Goal: Task Accomplishment & Management: Complete application form

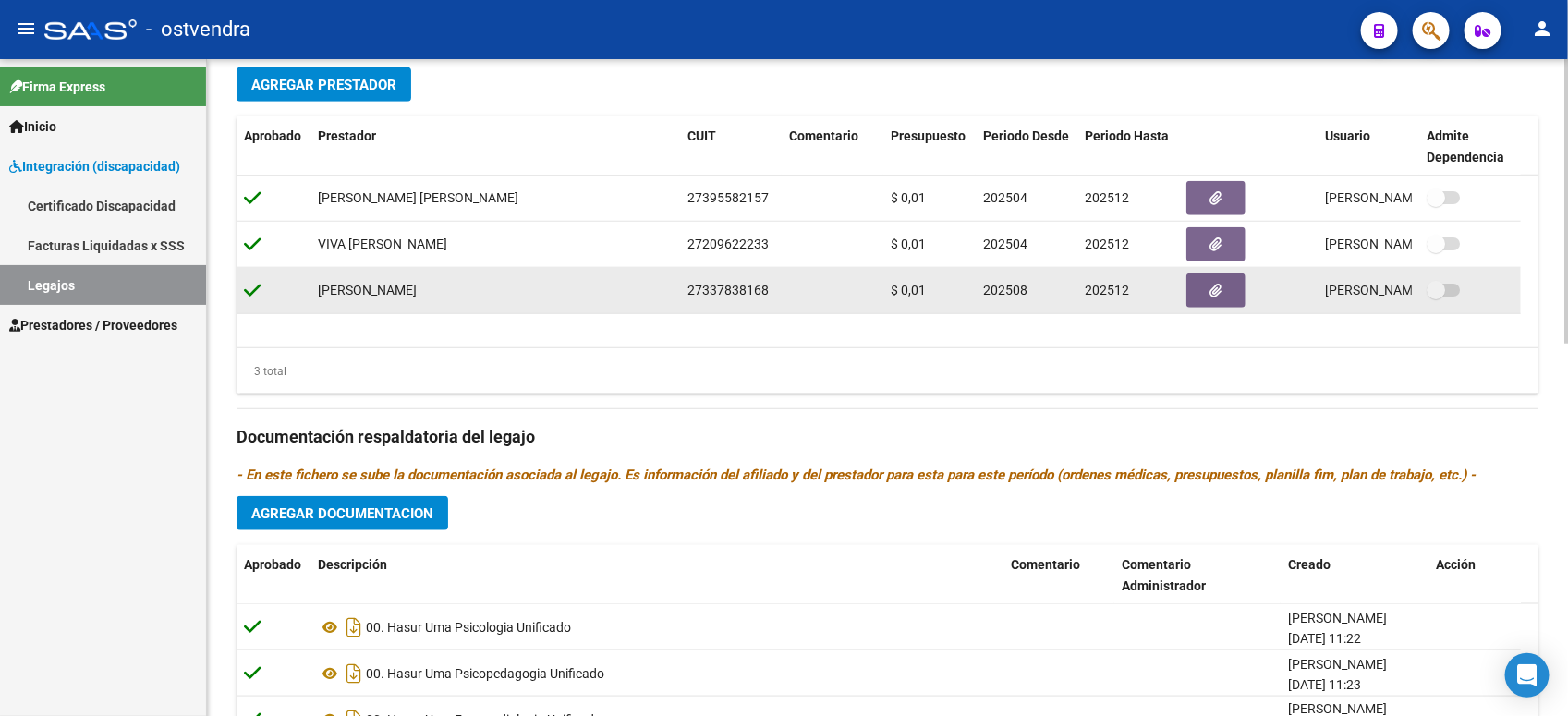
scroll to position [856, 0]
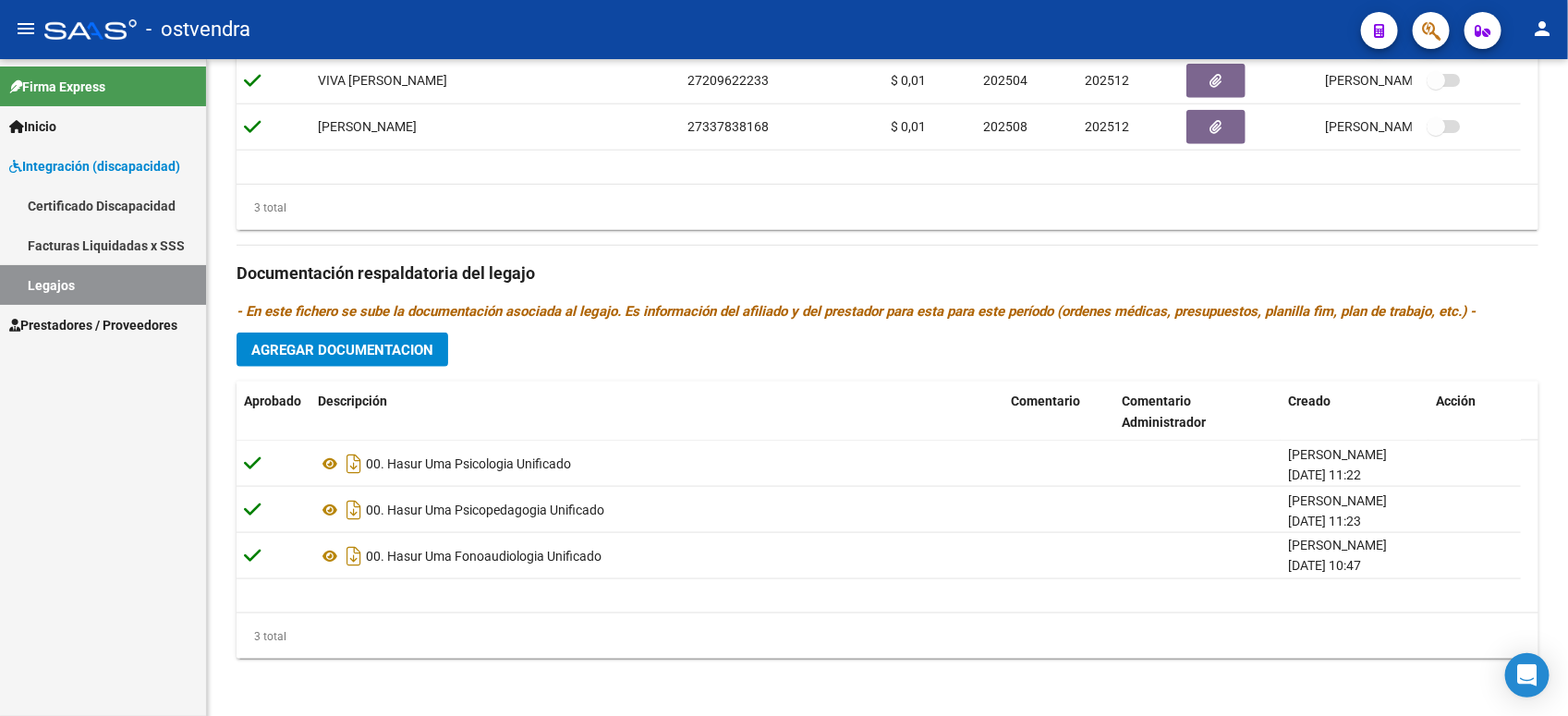
click at [138, 166] on span "Integración (discapacidad)" at bounding box center [95, 165] width 171 height 20
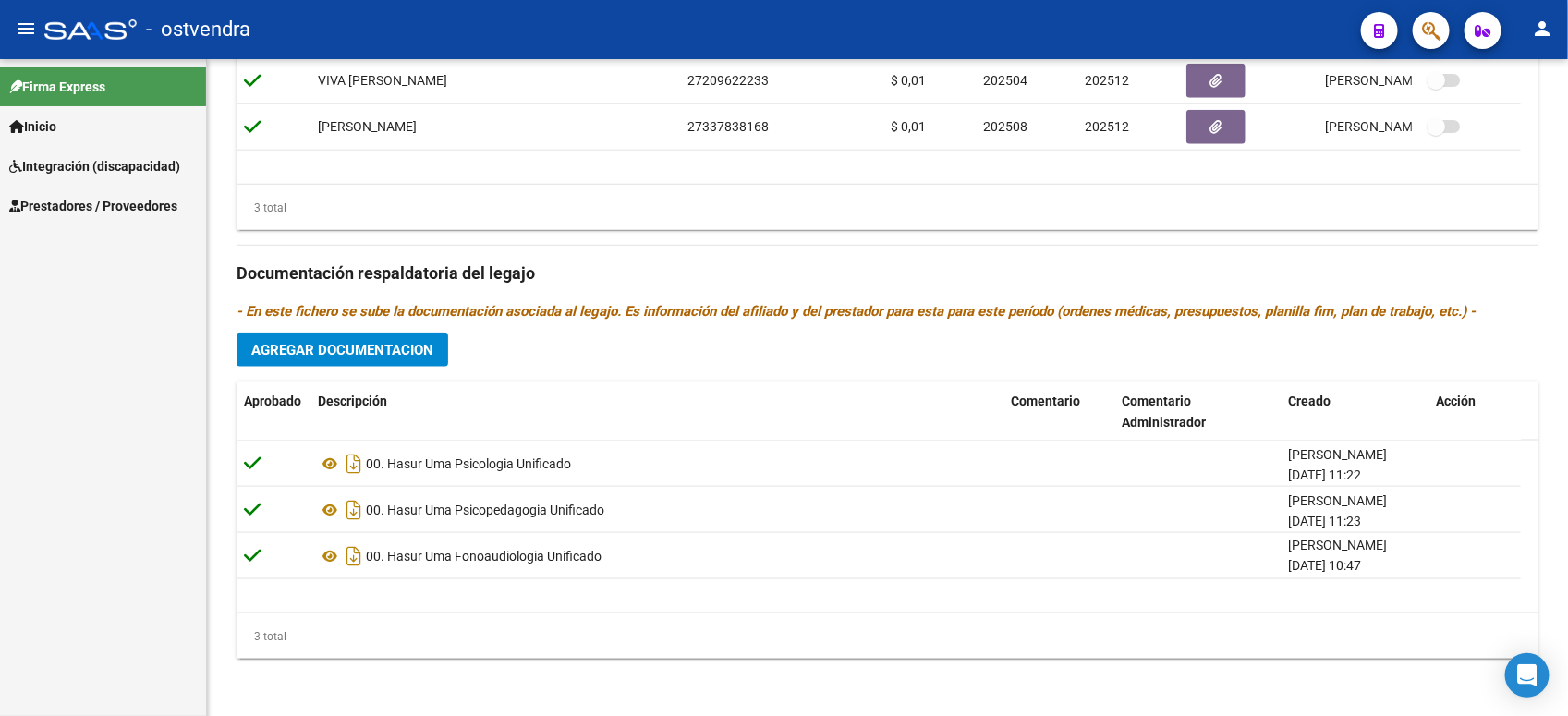
click at [127, 205] on span "Prestadores / Proveedores" at bounding box center [94, 205] width 168 height 20
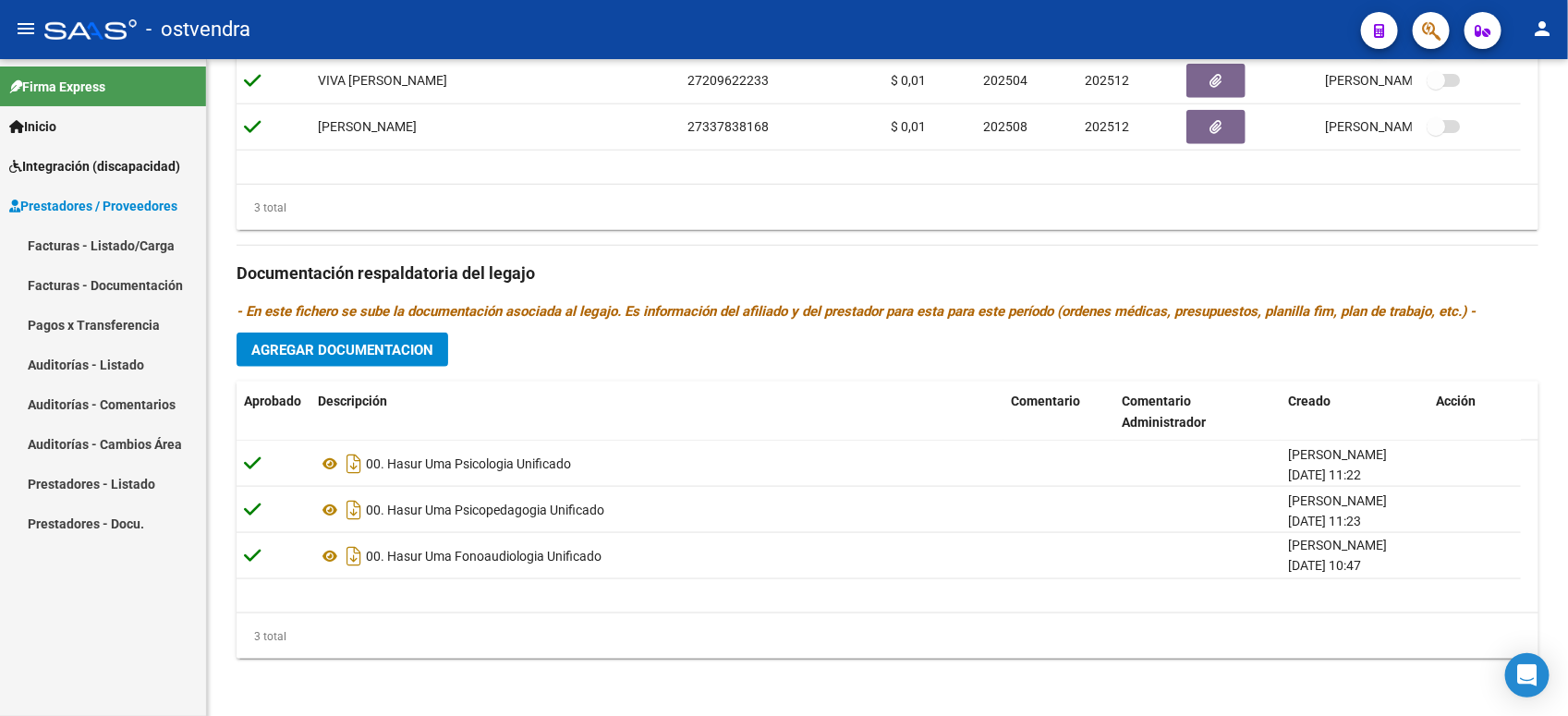
click at [120, 241] on link "Facturas - Listado/Carga" at bounding box center [103, 245] width 206 height 40
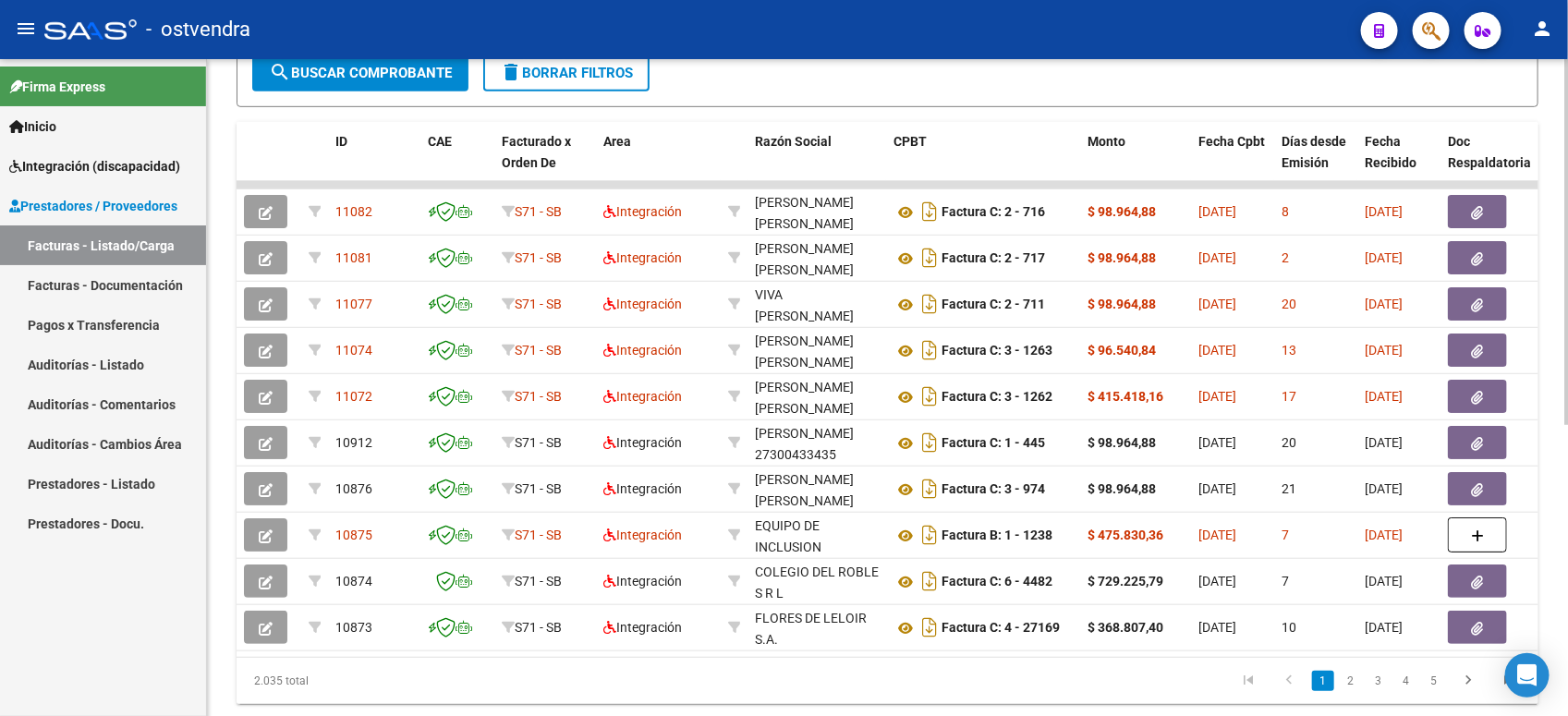
scroll to position [468, 0]
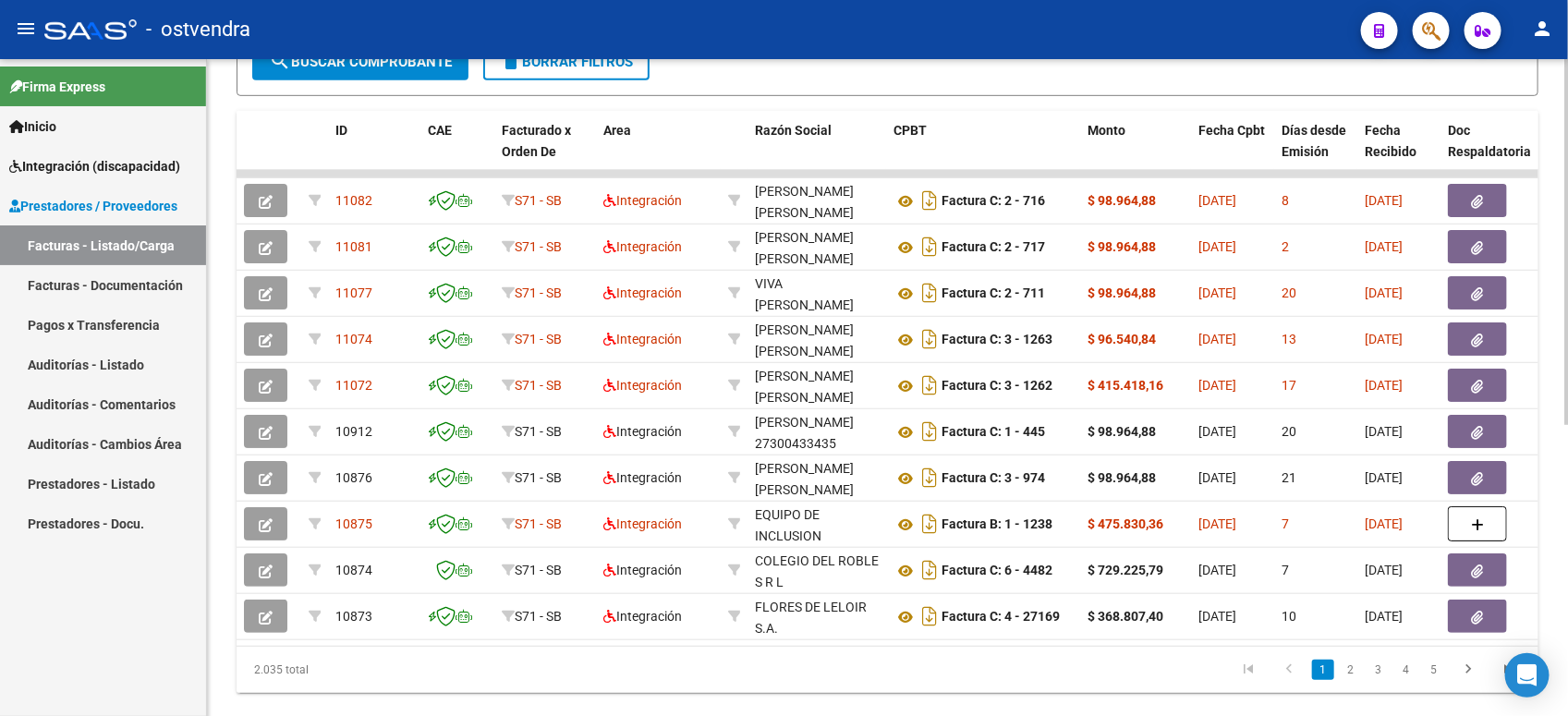
click at [1567, 511] on html "menu - ostvendra person Firma Express Inicio Instructivos Contacto OS Integraci…" at bounding box center [784, 358] width 1568 height 716
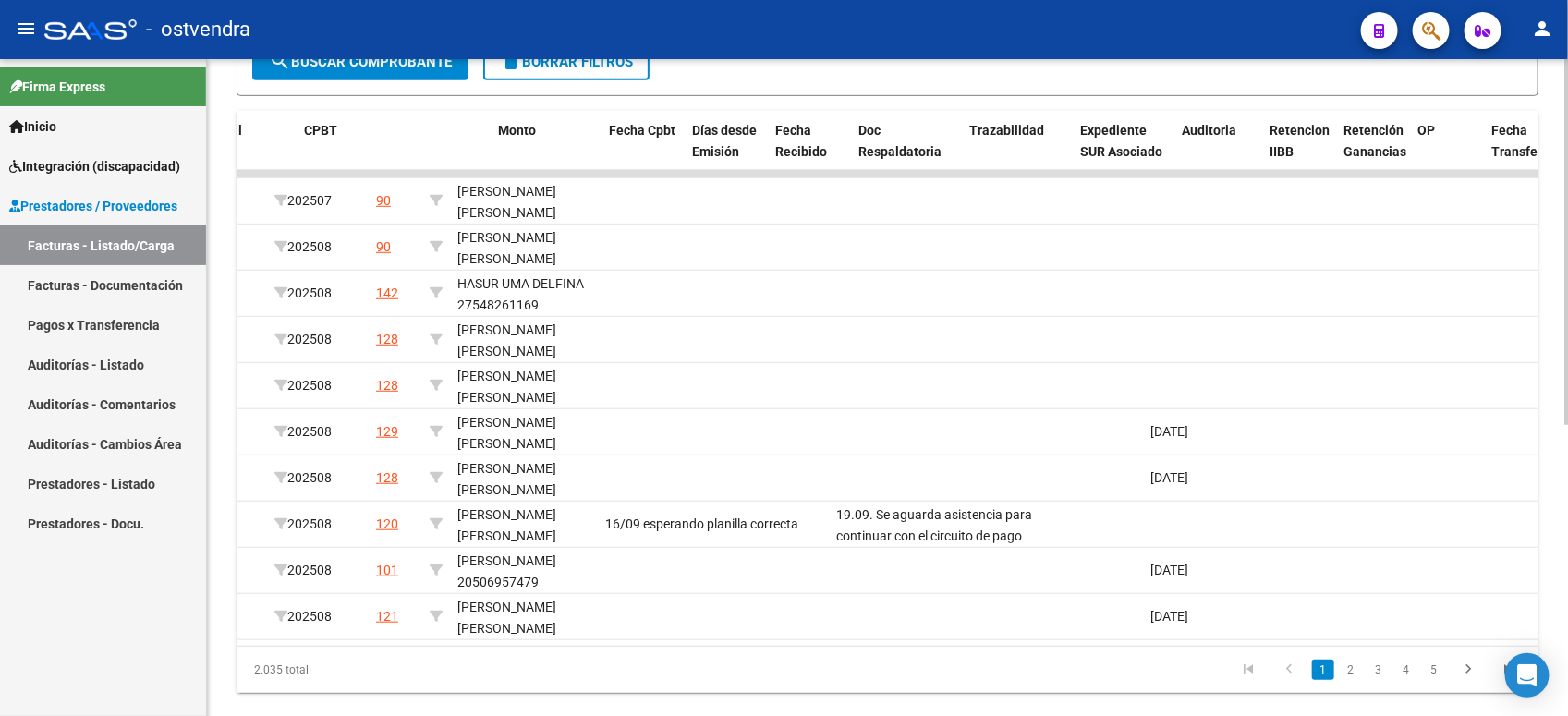
scroll to position [0, 0]
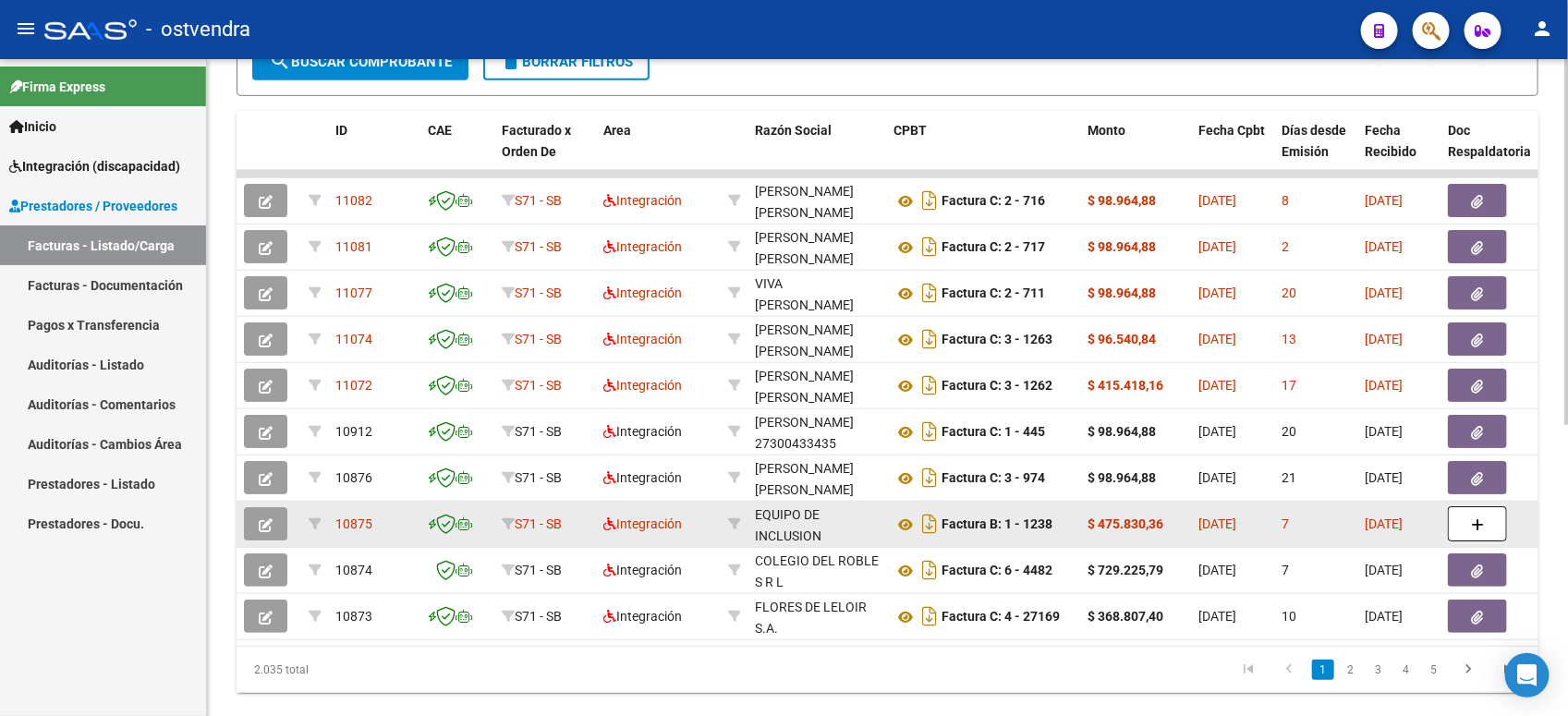
click at [272, 524] on button "button" at bounding box center [265, 523] width 43 height 33
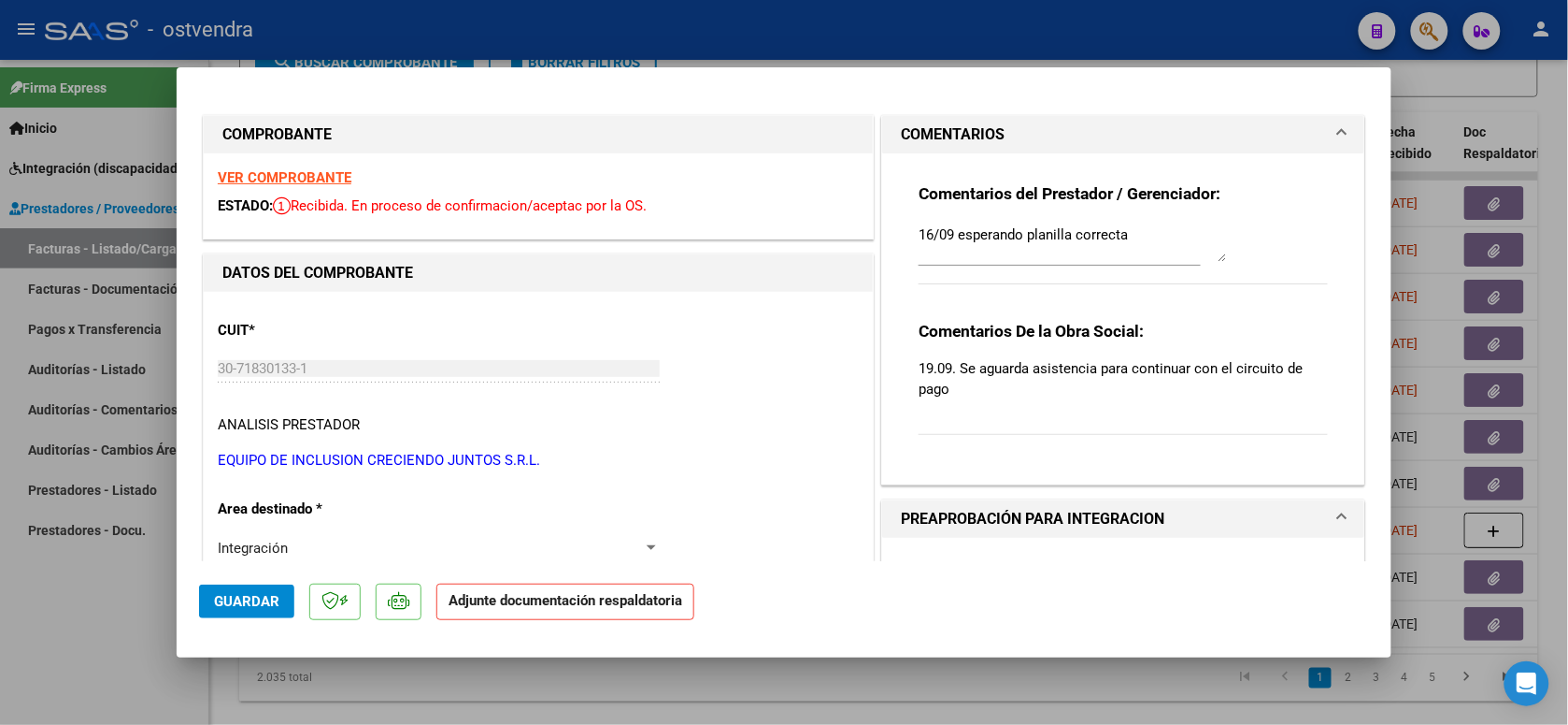
click at [1119, 236] on textarea "16/09 esperando planilla correcta" at bounding box center [1072, 243] width 308 height 38
click at [1207, 44] on div at bounding box center [784, 362] width 1568 height 725
type input "$ 0,00"
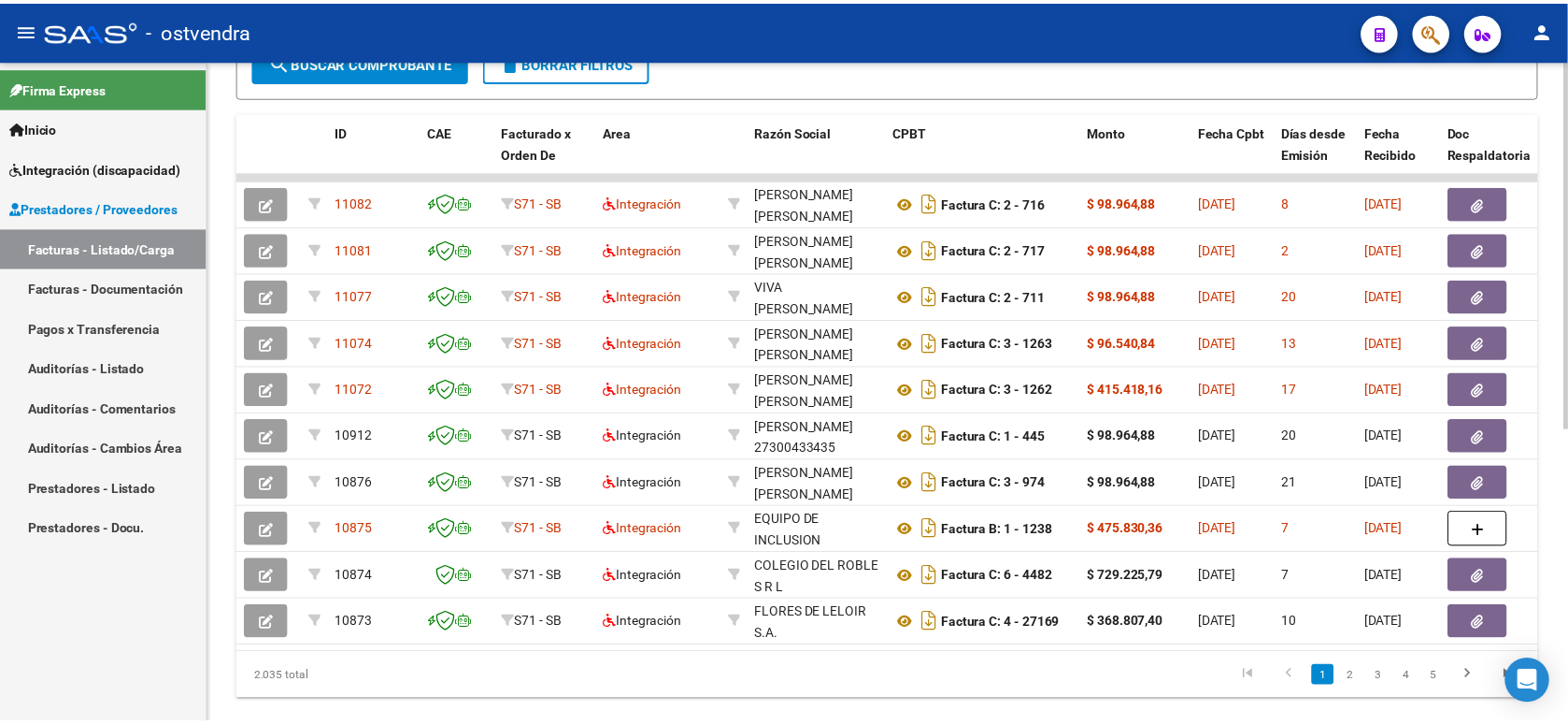
scroll to position [7, 0]
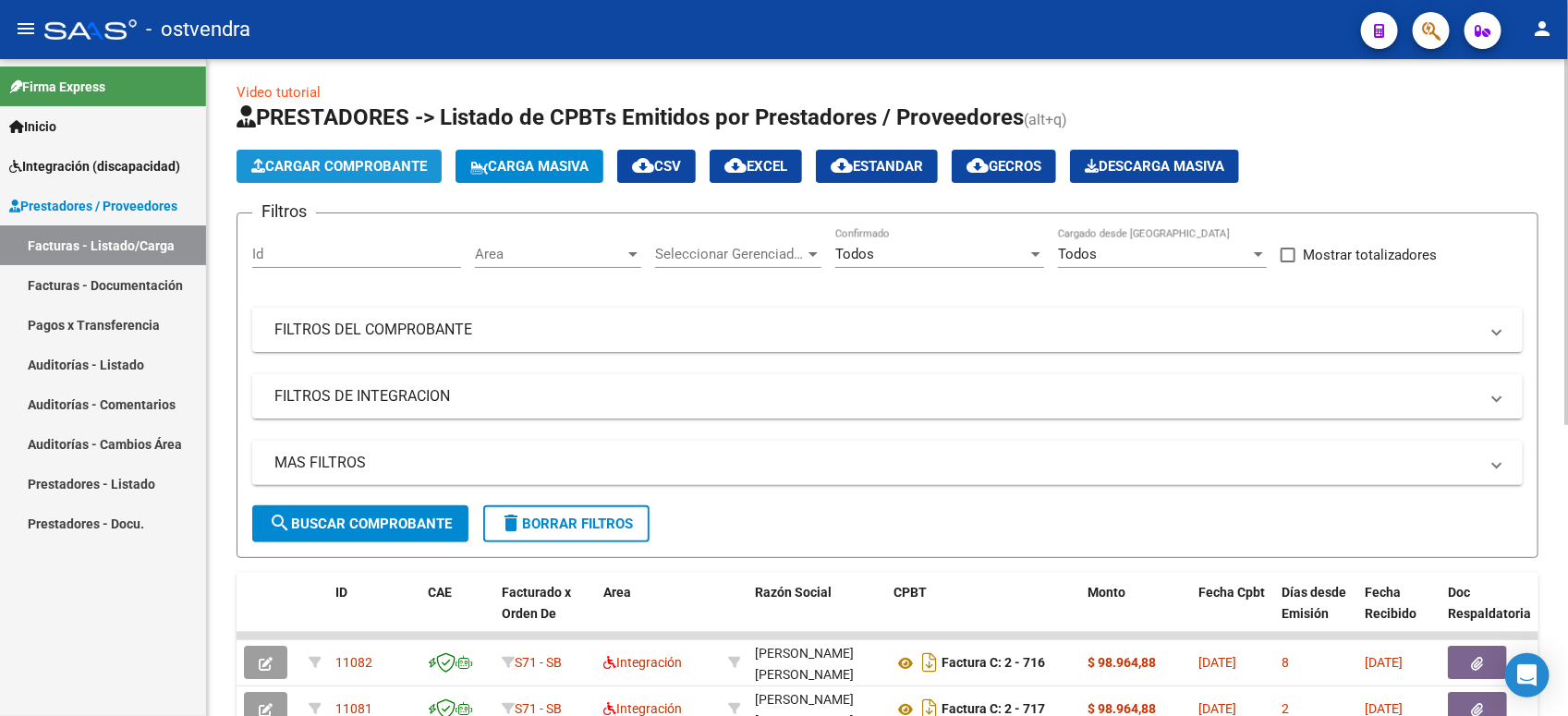
click at [380, 173] on button "Cargar Comprobante" at bounding box center [339, 166] width 205 height 33
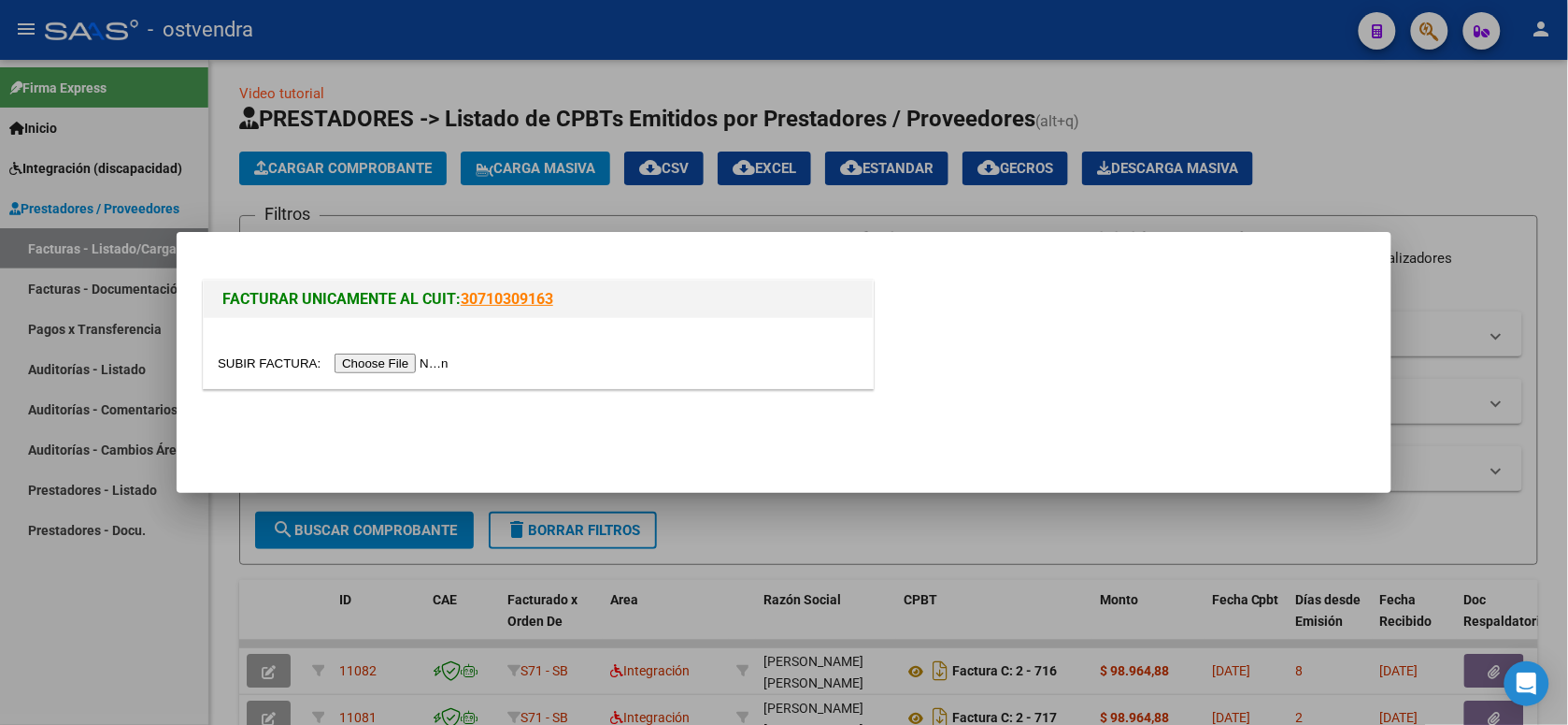
click at [385, 365] on input "file" at bounding box center [335, 363] width 237 height 19
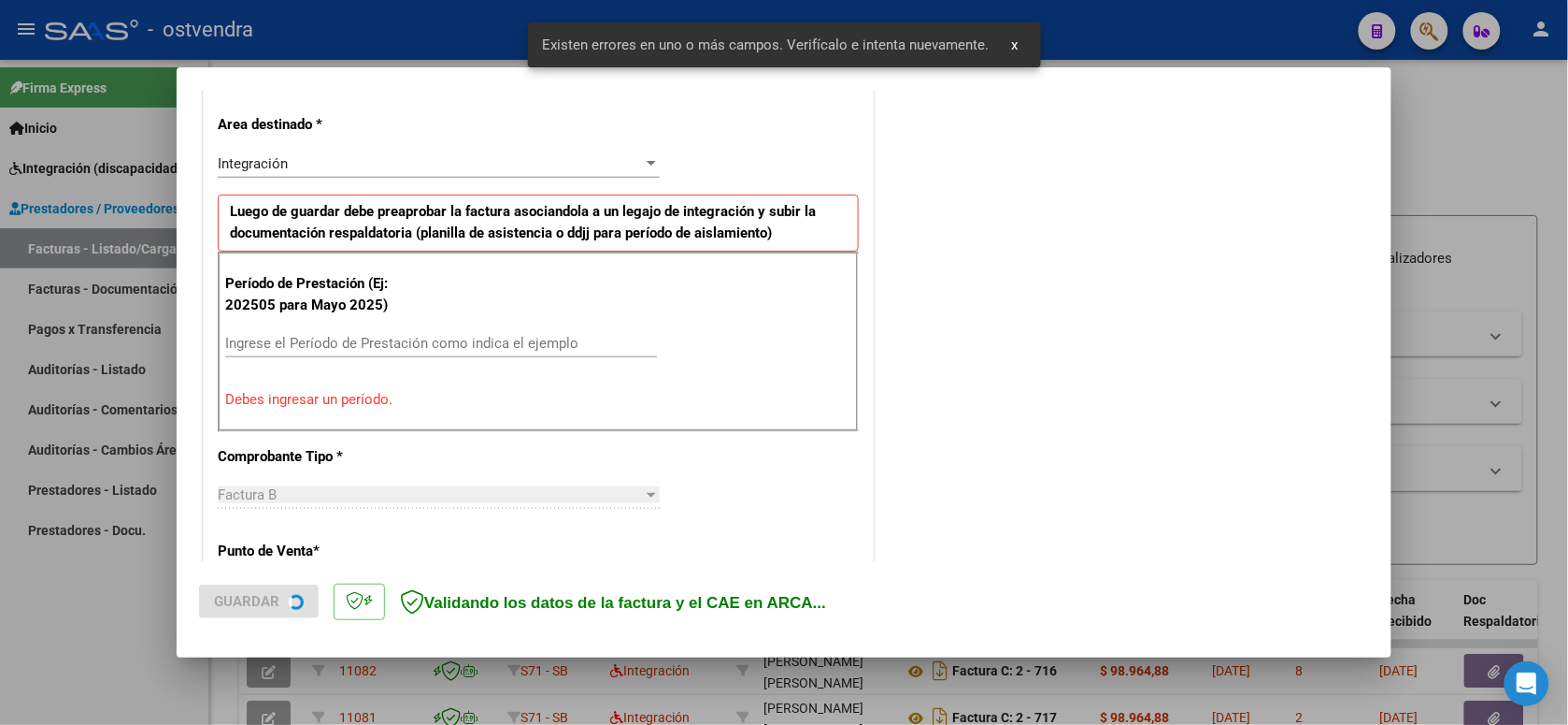
scroll to position [534, 0]
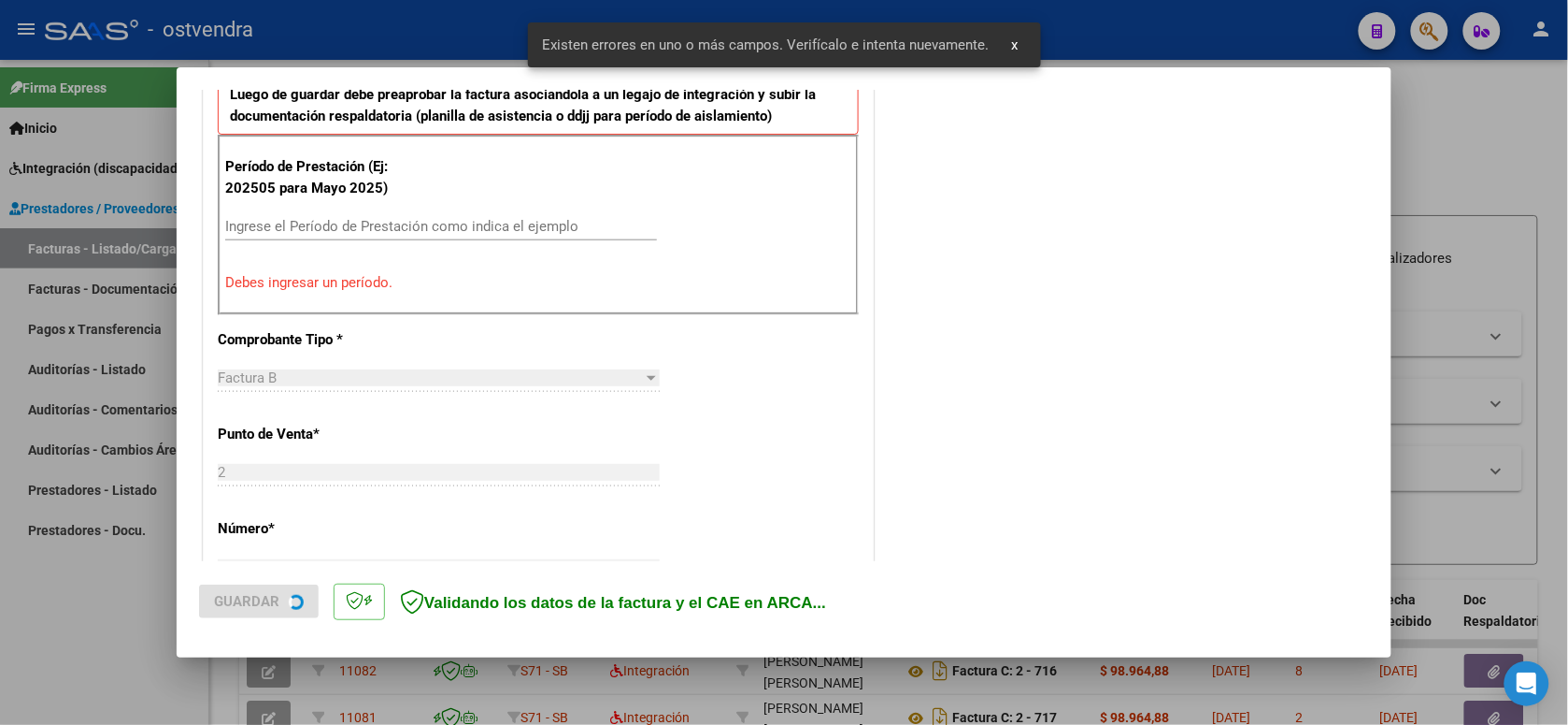
click at [473, 224] on input "Ingrese el Período de Prestación como indica el ejemplo" at bounding box center [441, 225] width 432 height 16
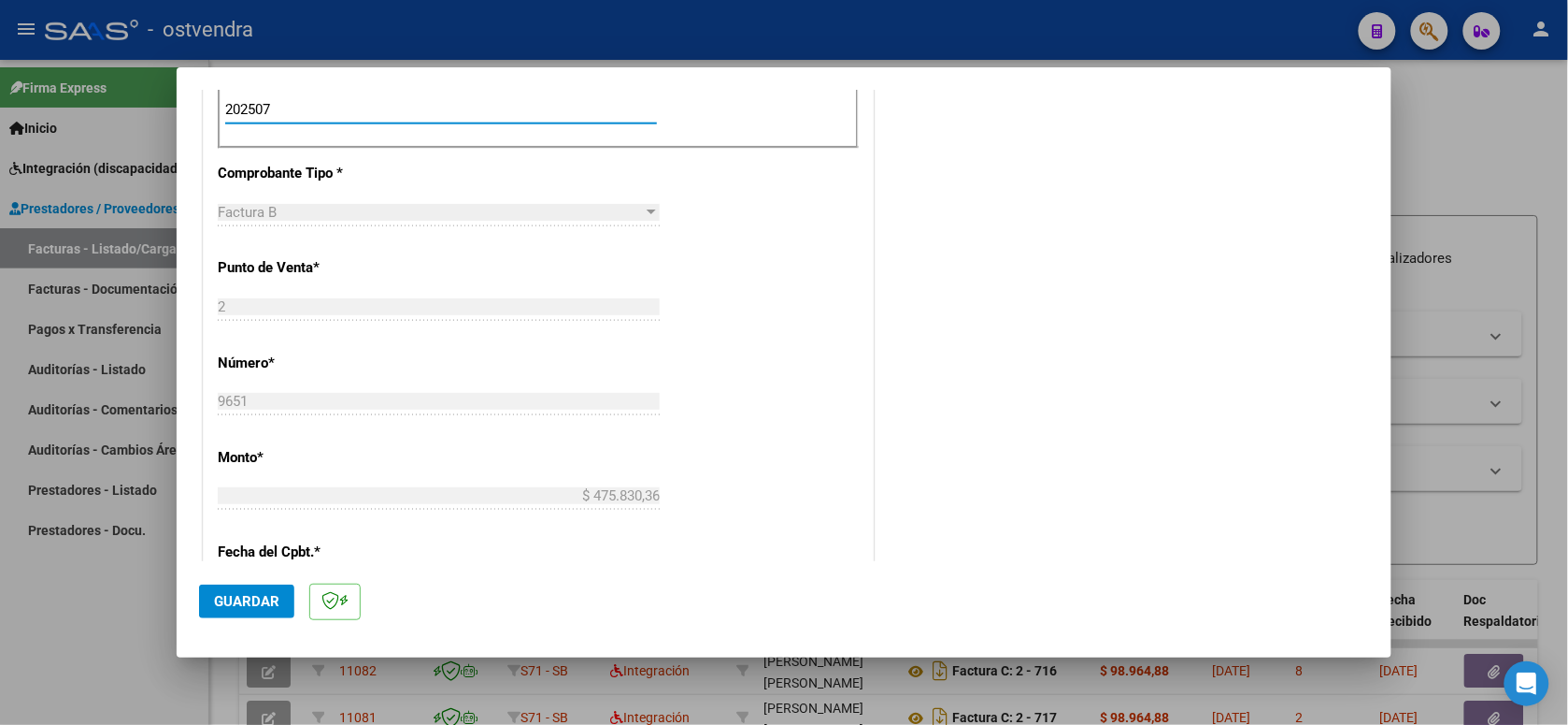
scroll to position [768, 0]
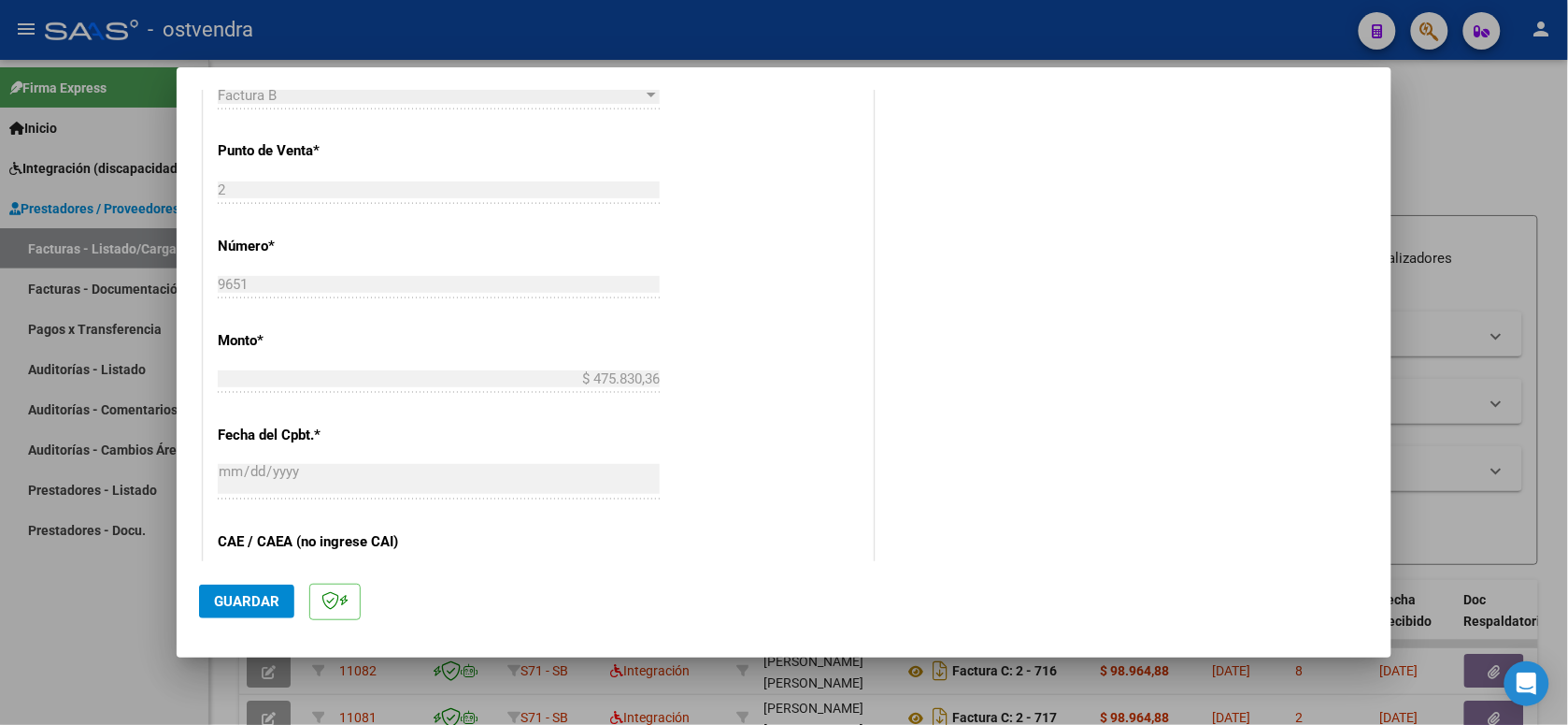
type input "202507"
click at [252, 614] on button "Guardar" at bounding box center [246, 601] width 96 height 34
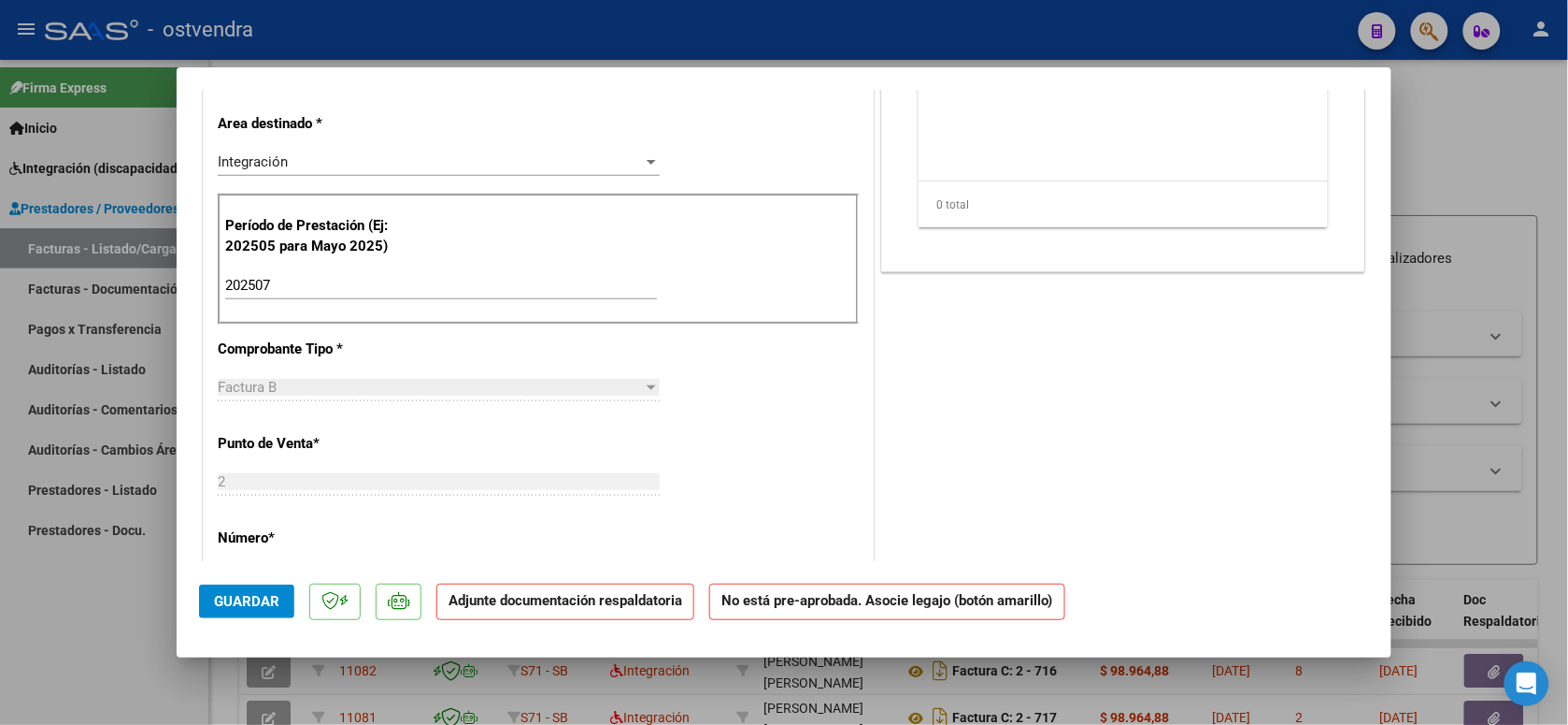
scroll to position [0, 0]
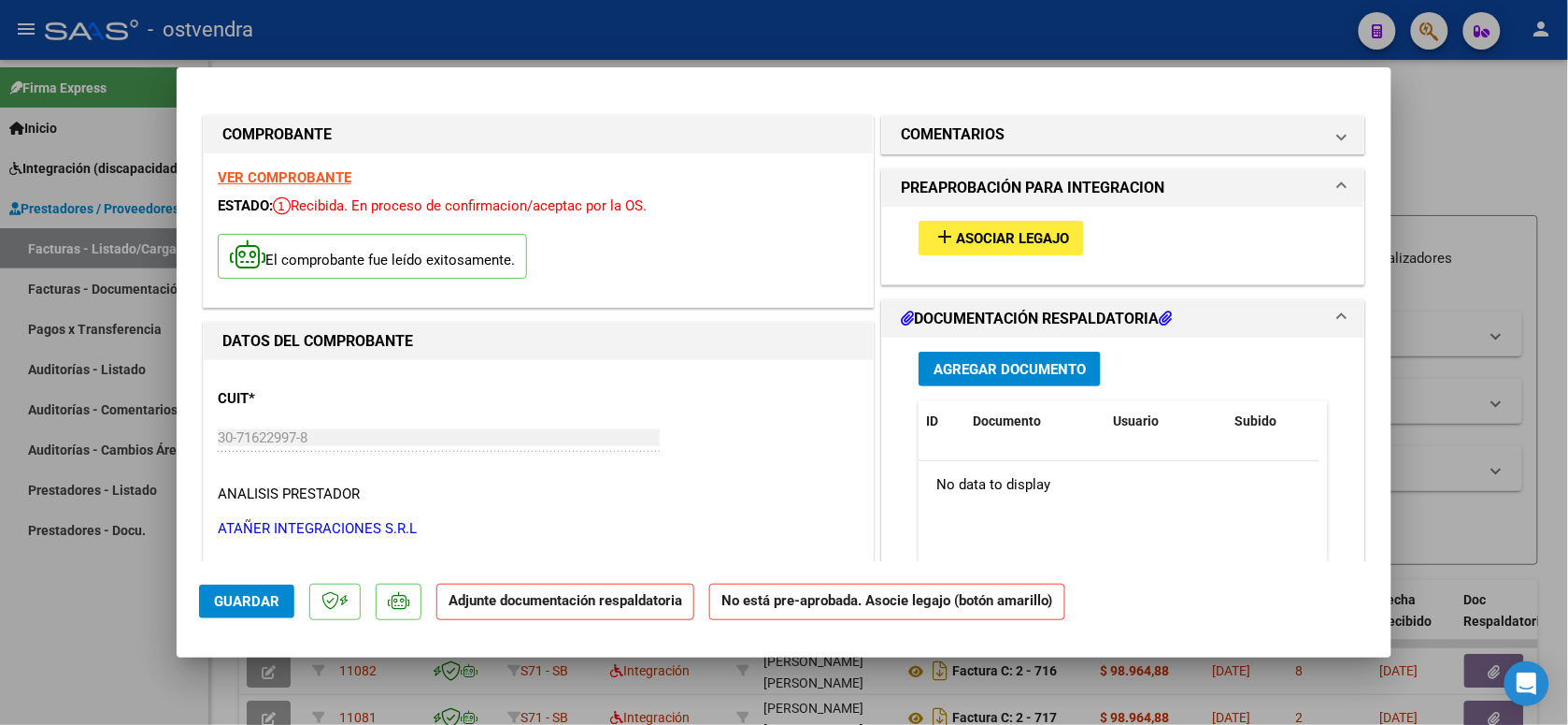
click at [1008, 239] on span "Asociar Legajo" at bounding box center [1012, 238] width 113 height 16
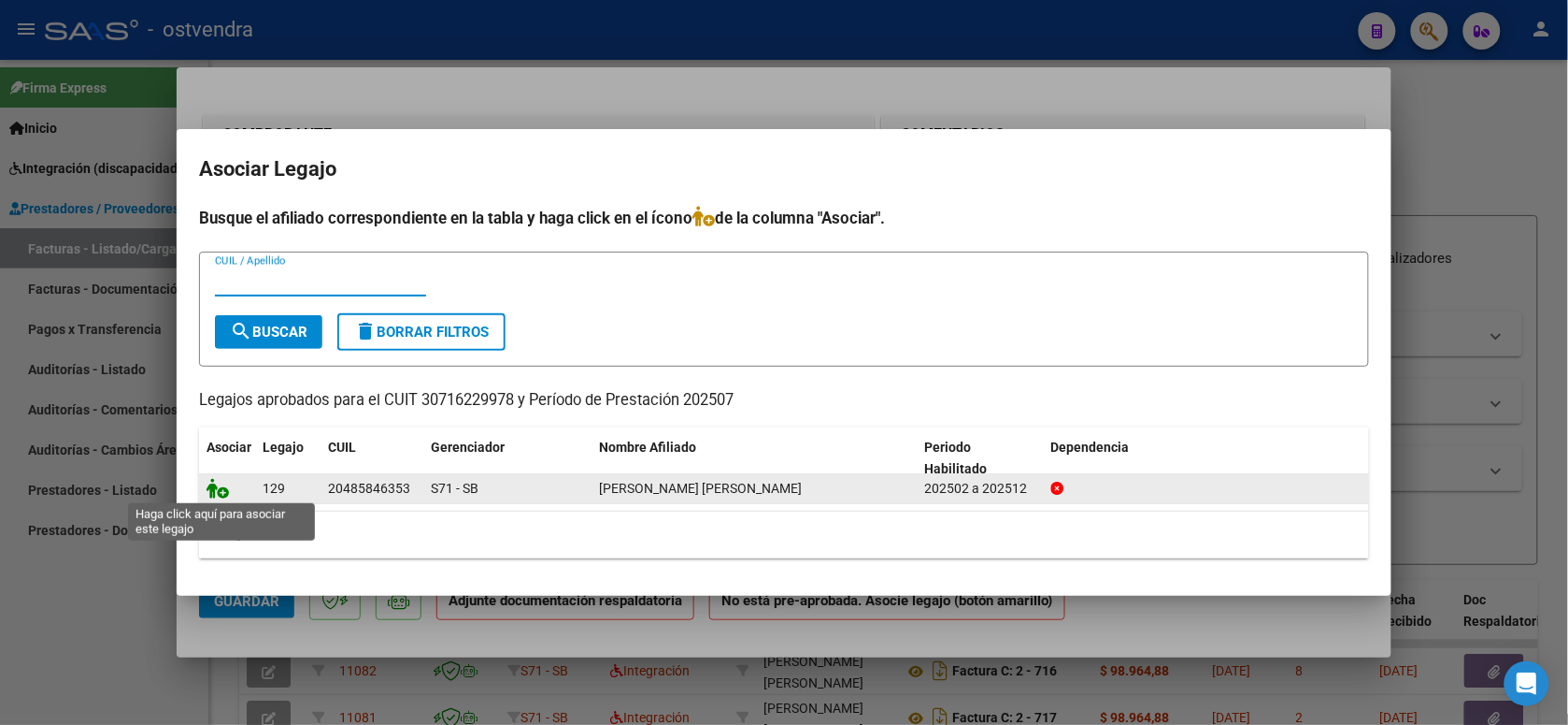
click at [216, 497] on icon at bounding box center [217, 487] width 22 height 20
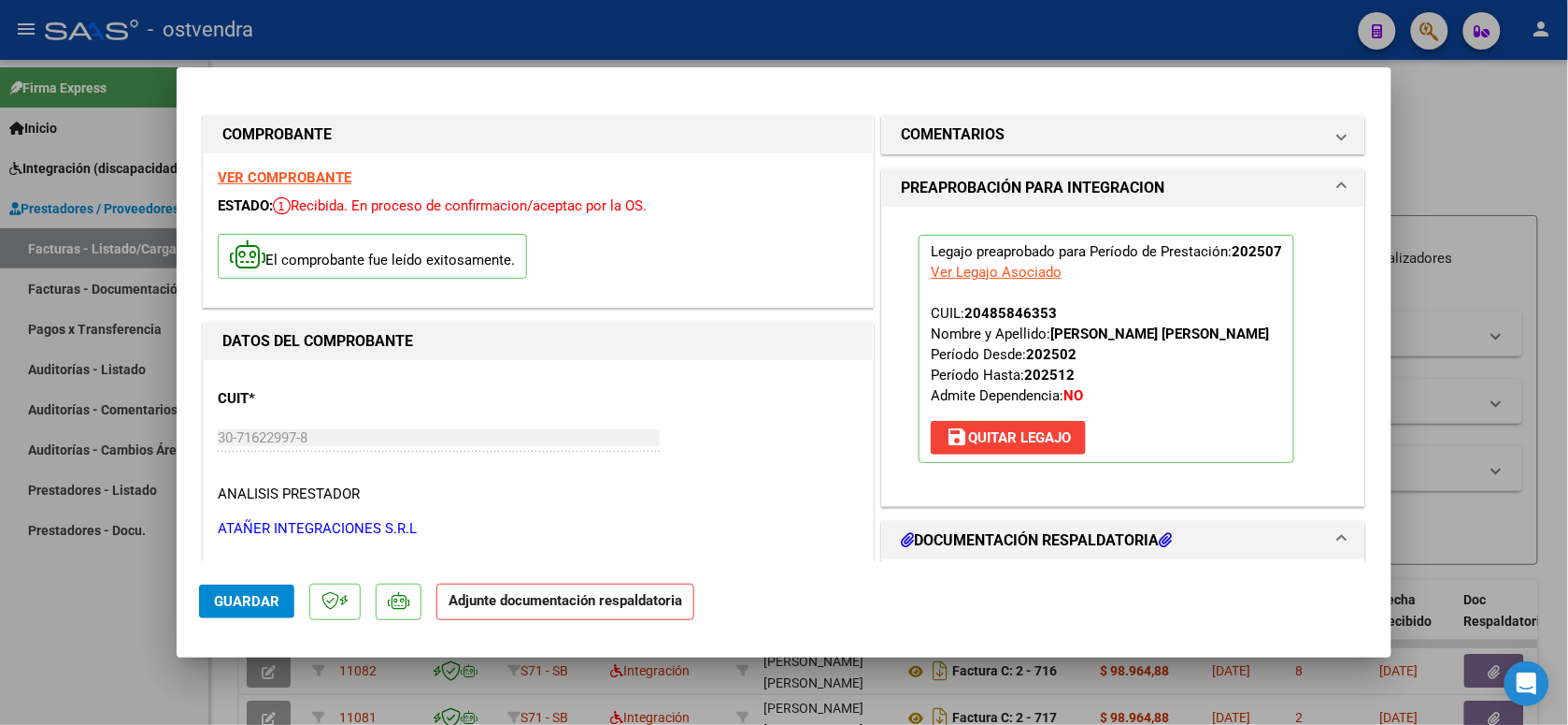
scroll to position [234, 0]
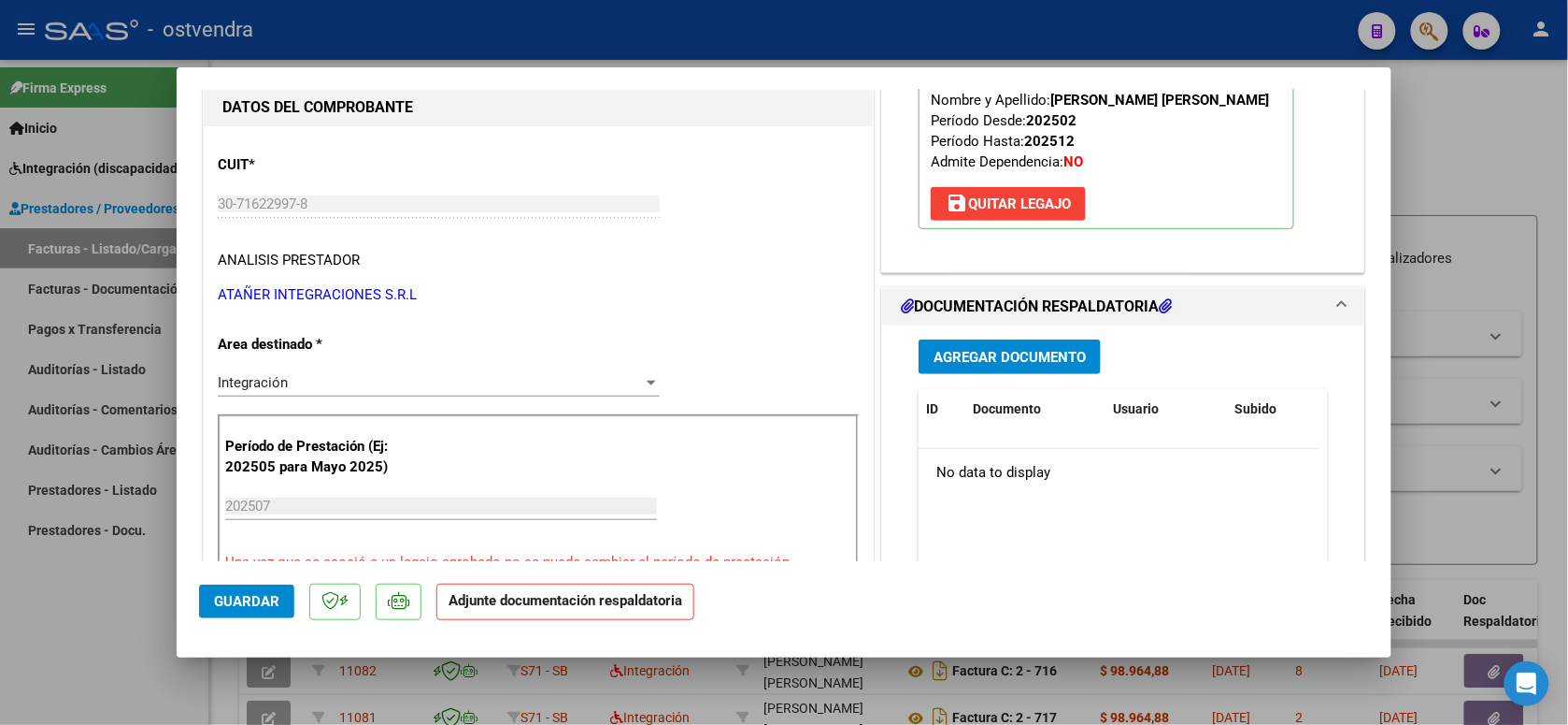
click at [1034, 362] on span "Agregar Documento" at bounding box center [1010, 357] width 153 height 16
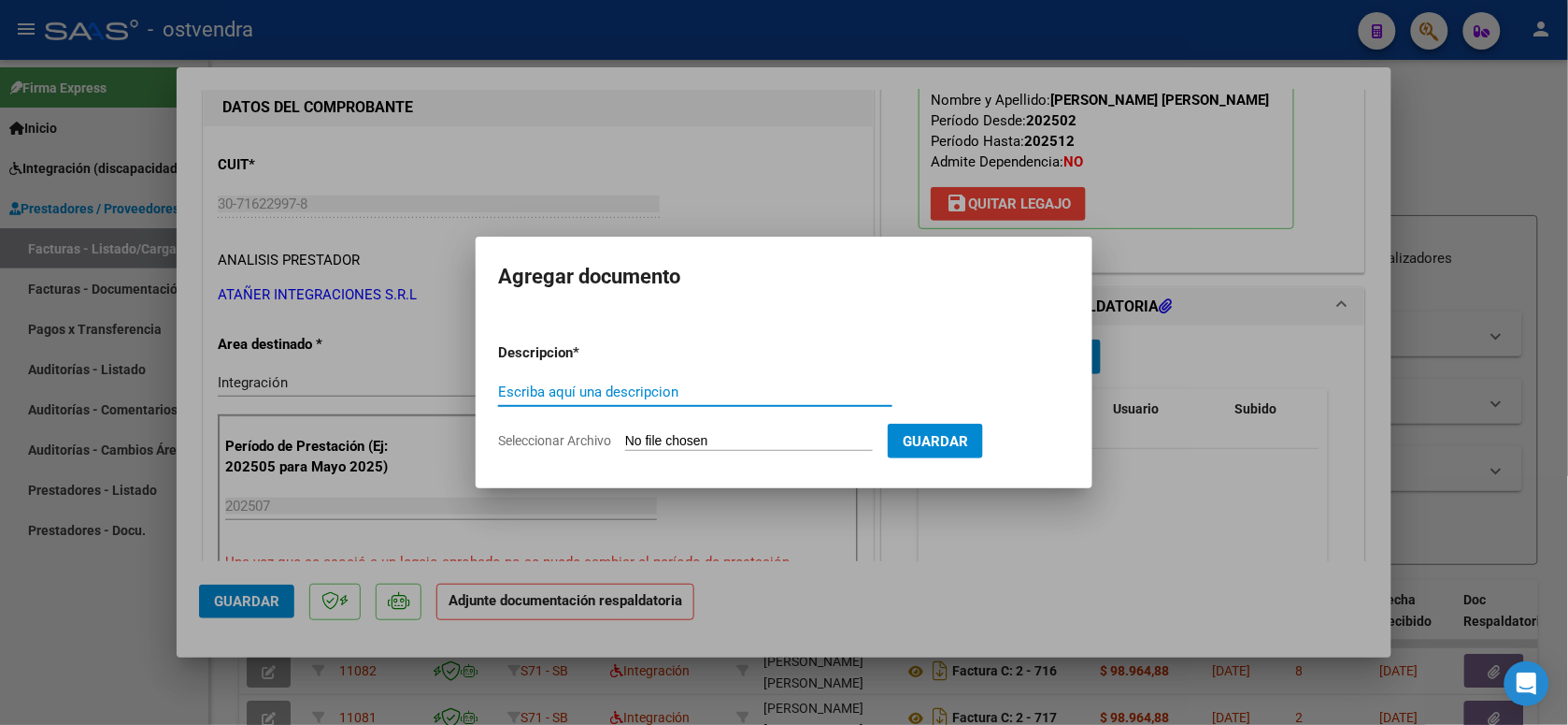
click at [734, 442] on input "Seleccionar Archivo" at bounding box center [749, 442] width 247 height 17
type input "C:\fakepath\ASISTENCIA B-2-9651.jpg"
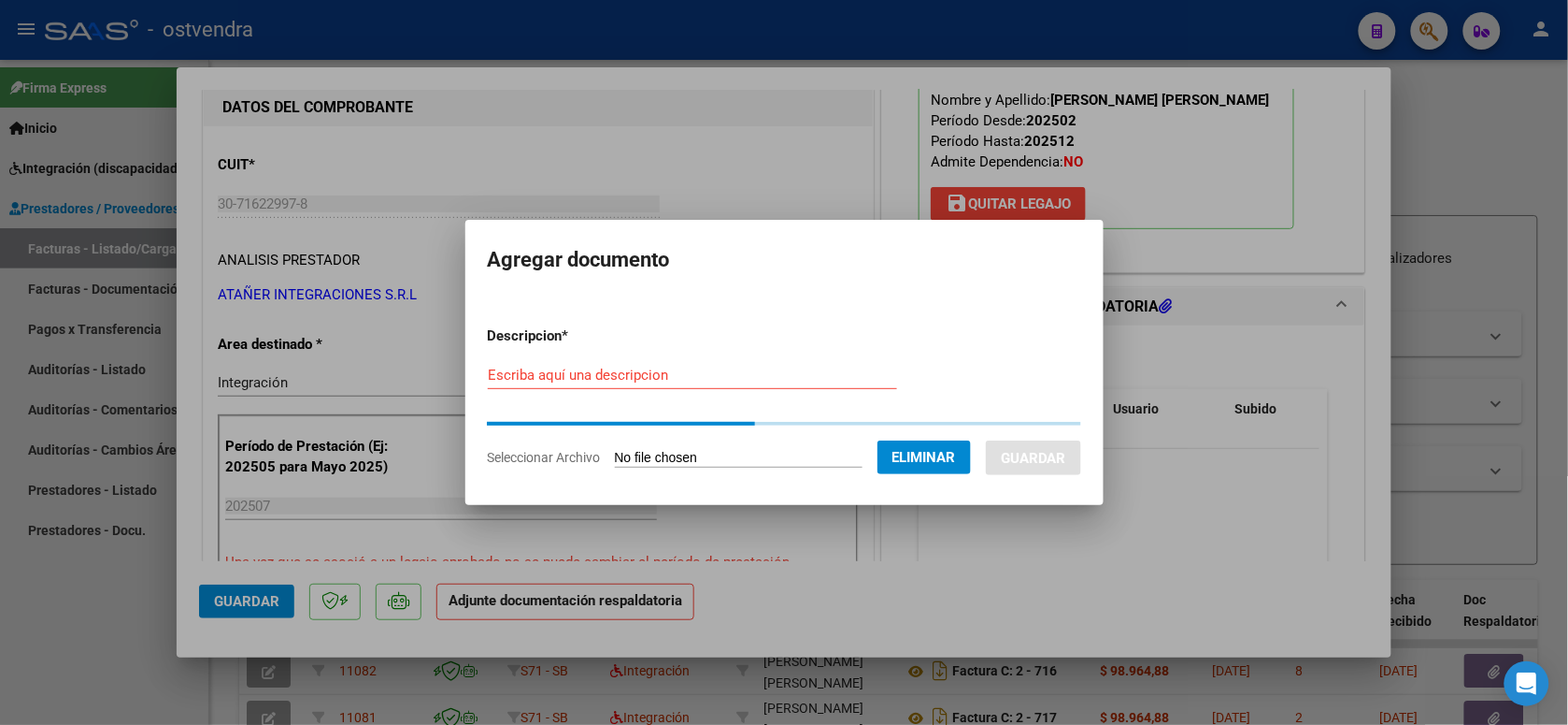
click at [636, 376] on input "Escriba aquí una descripcion" at bounding box center [693, 374] width 410 height 16
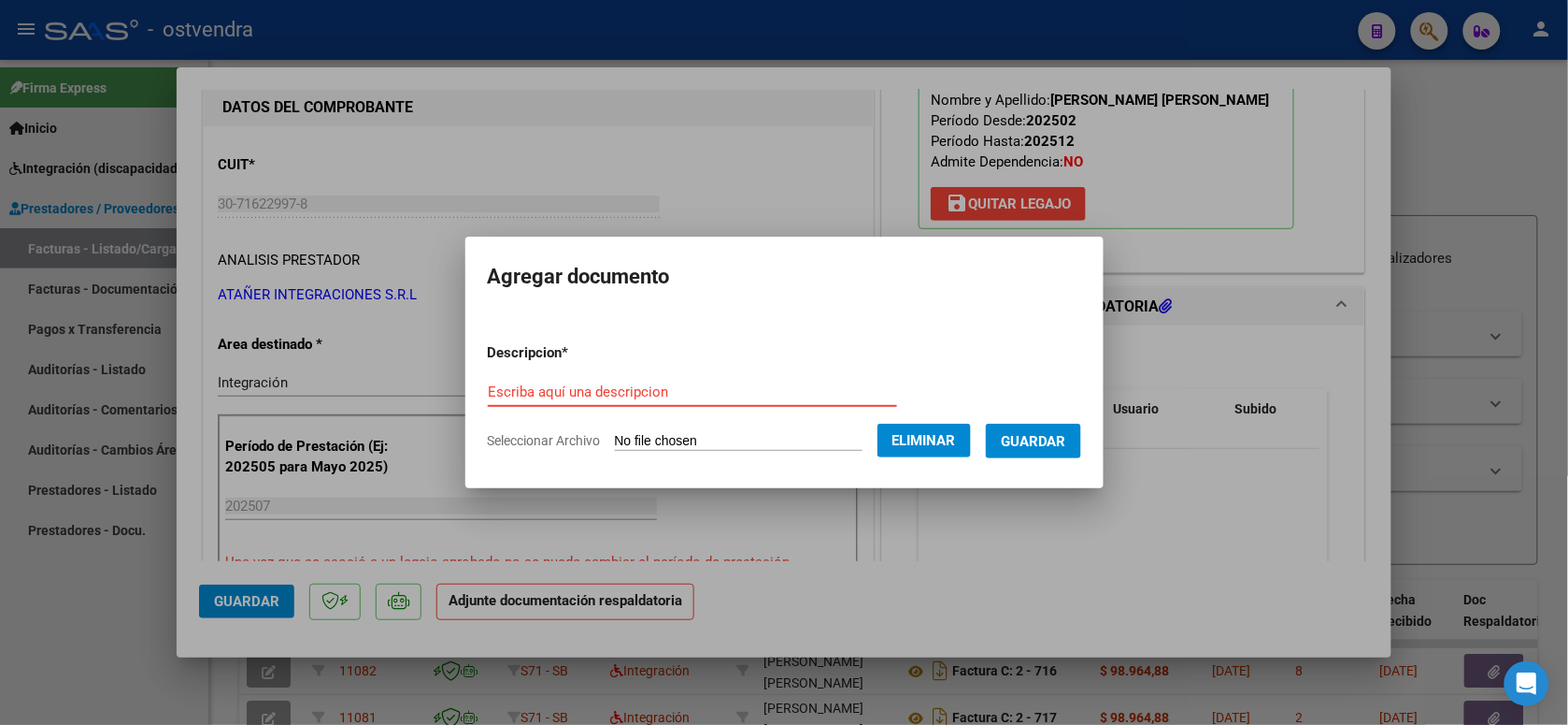
click at [646, 392] on input "Escriba aquí una descripcion" at bounding box center [693, 392] width 410 height 16
type input "PLANILLA DE ASISTENCIA"
click at [1048, 451] on button "Guardar" at bounding box center [1034, 441] width 96 height 35
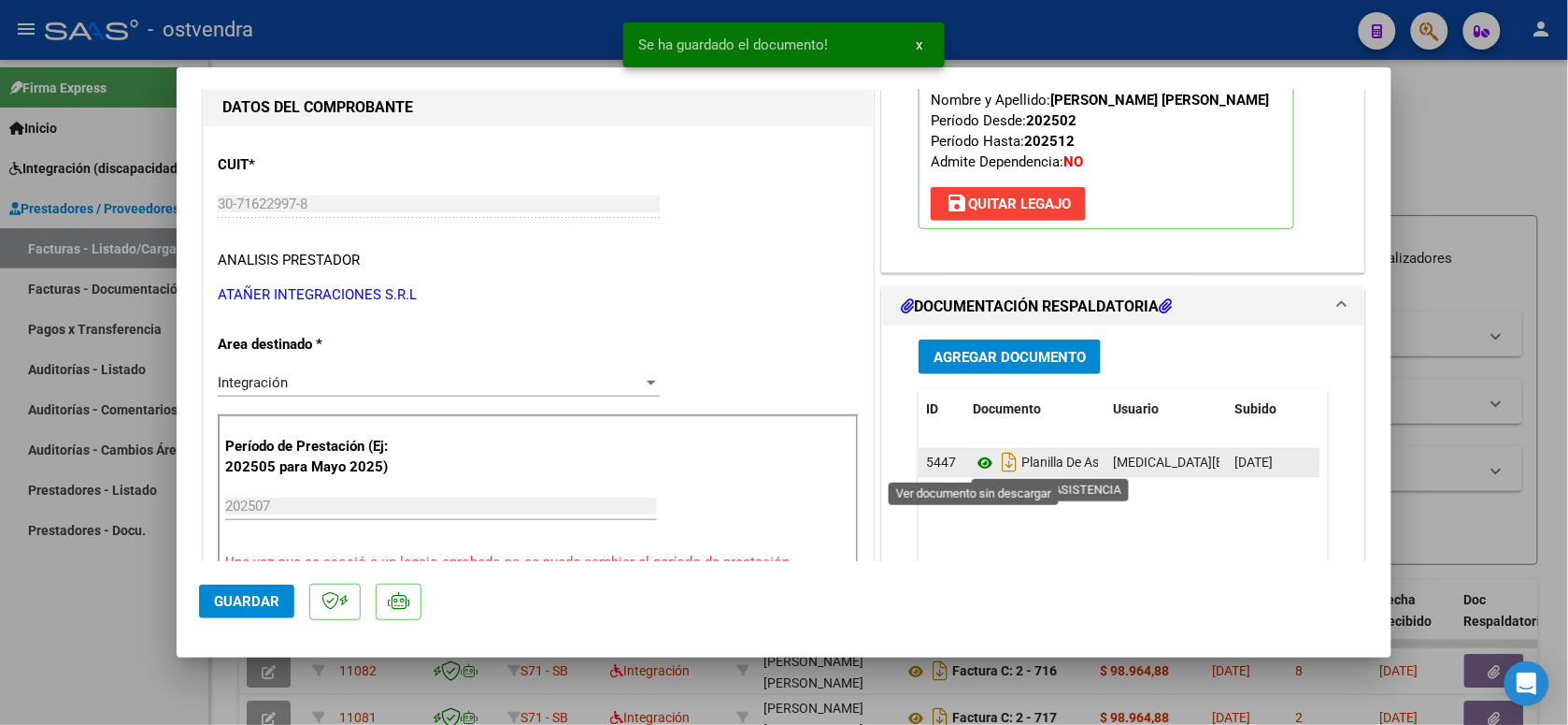
click at [982, 464] on icon at bounding box center [984, 462] width 24 height 22
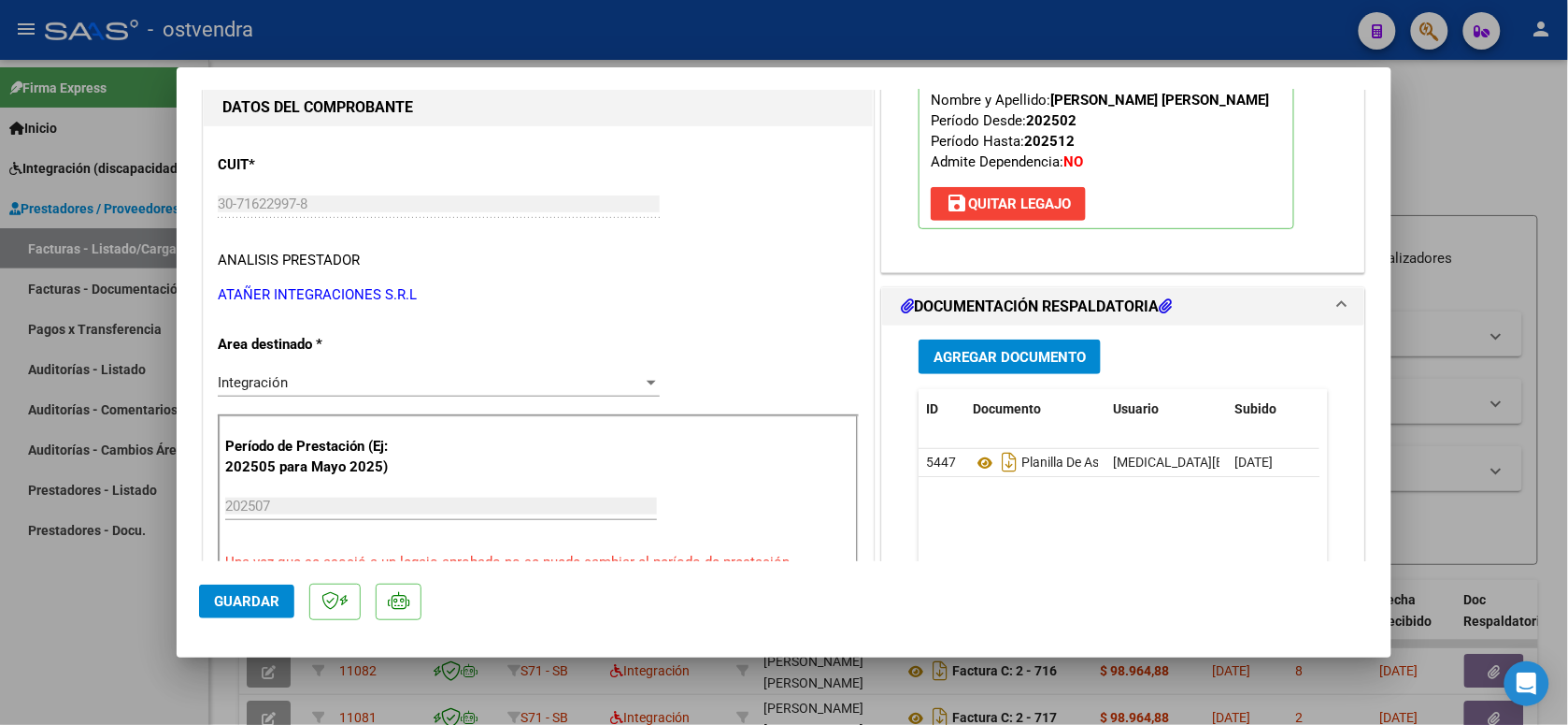
scroll to position [351, 0]
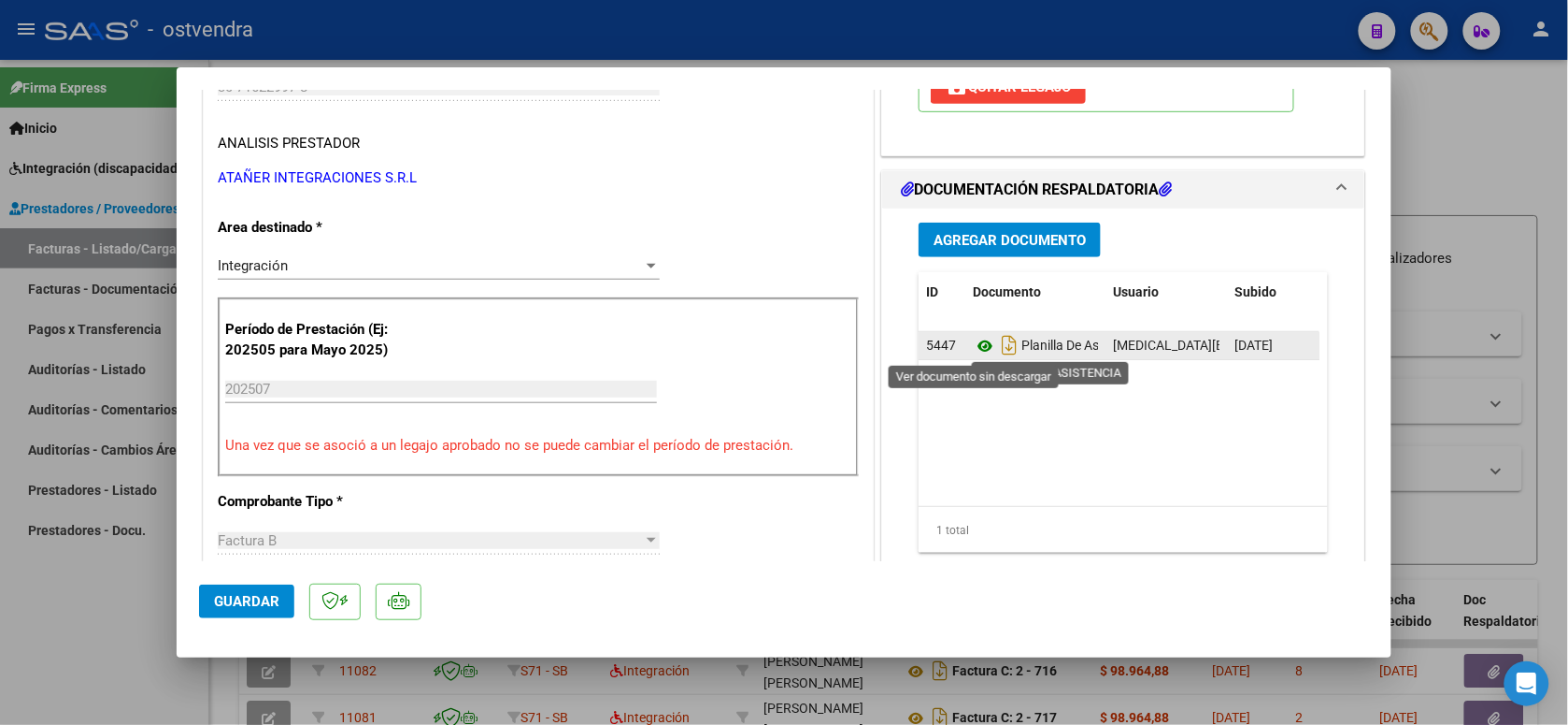
click at [979, 347] on icon at bounding box center [984, 345] width 24 height 22
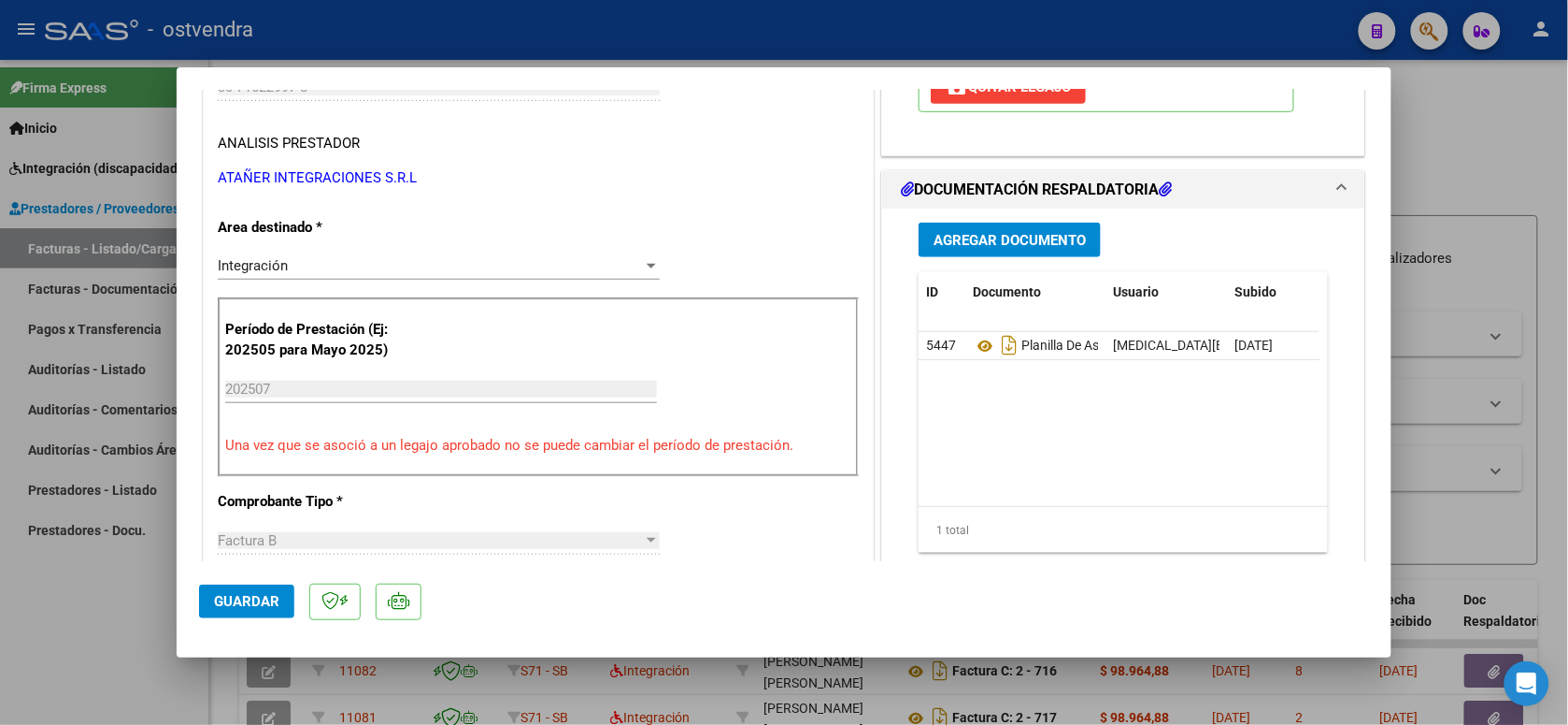
click at [586, 18] on div at bounding box center [784, 362] width 1568 height 725
type input "$ 0,00"
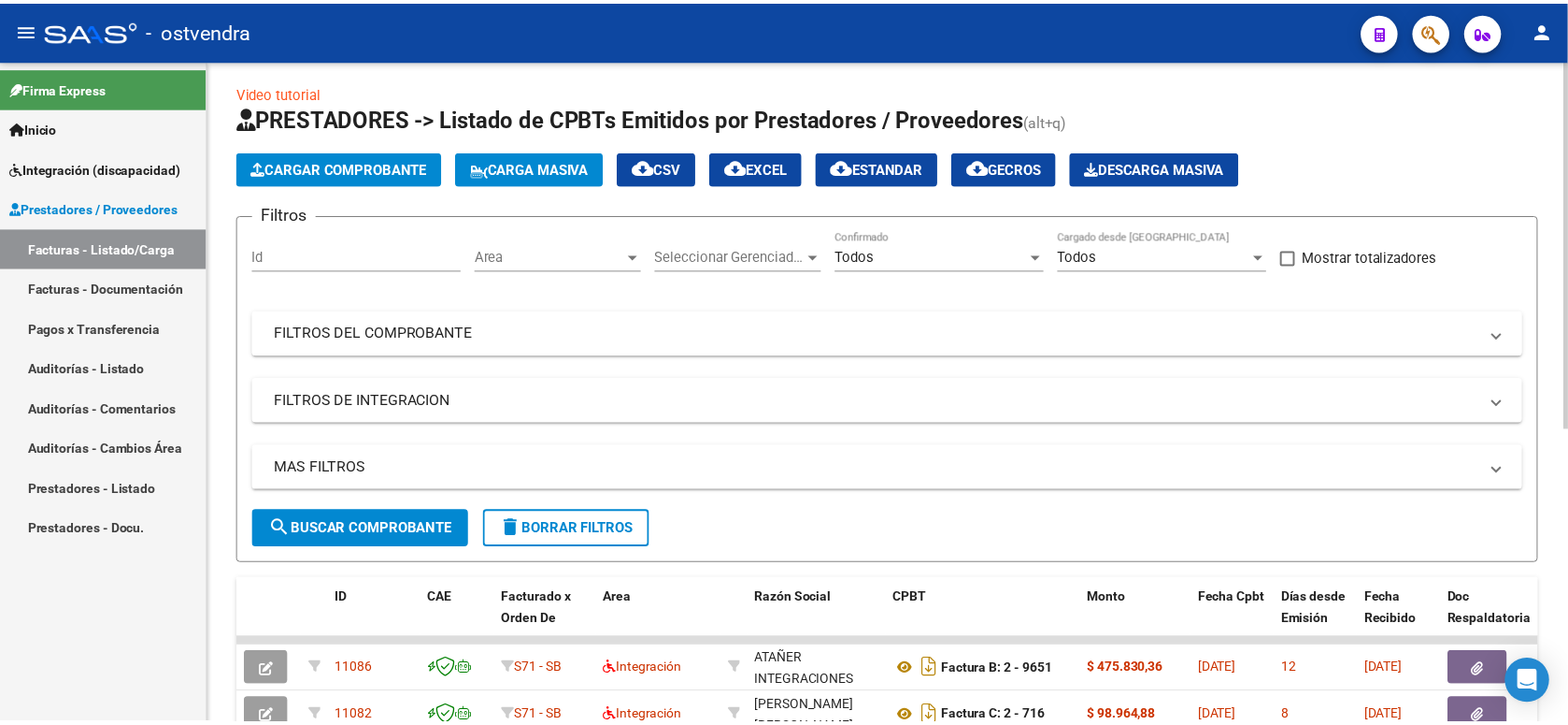
scroll to position [0, 0]
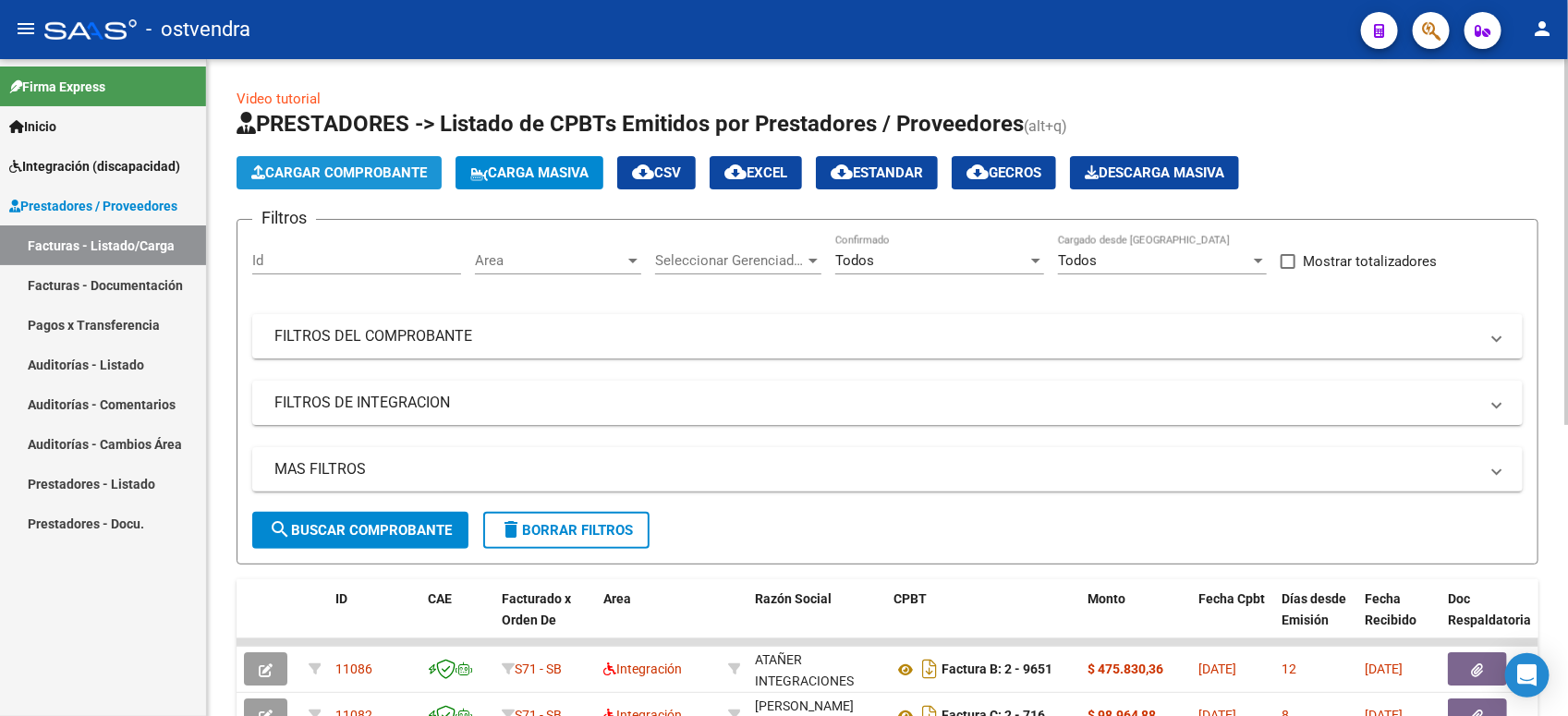
click at [398, 164] on span "Cargar Comprobante" at bounding box center [339, 172] width 176 height 16
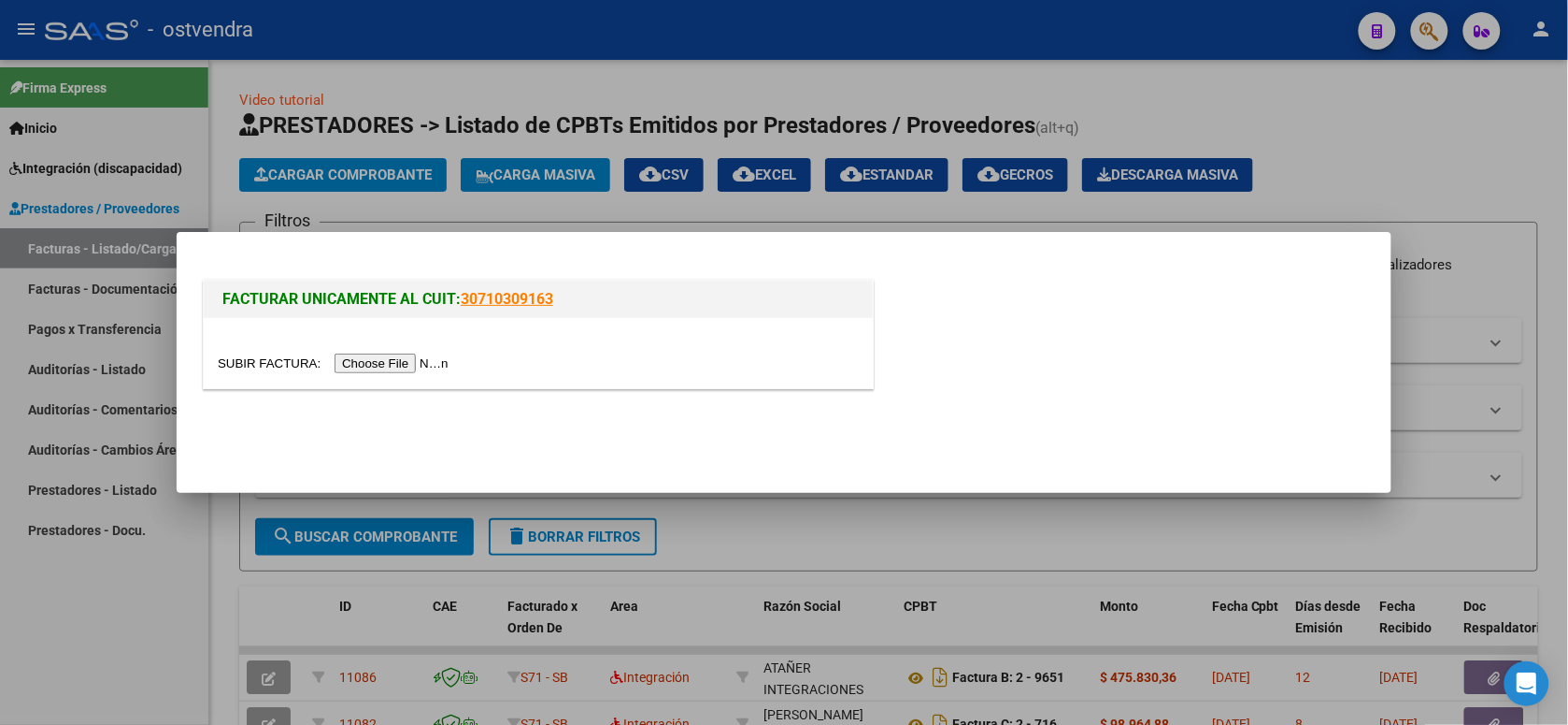
click at [409, 362] on input "file" at bounding box center [335, 363] width 237 height 19
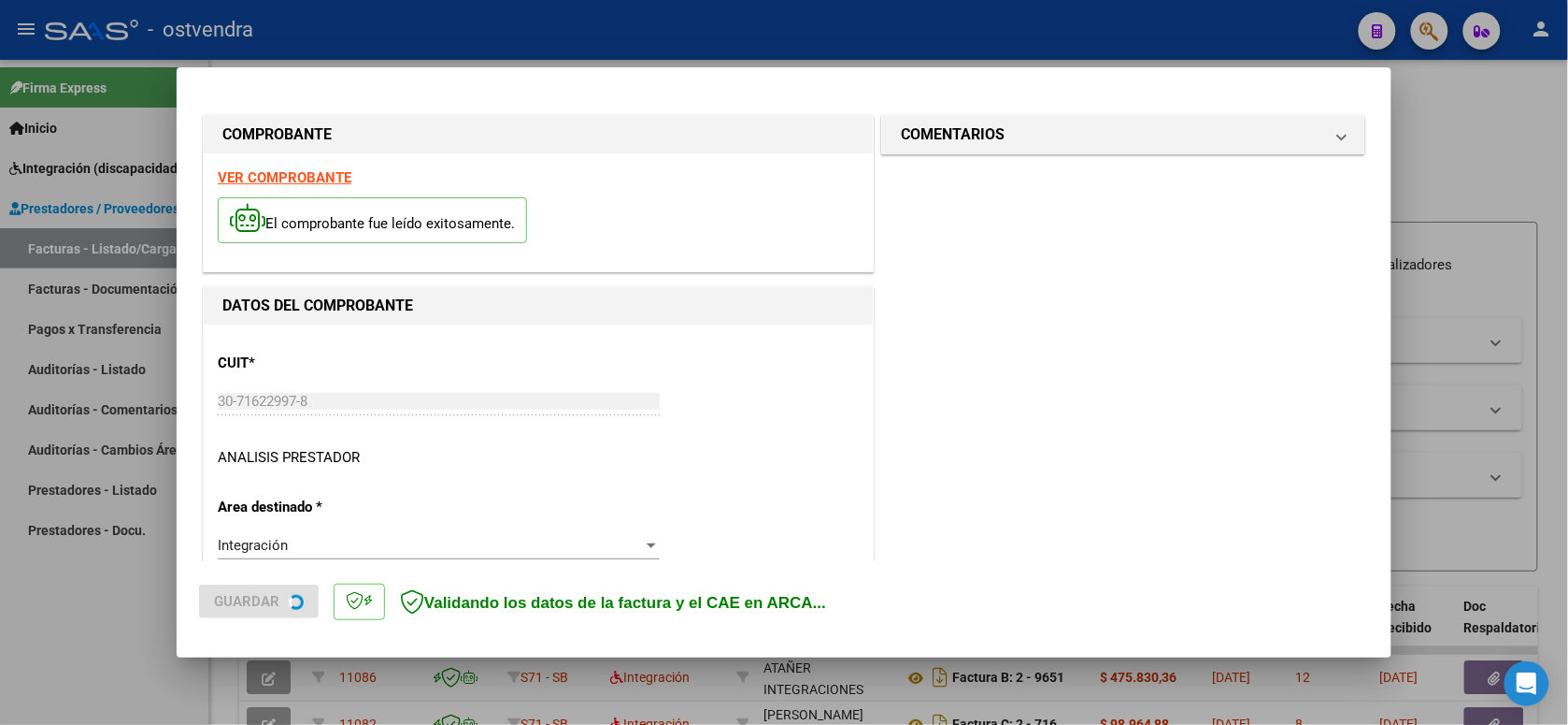
scroll to position [417, 0]
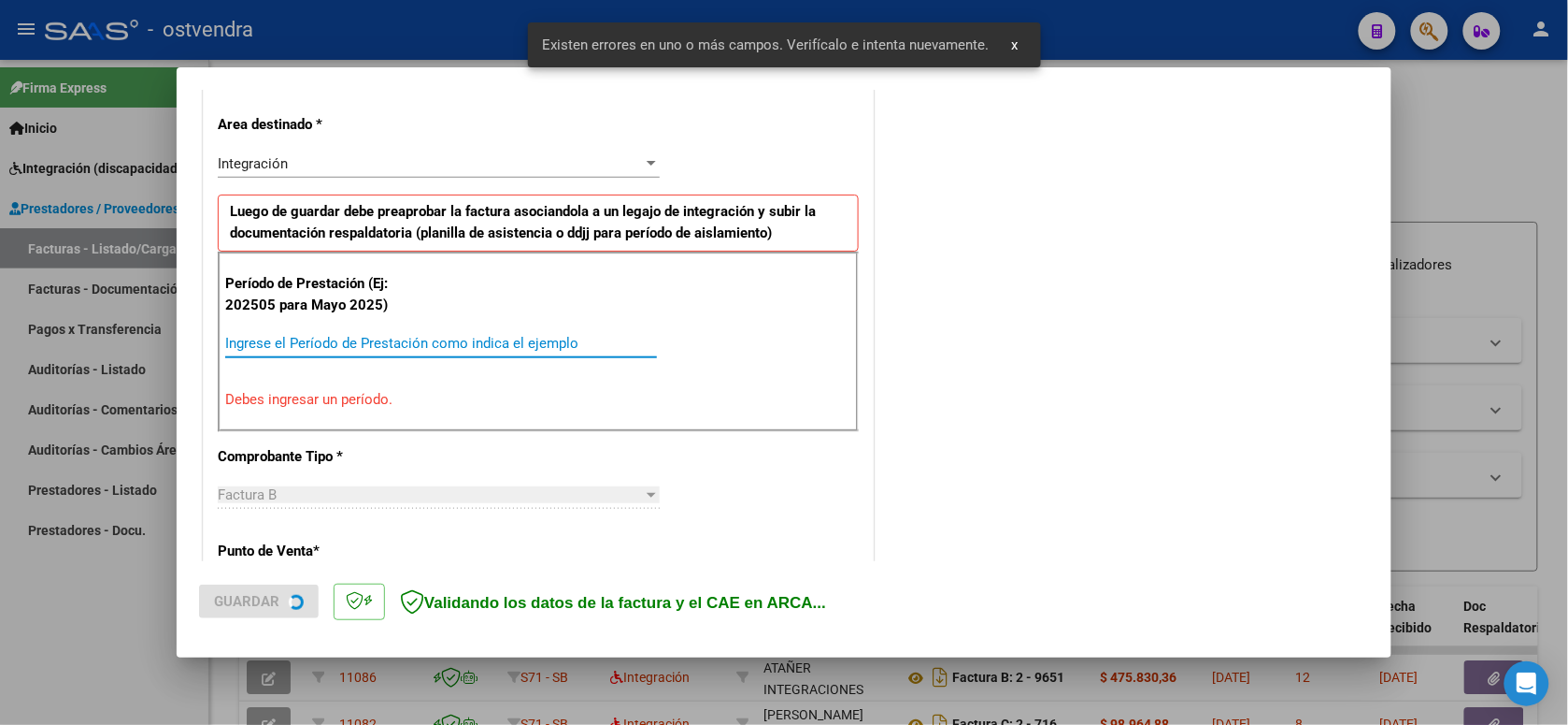
click at [507, 342] on input "Ingrese el Período de Prestación como indica el ejemplo" at bounding box center [441, 342] width 432 height 16
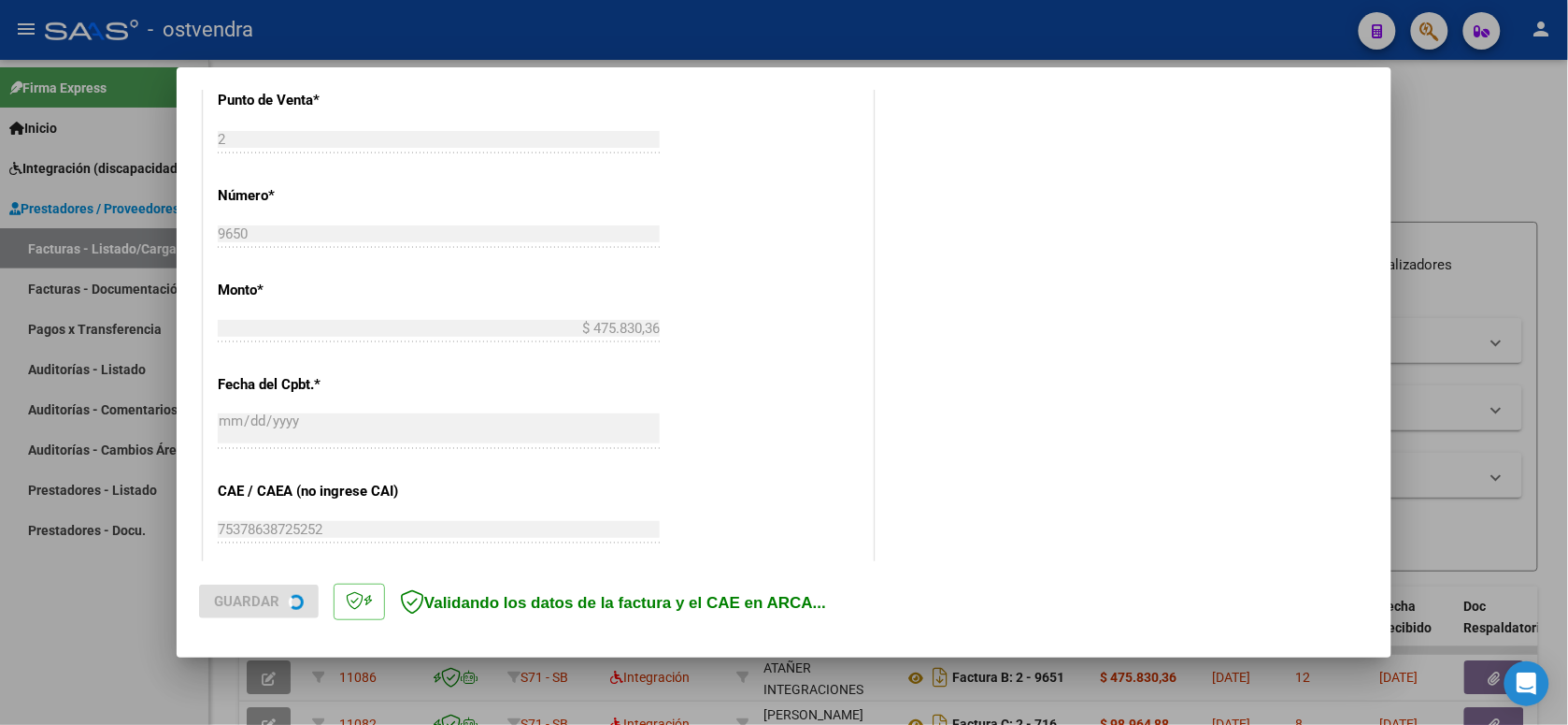
scroll to position [935, 0]
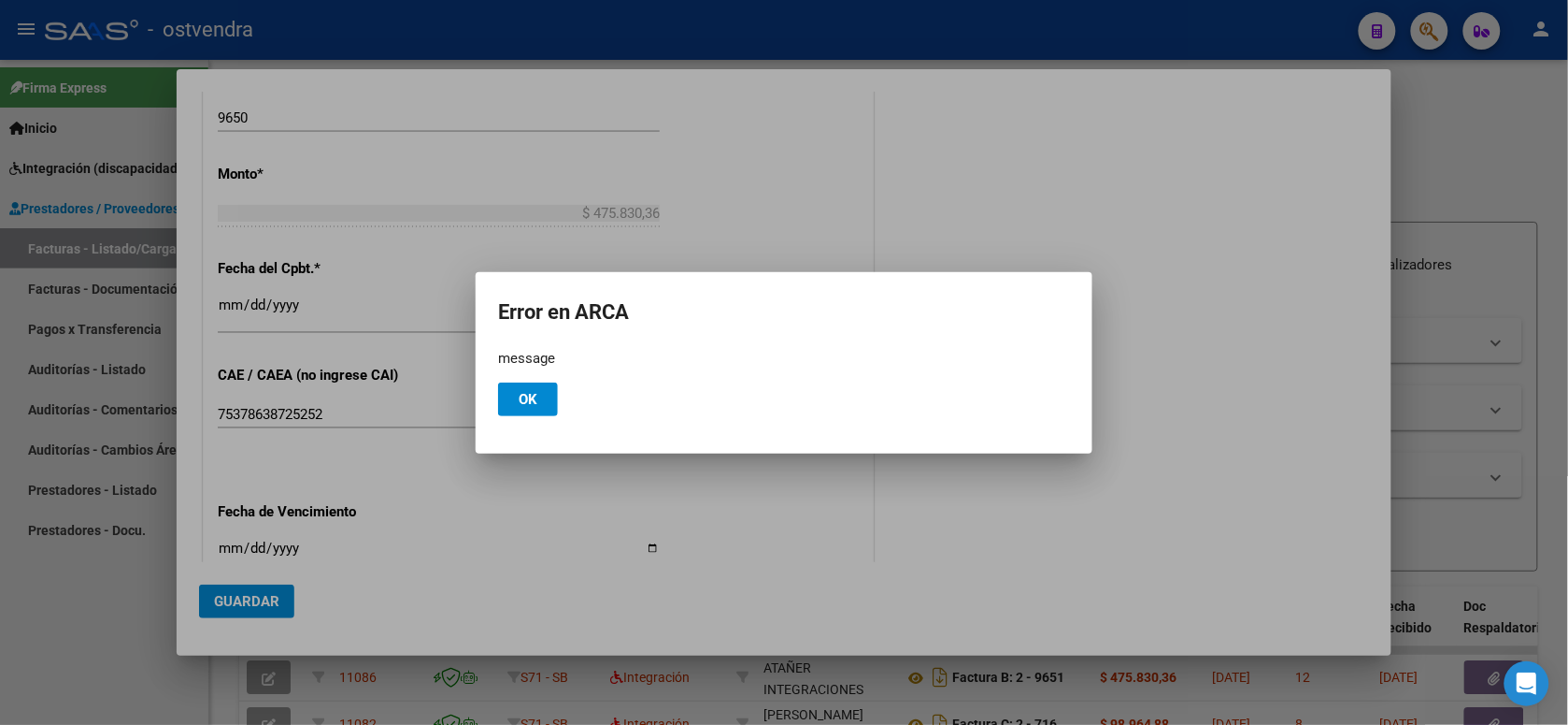
type input "202508"
click at [528, 398] on span "Ok" at bounding box center [527, 398] width 18 height 16
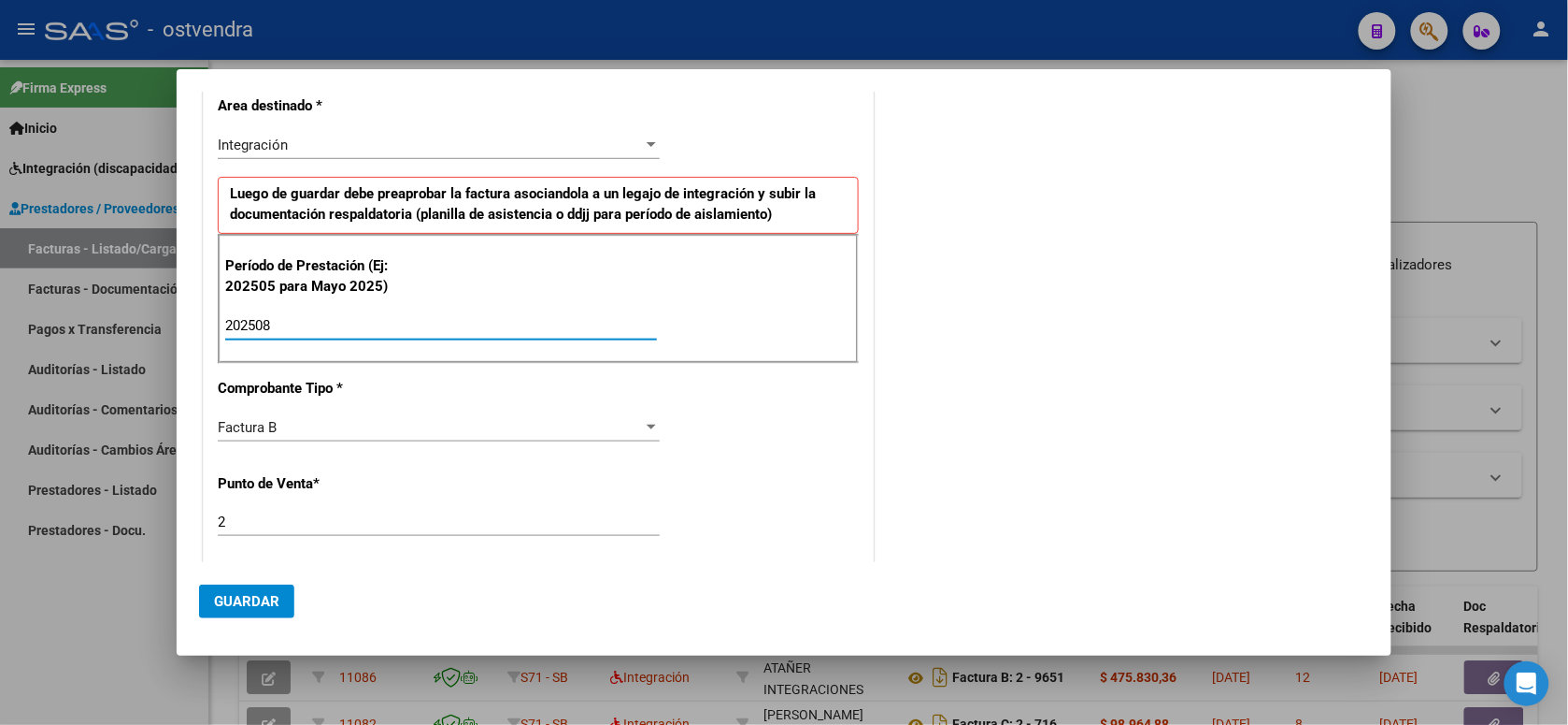
scroll to position [0, 0]
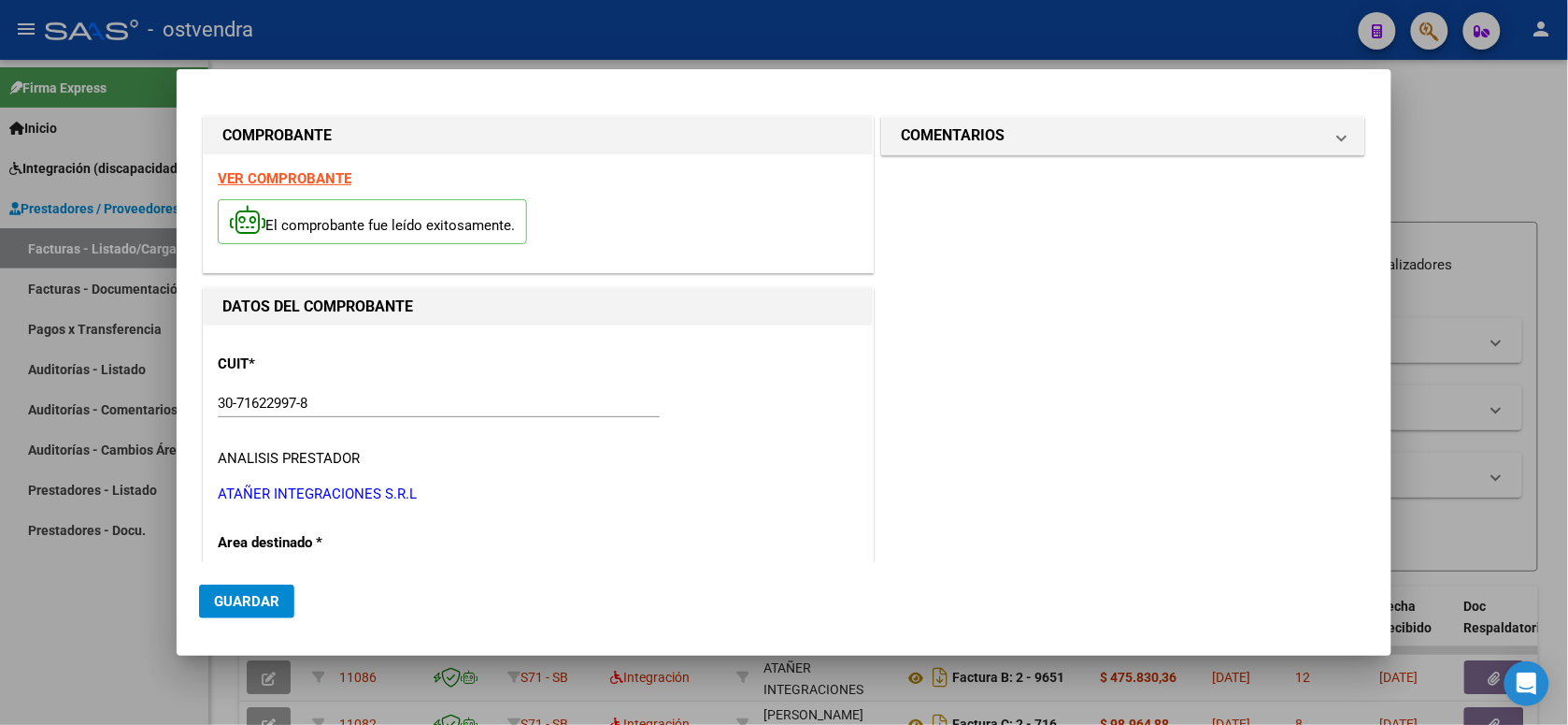
click at [336, 173] on strong "VER COMPROBANTE" at bounding box center [284, 178] width 133 height 16
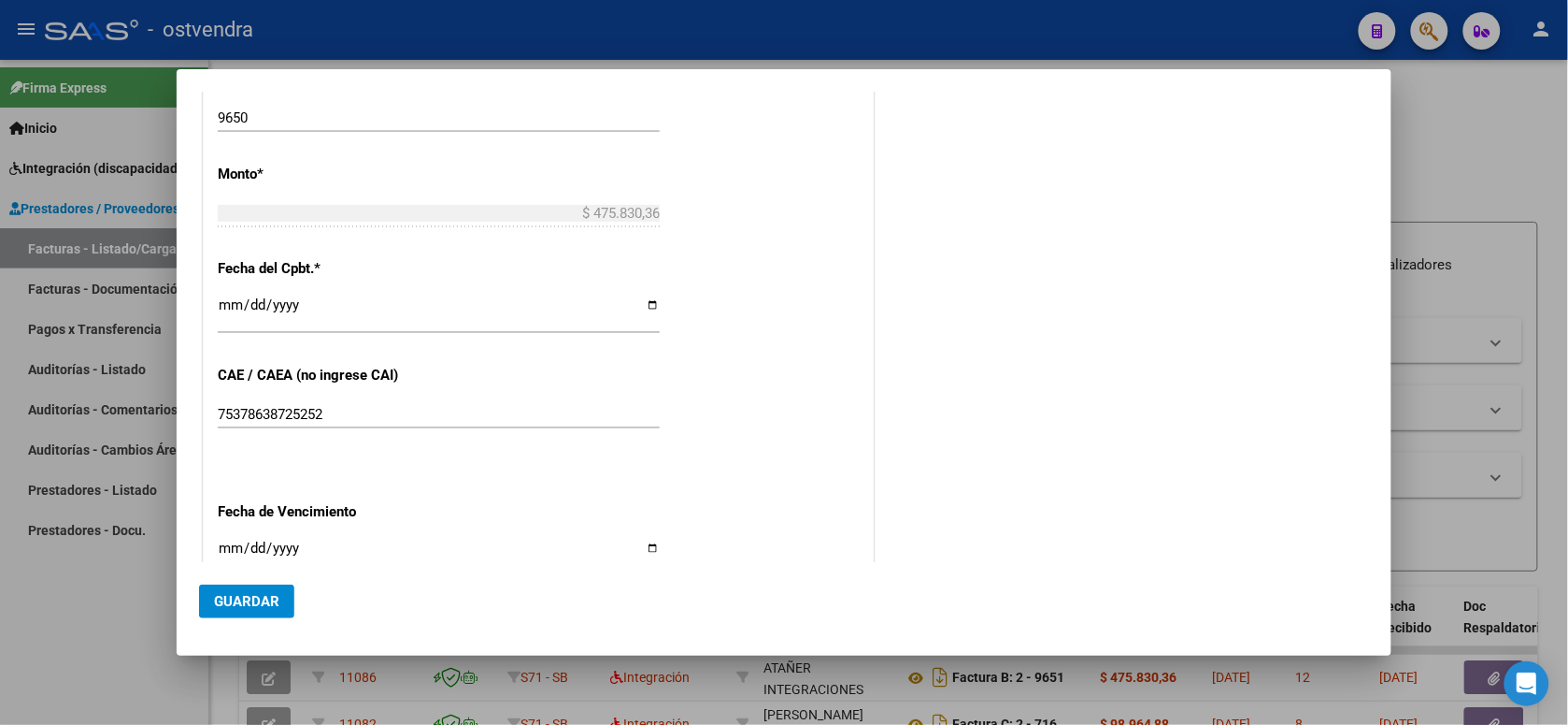
scroll to position [1052, 0]
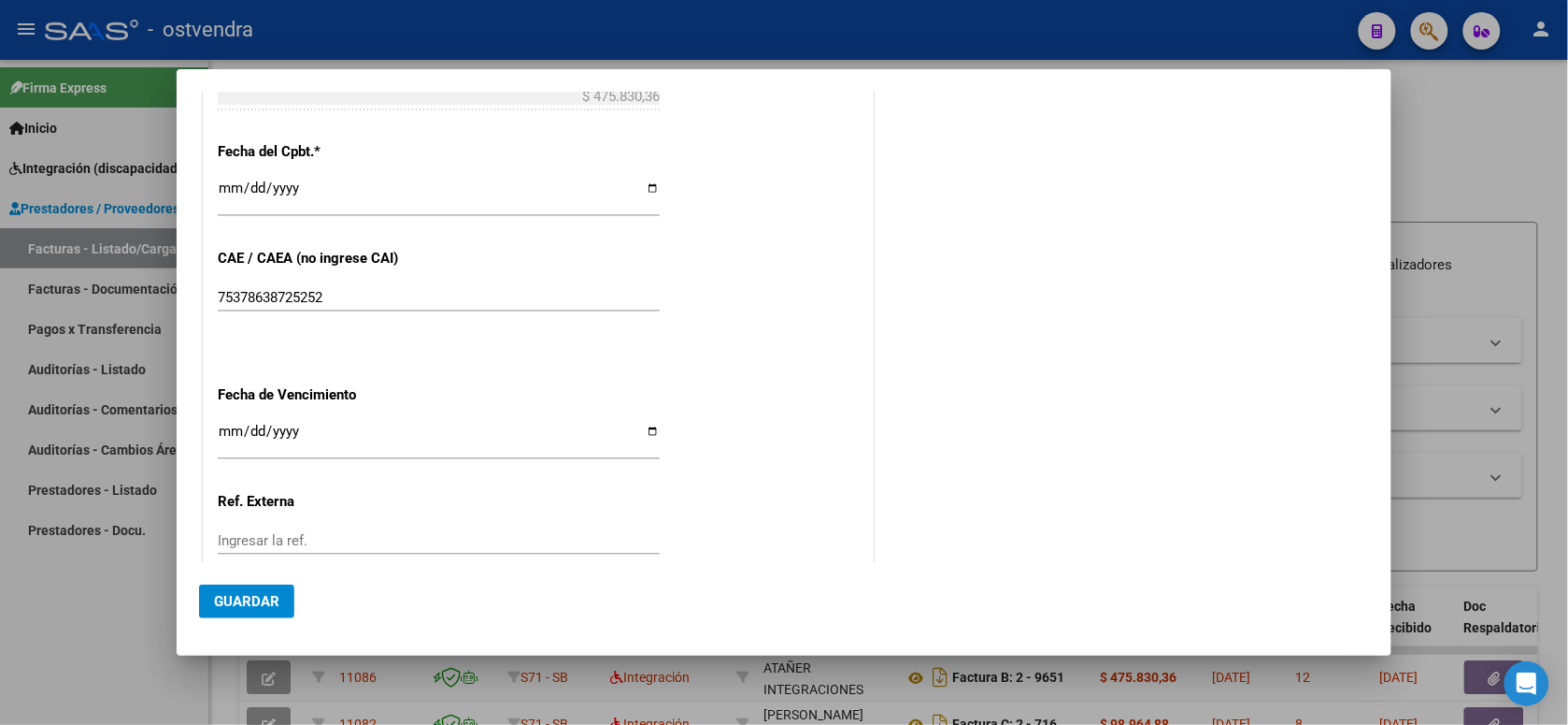
click at [268, 594] on span "Guardar" at bounding box center [247, 600] width 66 height 16
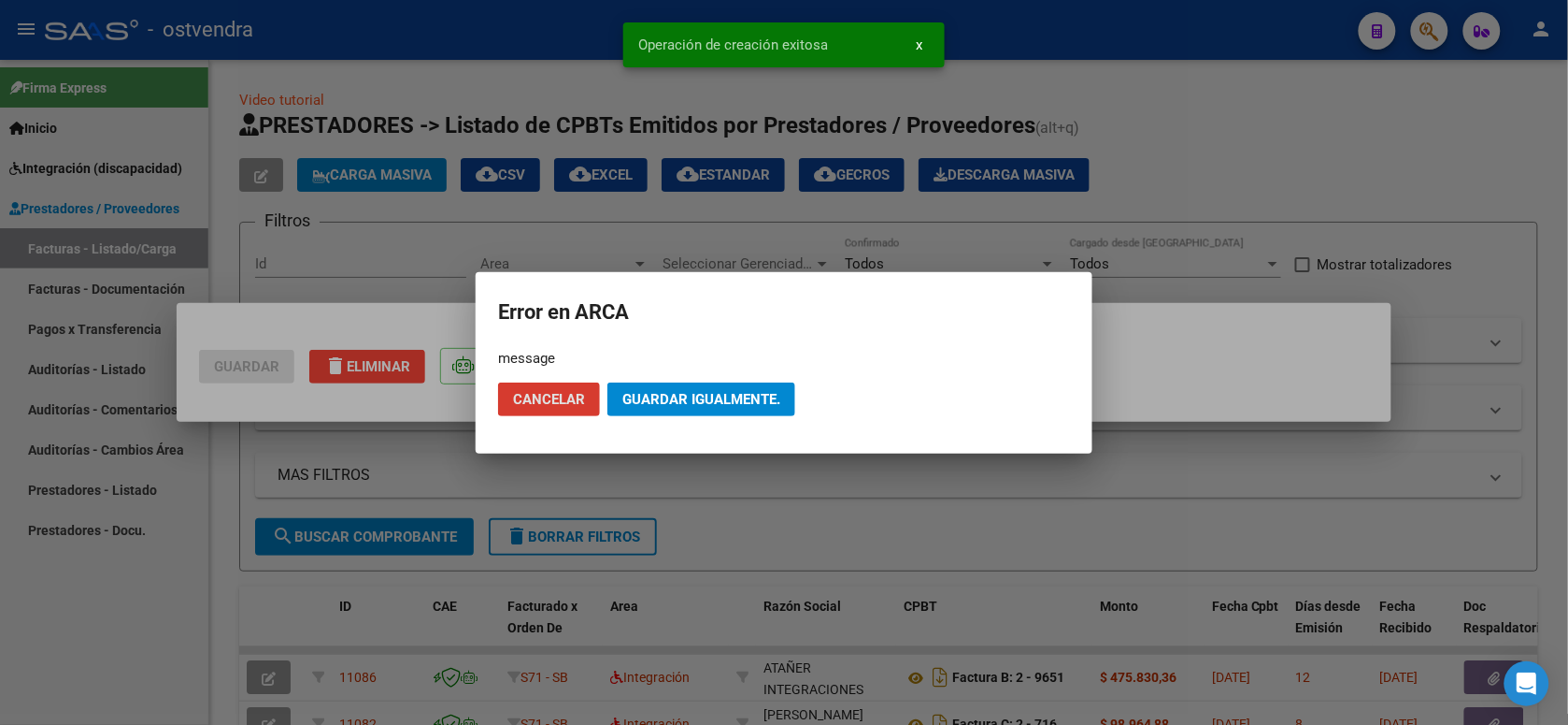
scroll to position [0, 0]
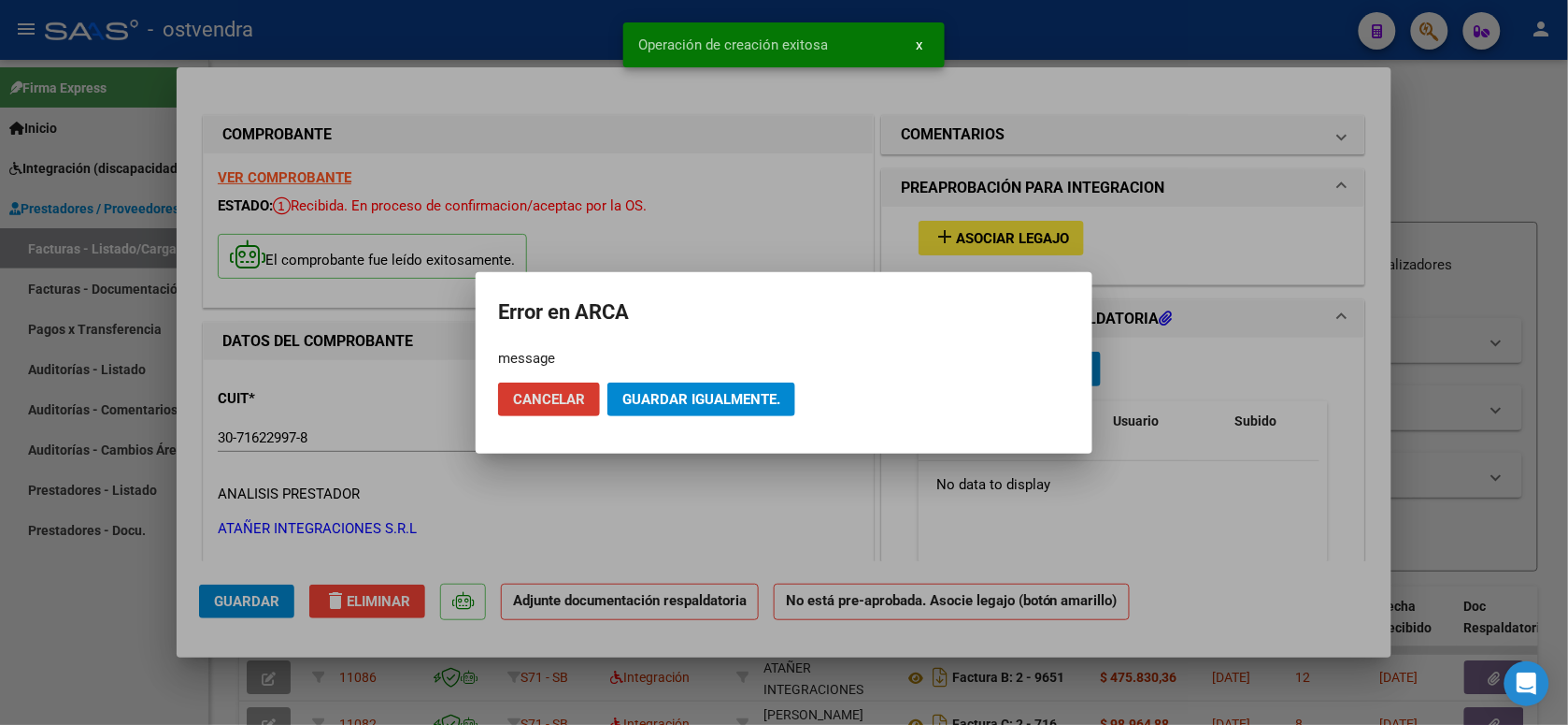
click at [657, 478] on div at bounding box center [784, 362] width 1568 height 725
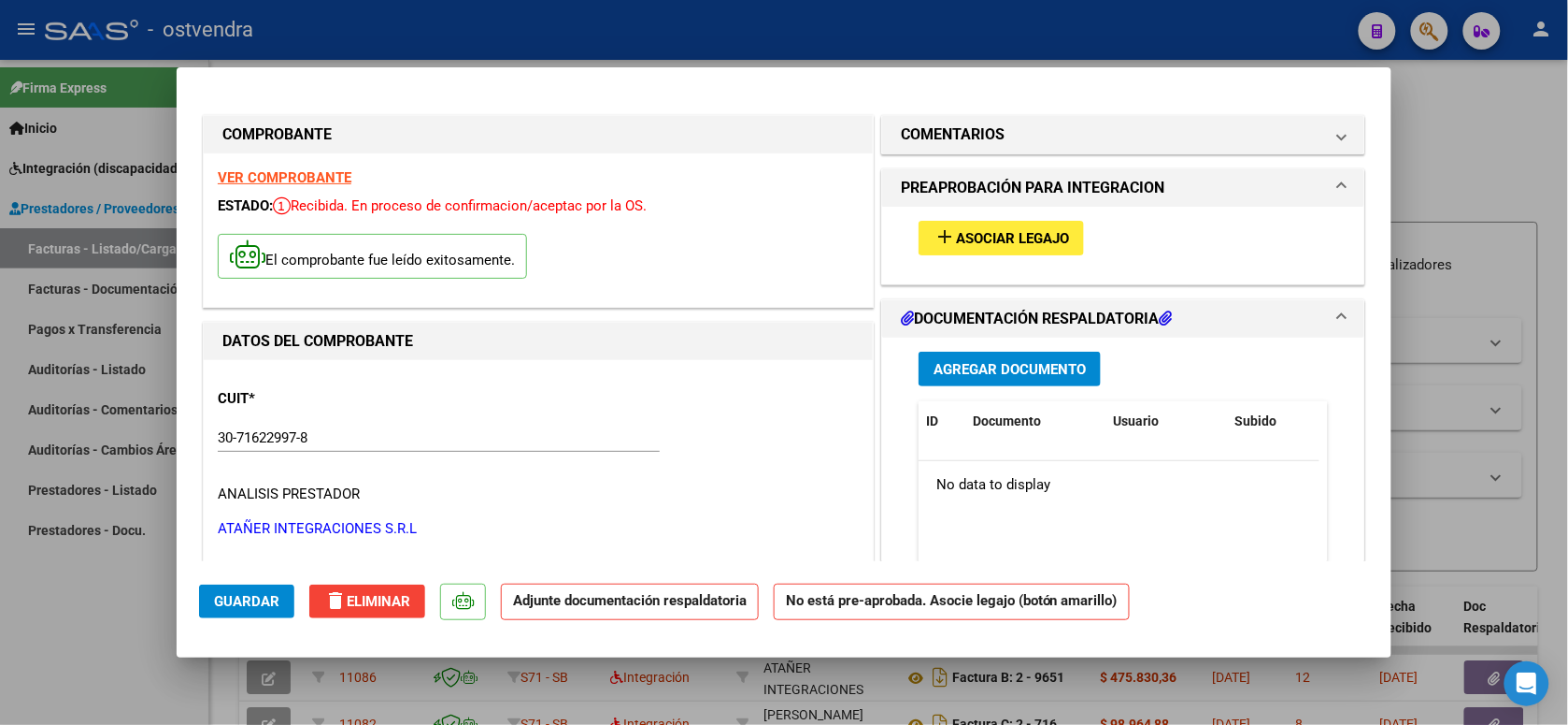
click at [996, 242] on span "Asociar Legajo" at bounding box center [1012, 238] width 113 height 16
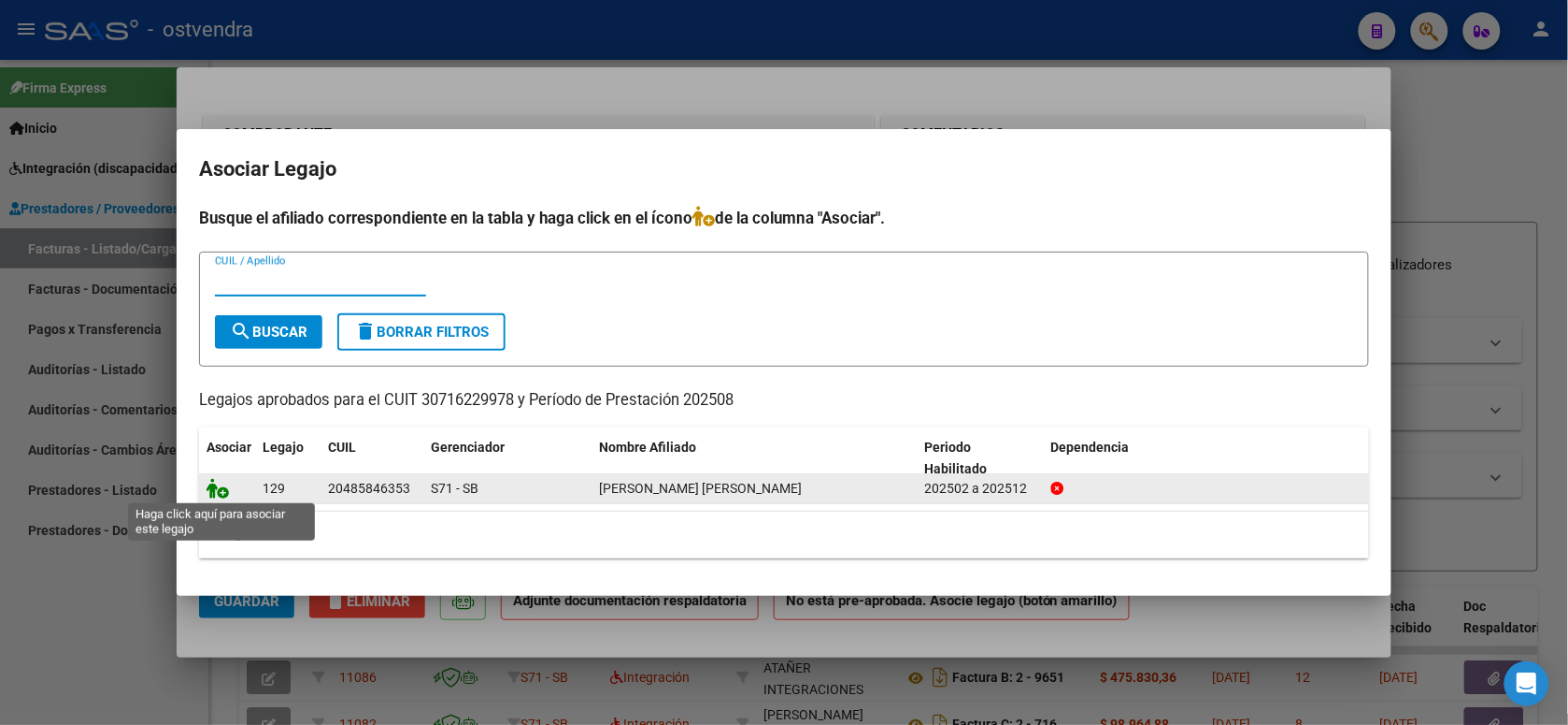
click at [219, 489] on icon at bounding box center [217, 487] width 22 height 20
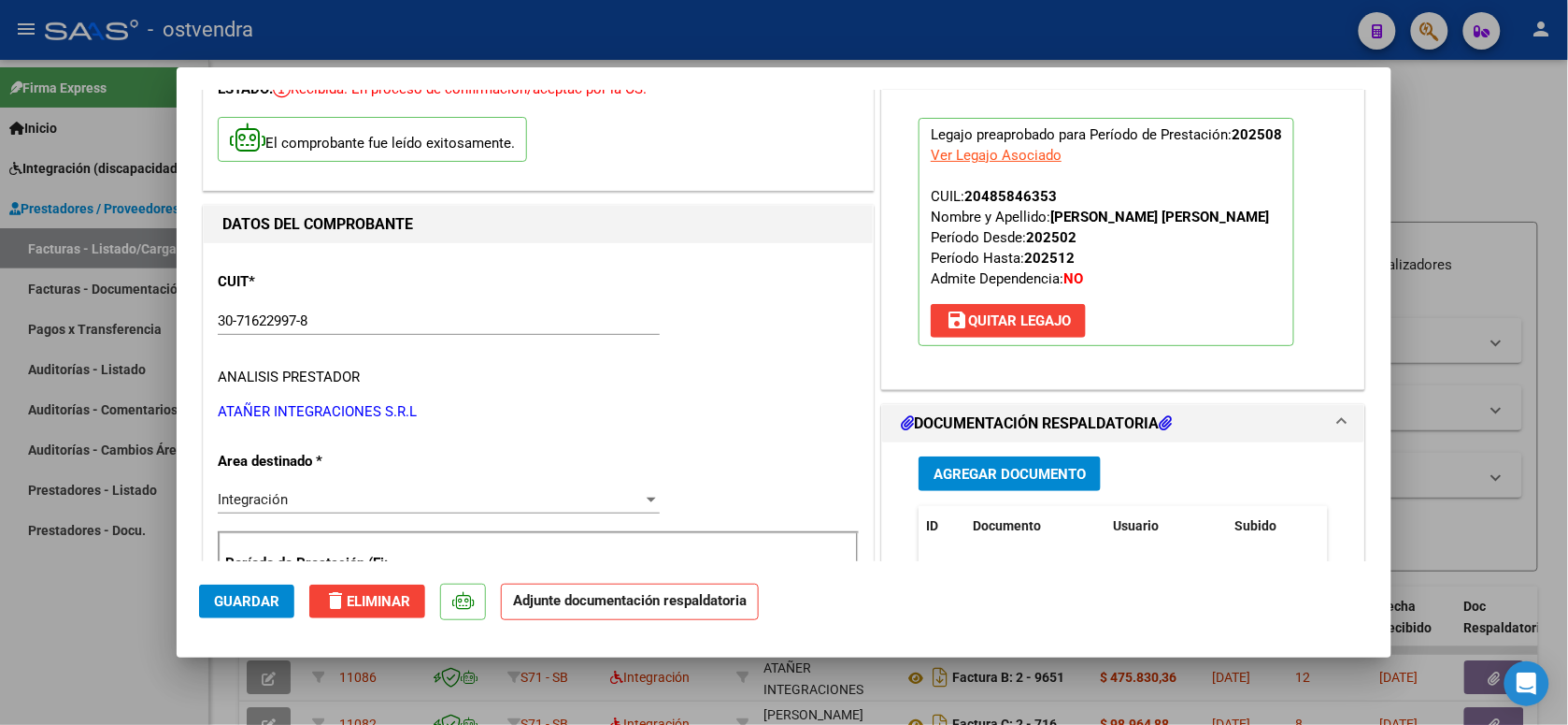
scroll to position [234, 0]
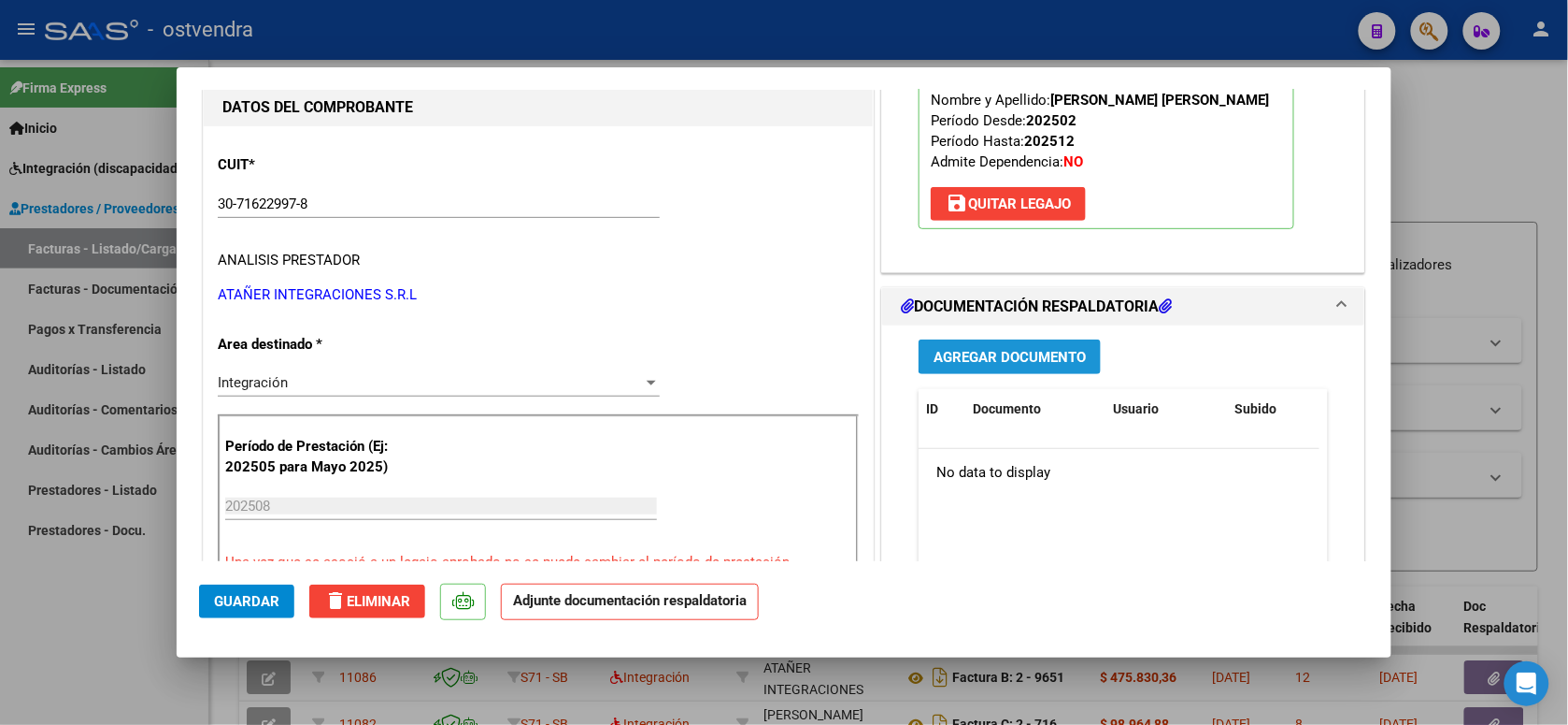
click at [1067, 354] on span "Agregar Documento" at bounding box center [1010, 357] width 153 height 16
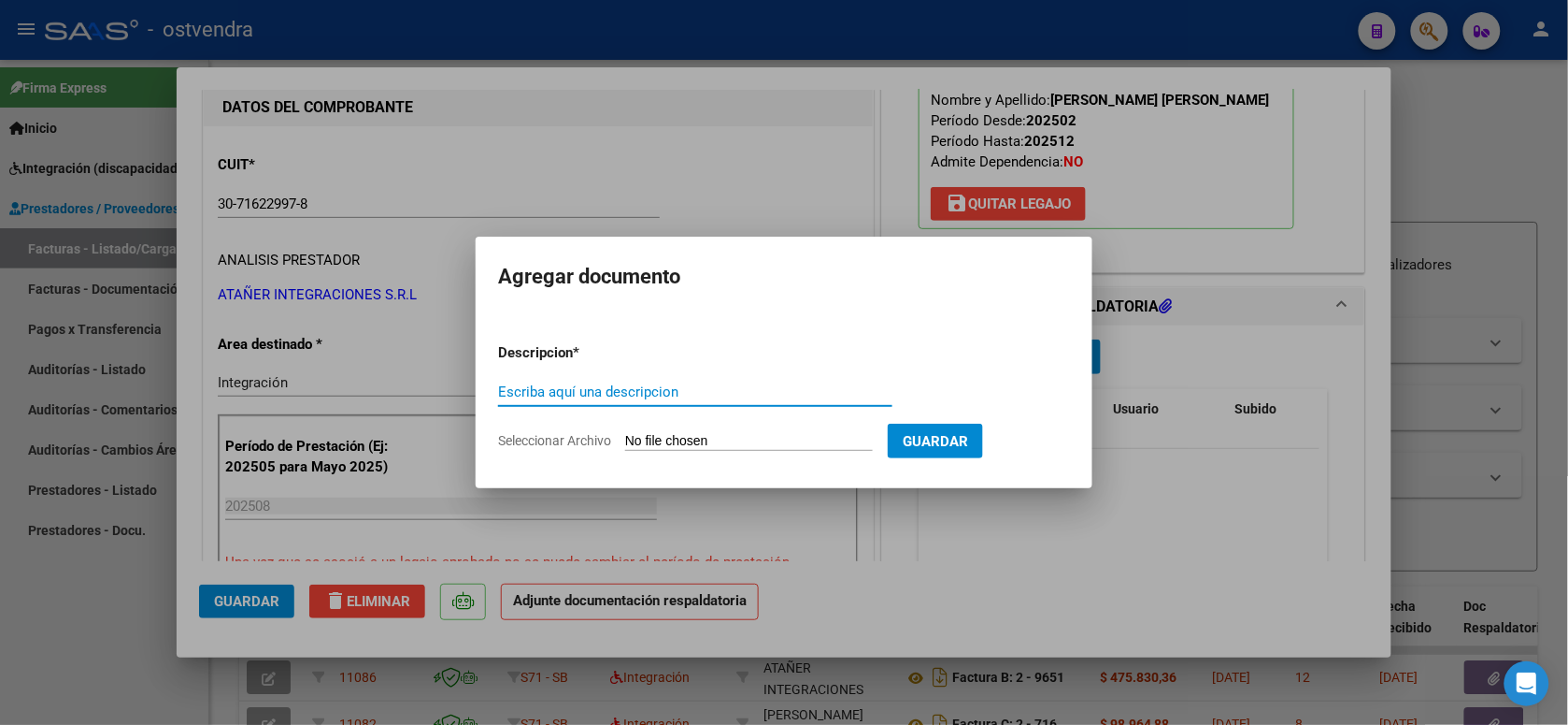
click at [734, 443] on input "Seleccionar Archivo" at bounding box center [749, 442] width 247 height 17
type input "C:\fakepath\ASISTENCIA B-2-9650.jpg"
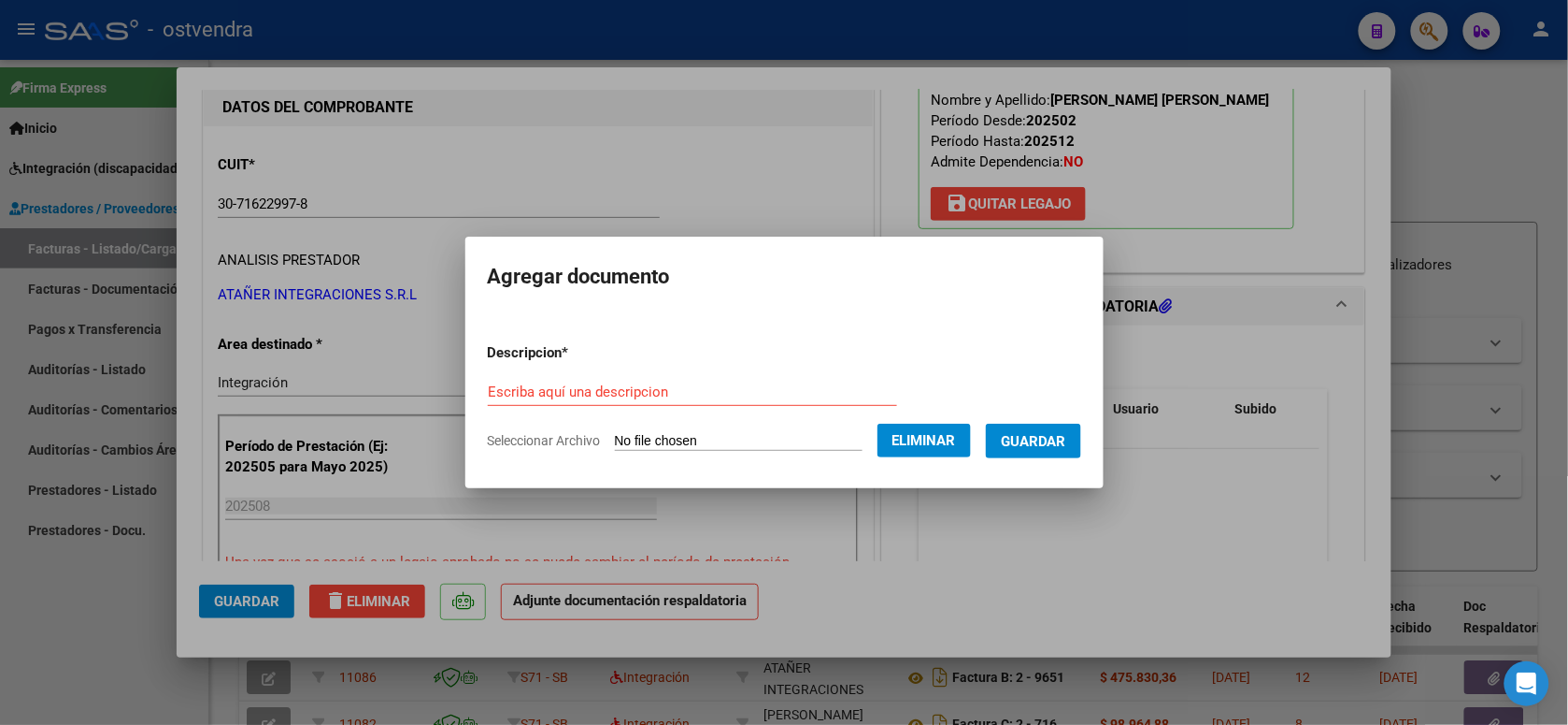
click at [675, 380] on div "Escriba aquí una descripcion" at bounding box center [693, 392] width 410 height 28
type input "PLANILLA DE ASISTENCIA"
click at [1034, 444] on span "Guardar" at bounding box center [1034, 441] width 66 height 16
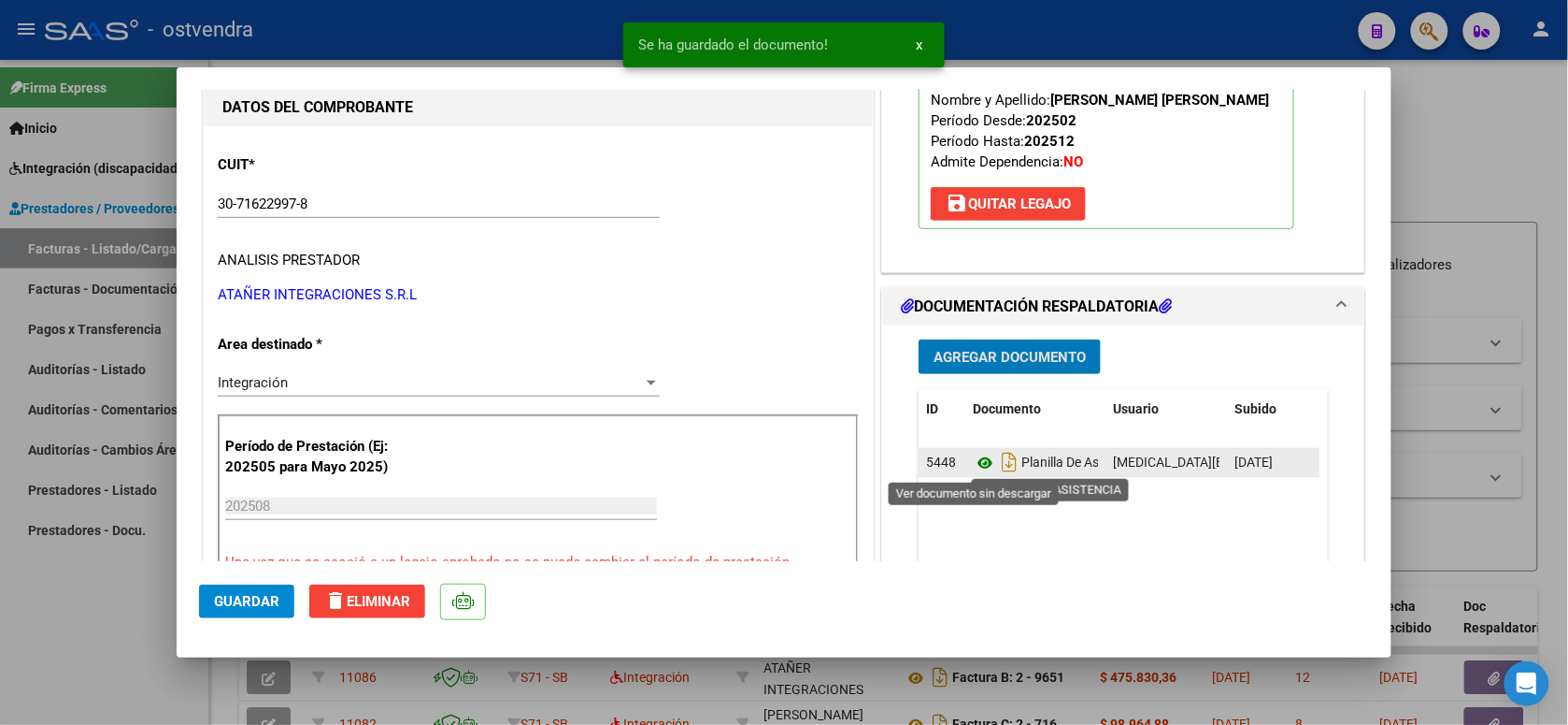
click at [979, 461] on icon at bounding box center [984, 462] width 24 height 22
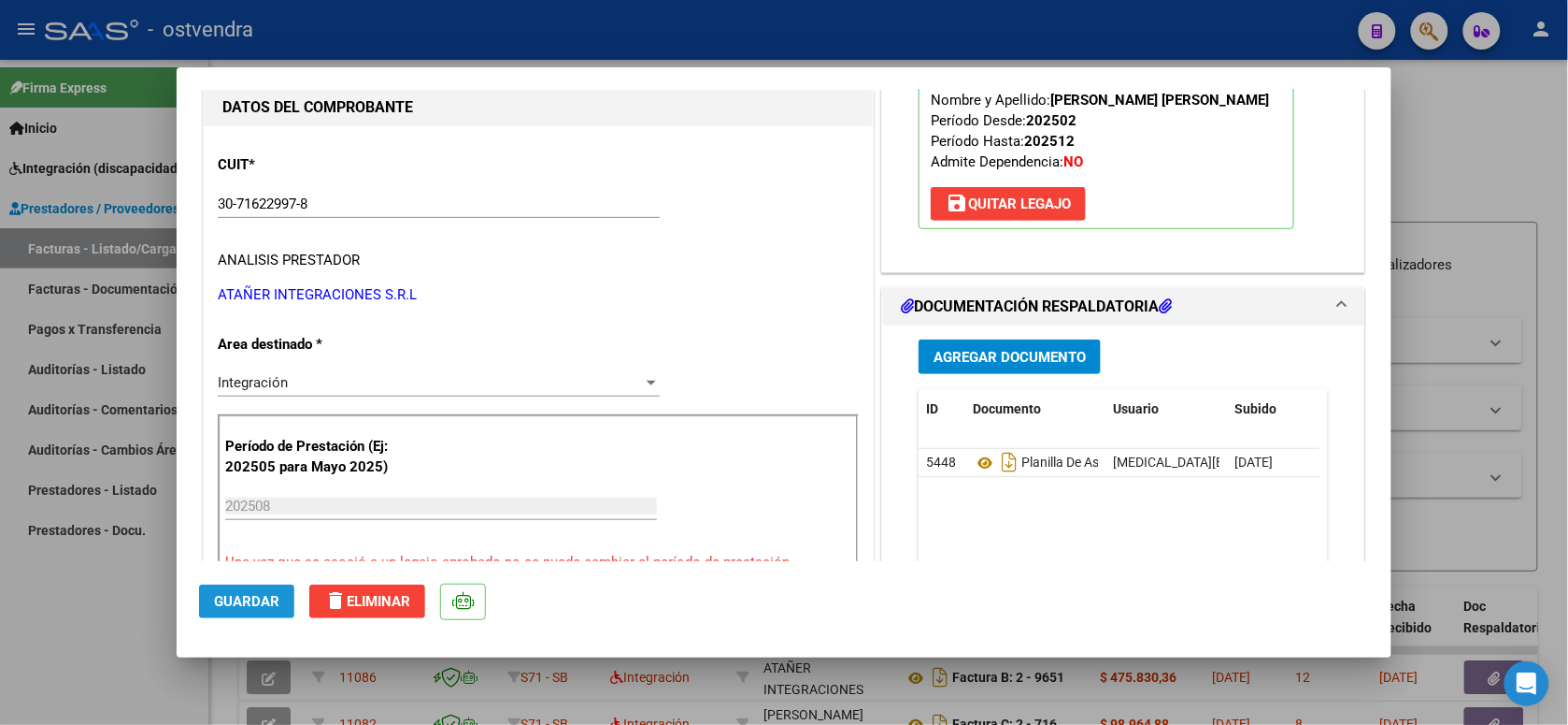
click at [265, 596] on span "Guardar" at bounding box center [247, 600] width 66 height 16
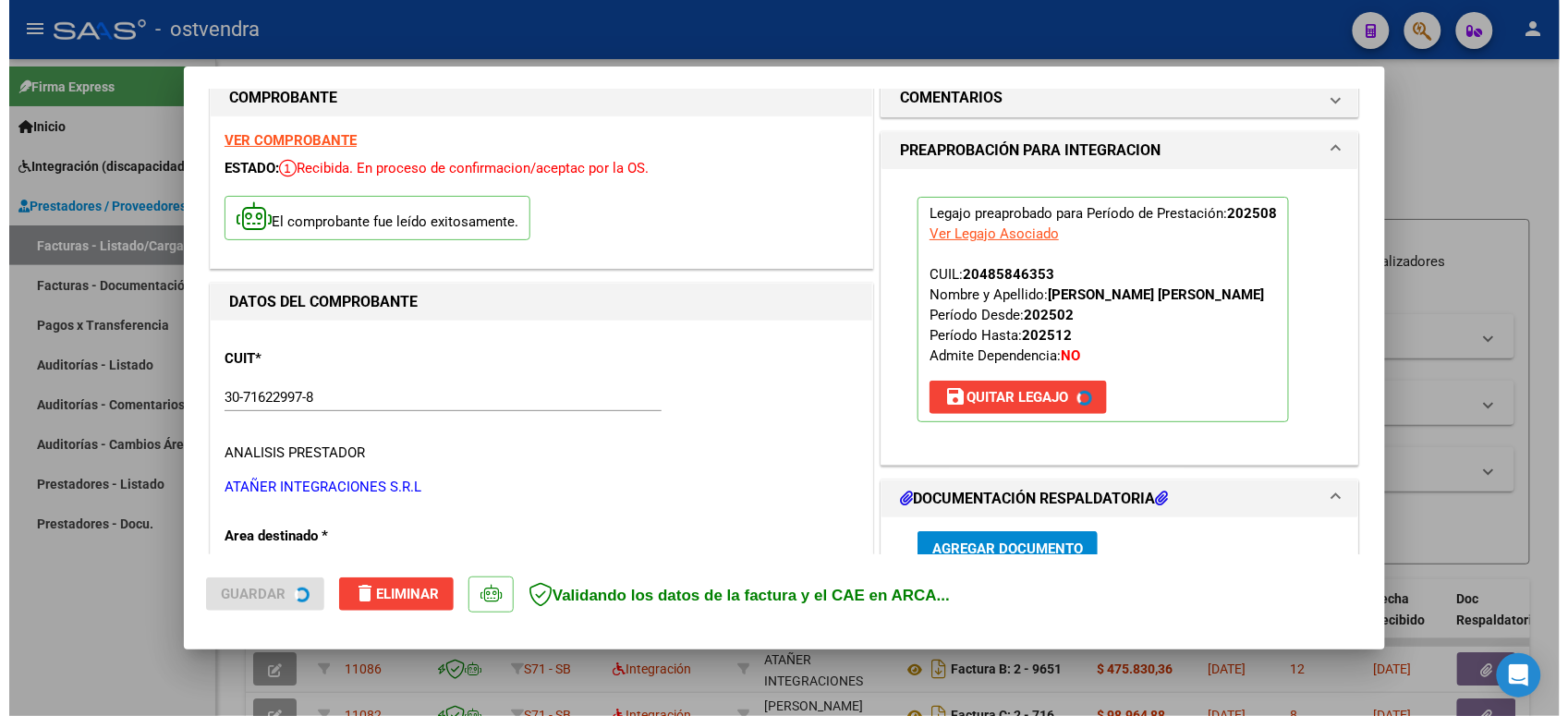
scroll to position [0, 0]
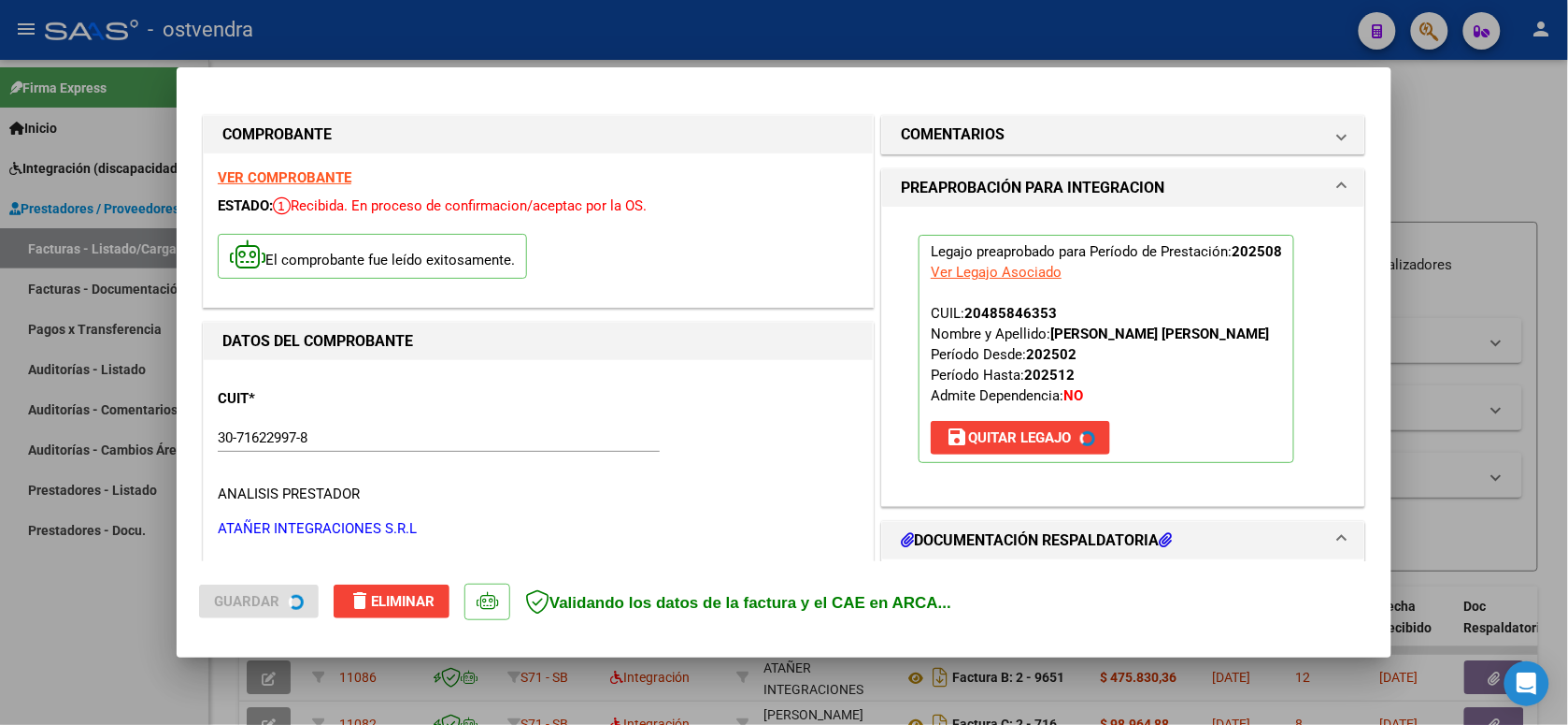
click at [1208, 36] on div at bounding box center [784, 362] width 1568 height 725
type input "$ 0,00"
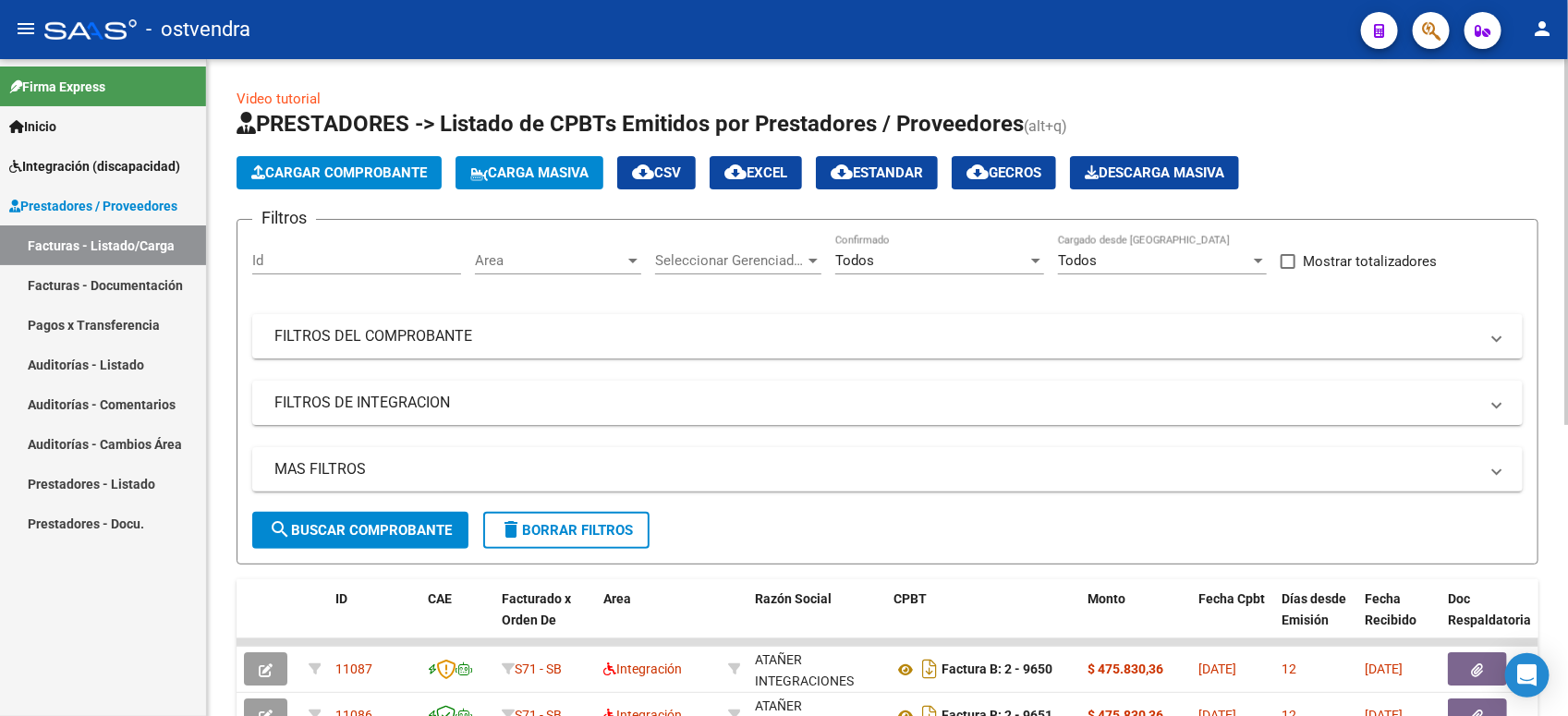
scroll to position [116, 0]
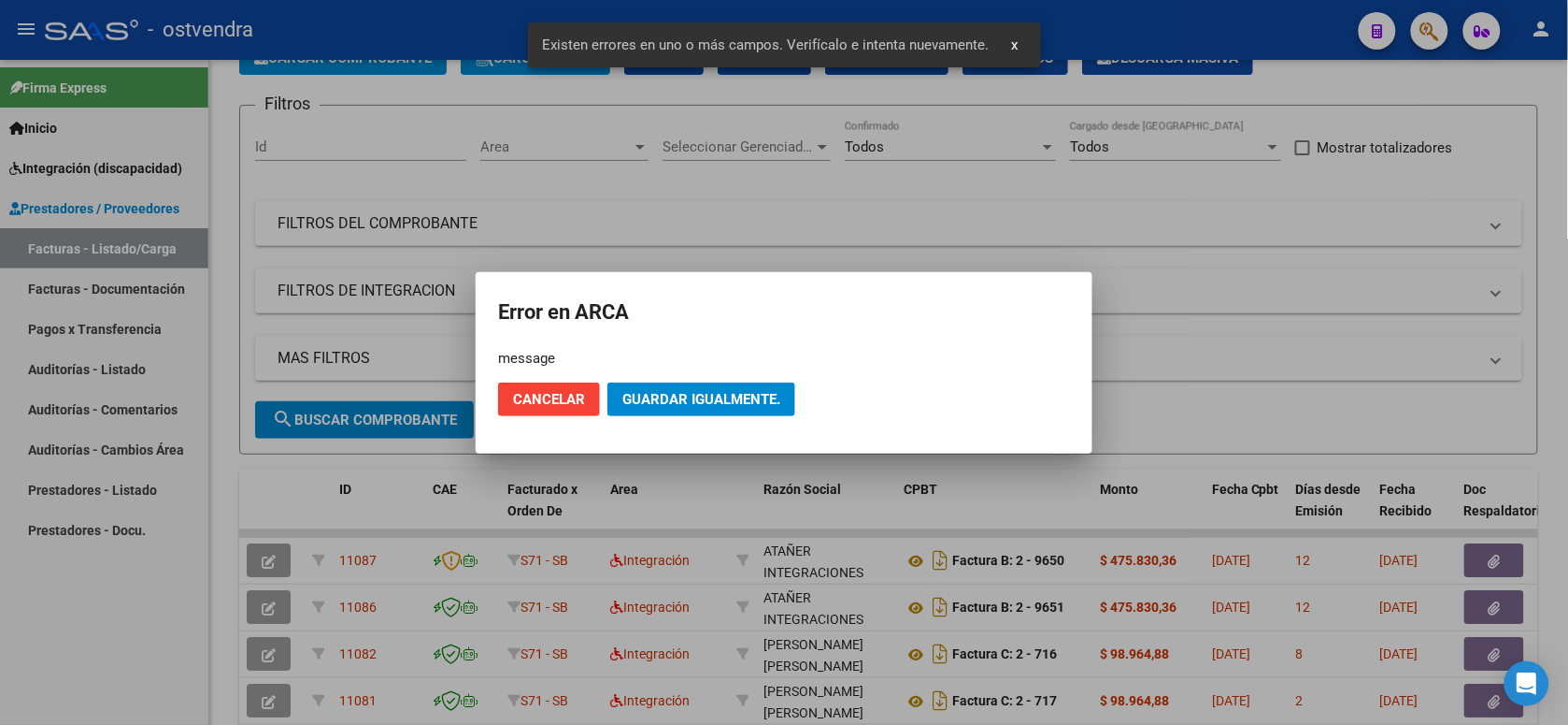
click at [810, 214] on div at bounding box center [784, 362] width 1568 height 725
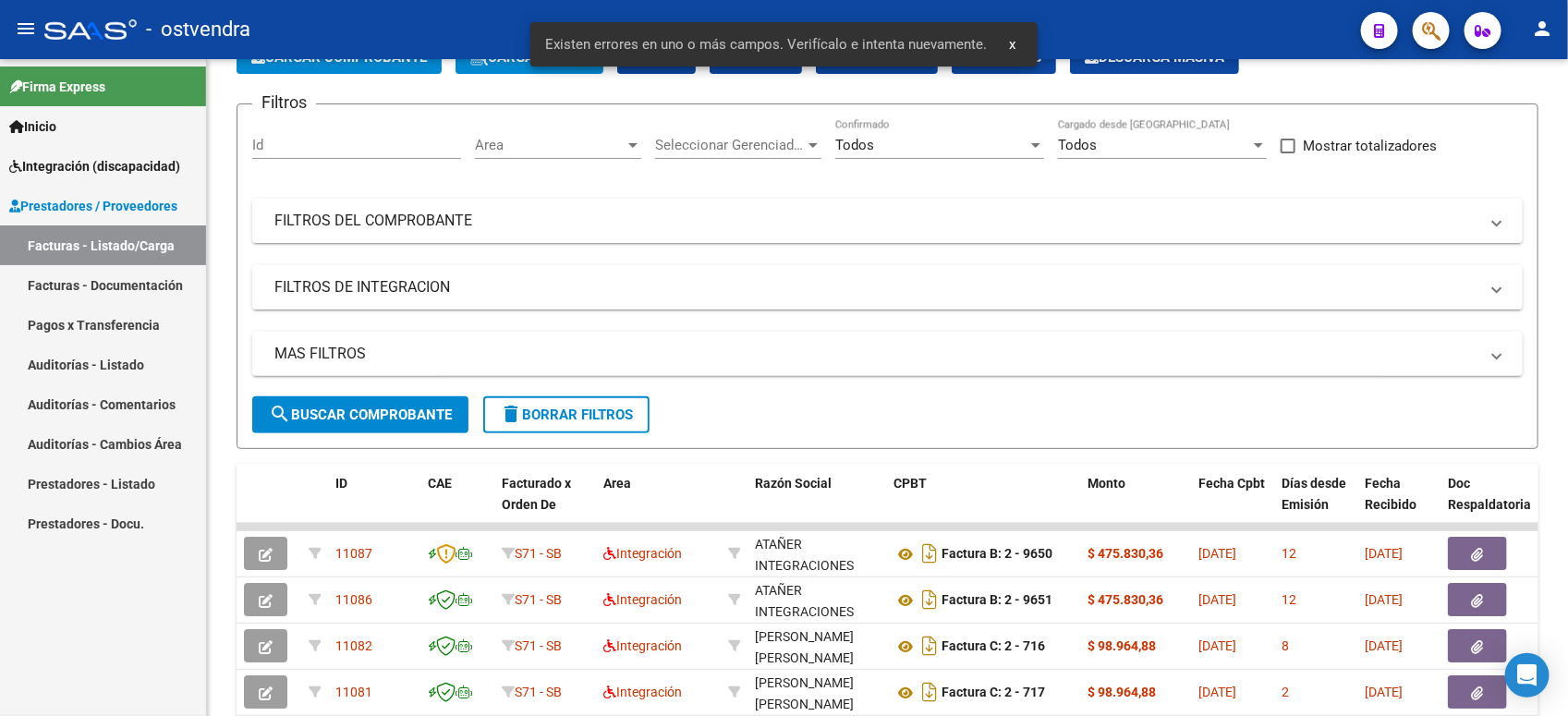
click at [117, 169] on span "Integración (discapacidad)" at bounding box center [95, 165] width 171 height 20
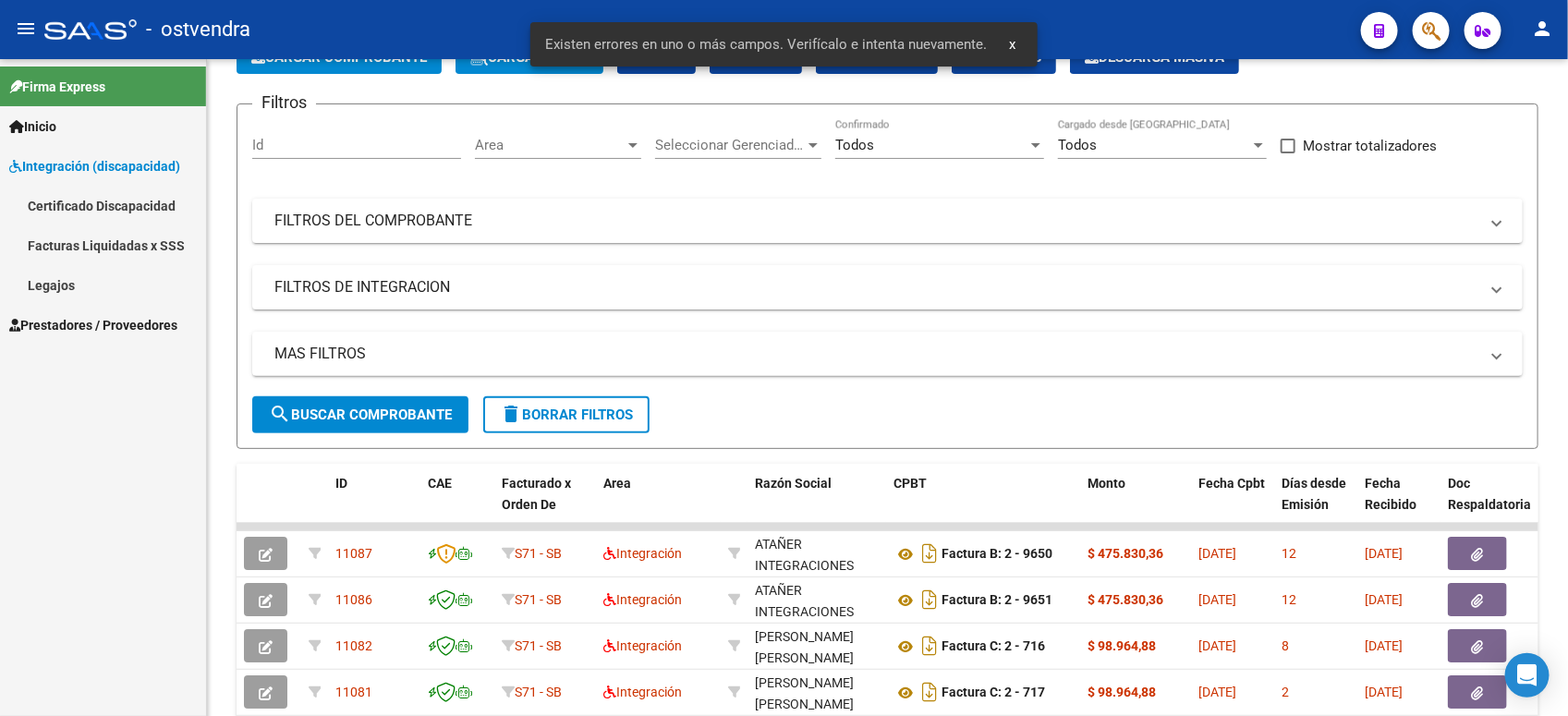
click at [99, 286] on link "Legajos" at bounding box center [103, 285] width 206 height 40
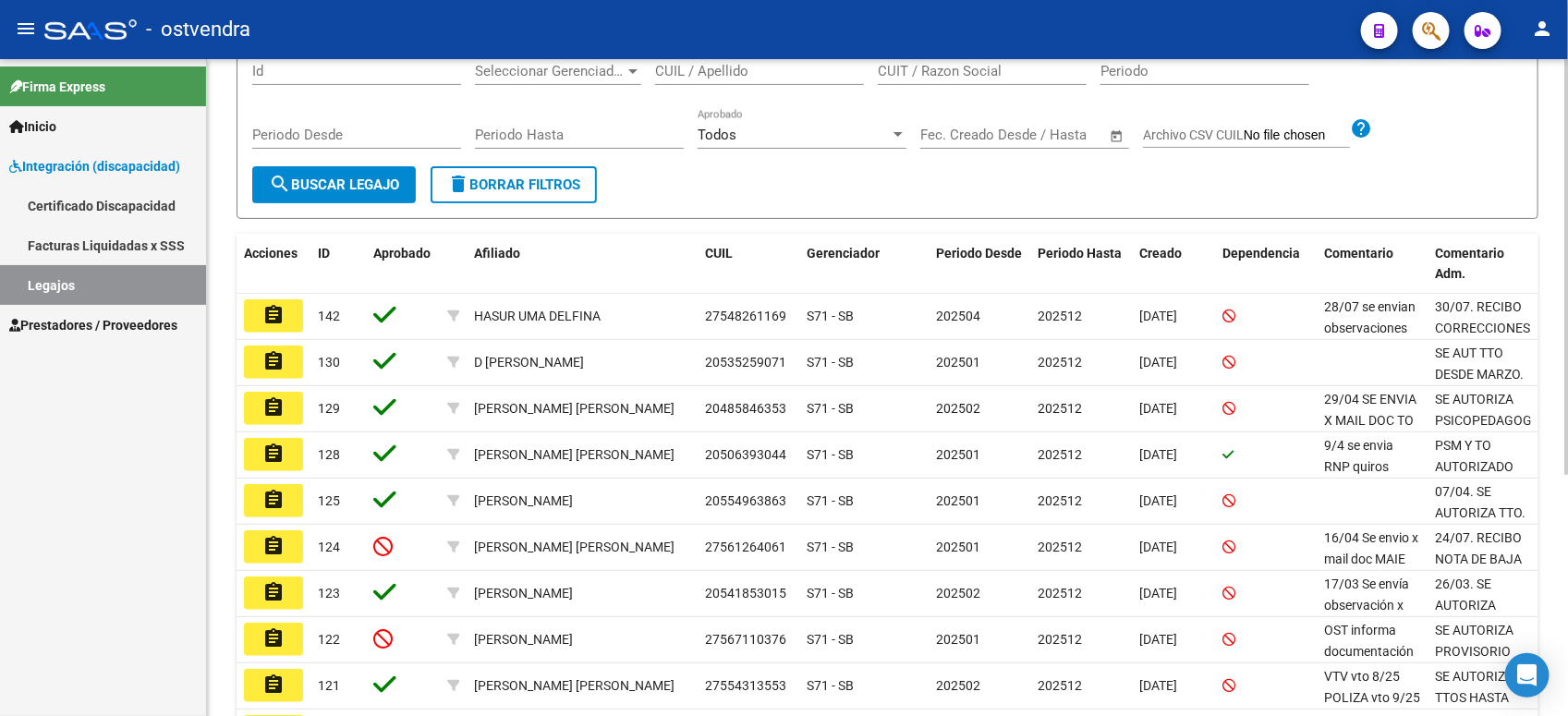
scroll to position [381, 0]
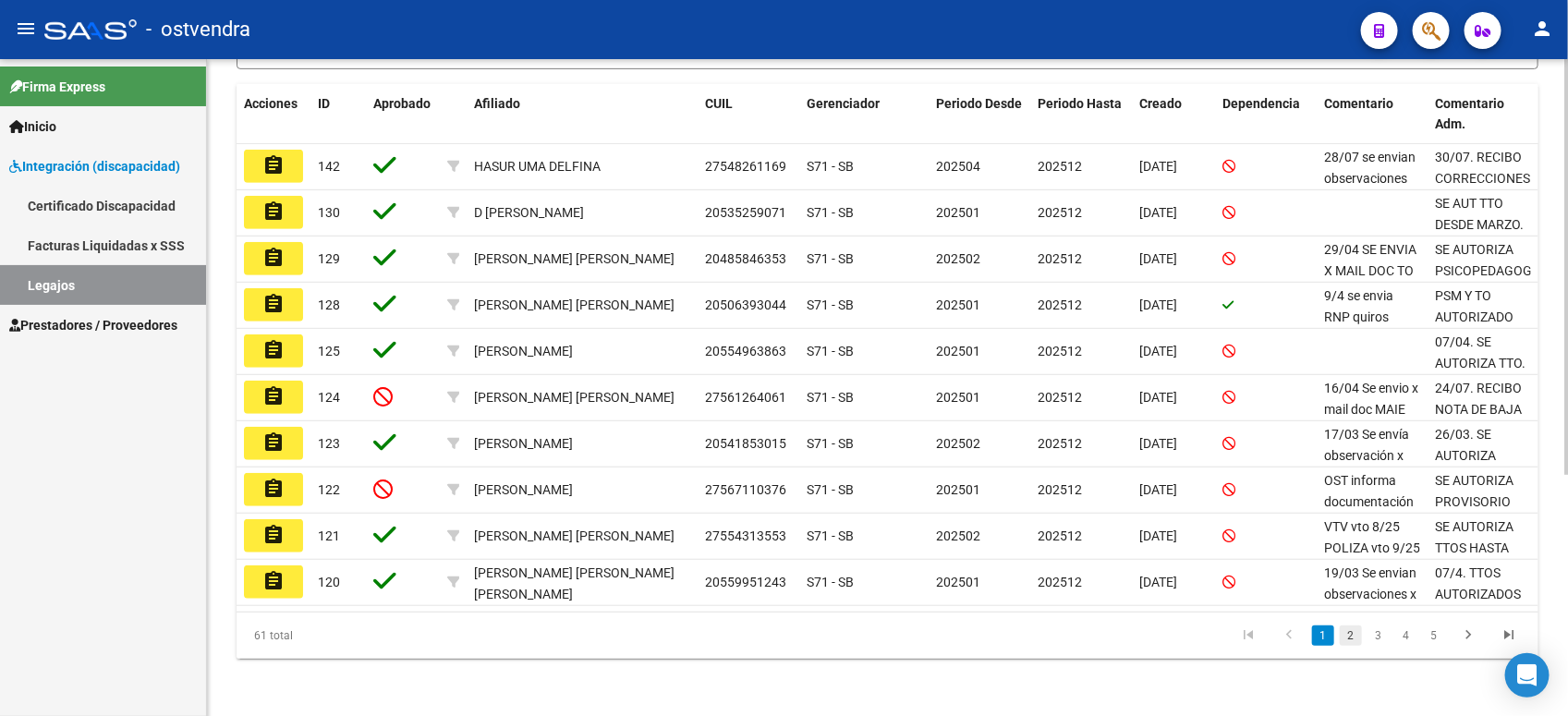
click at [1351, 635] on link "2" at bounding box center [1350, 635] width 22 height 20
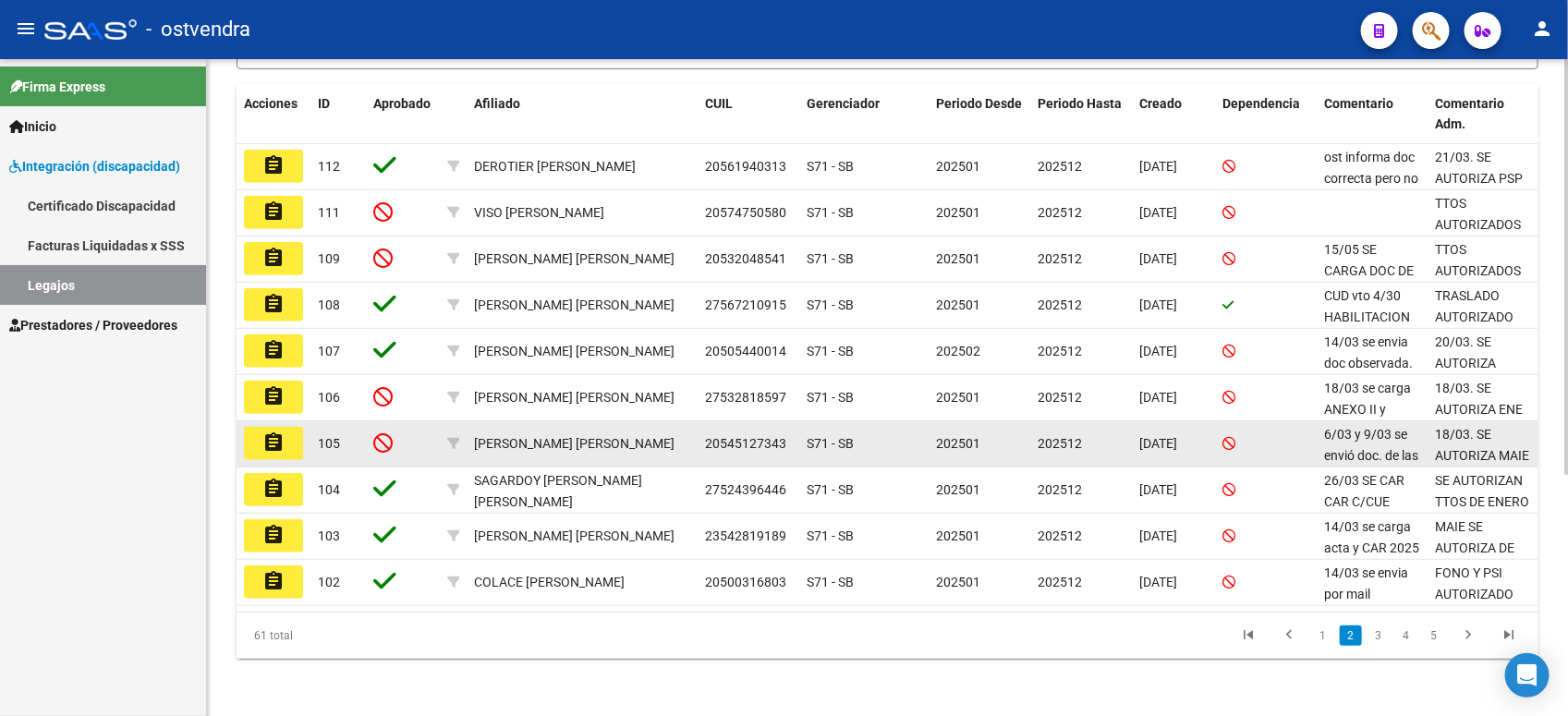
click at [289, 446] on button "assignment" at bounding box center [273, 443] width 59 height 33
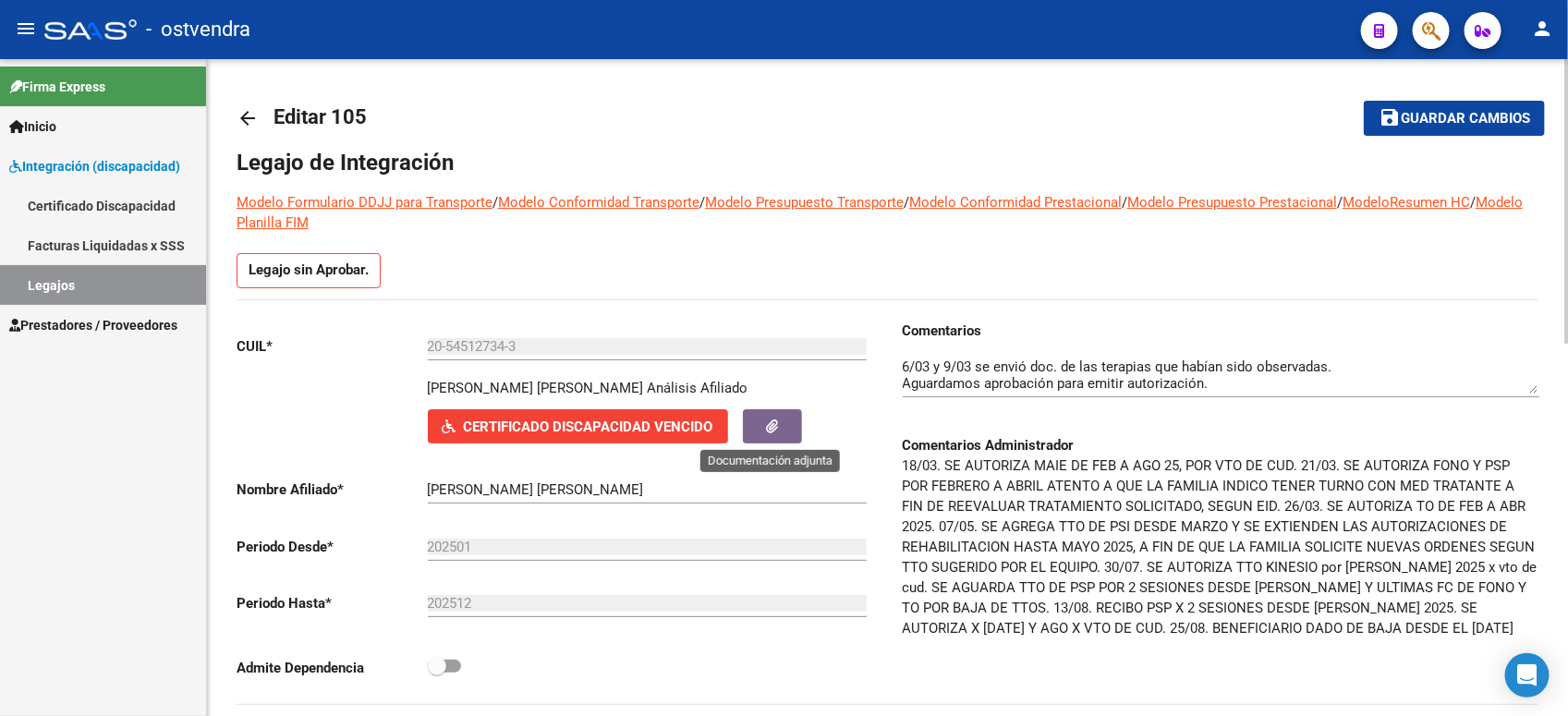
click at [759, 428] on button "button" at bounding box center [773, 427] width 59 height 34
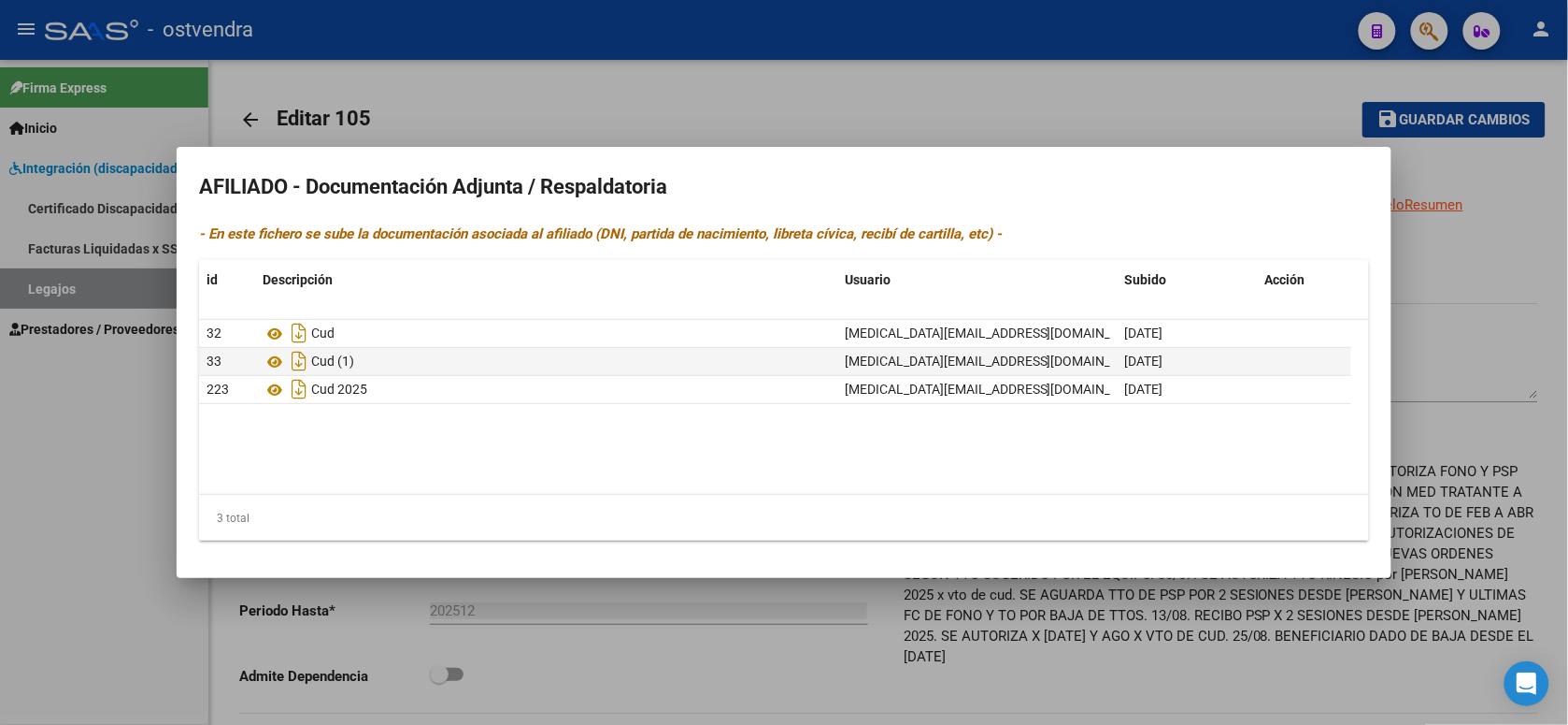
click at [595, 440] on datatable-body "32 Cud [MEDICAL_DATA][EMAIL_ADDRESS][DOMAIN_NAME] - [PERSON_NAME] [DATE] 33 Cud…" at bounding box center [784, 407] width 1170 height 174
click at [1026, 102] on div at bounding box center [784, 362] width 1568 height 725
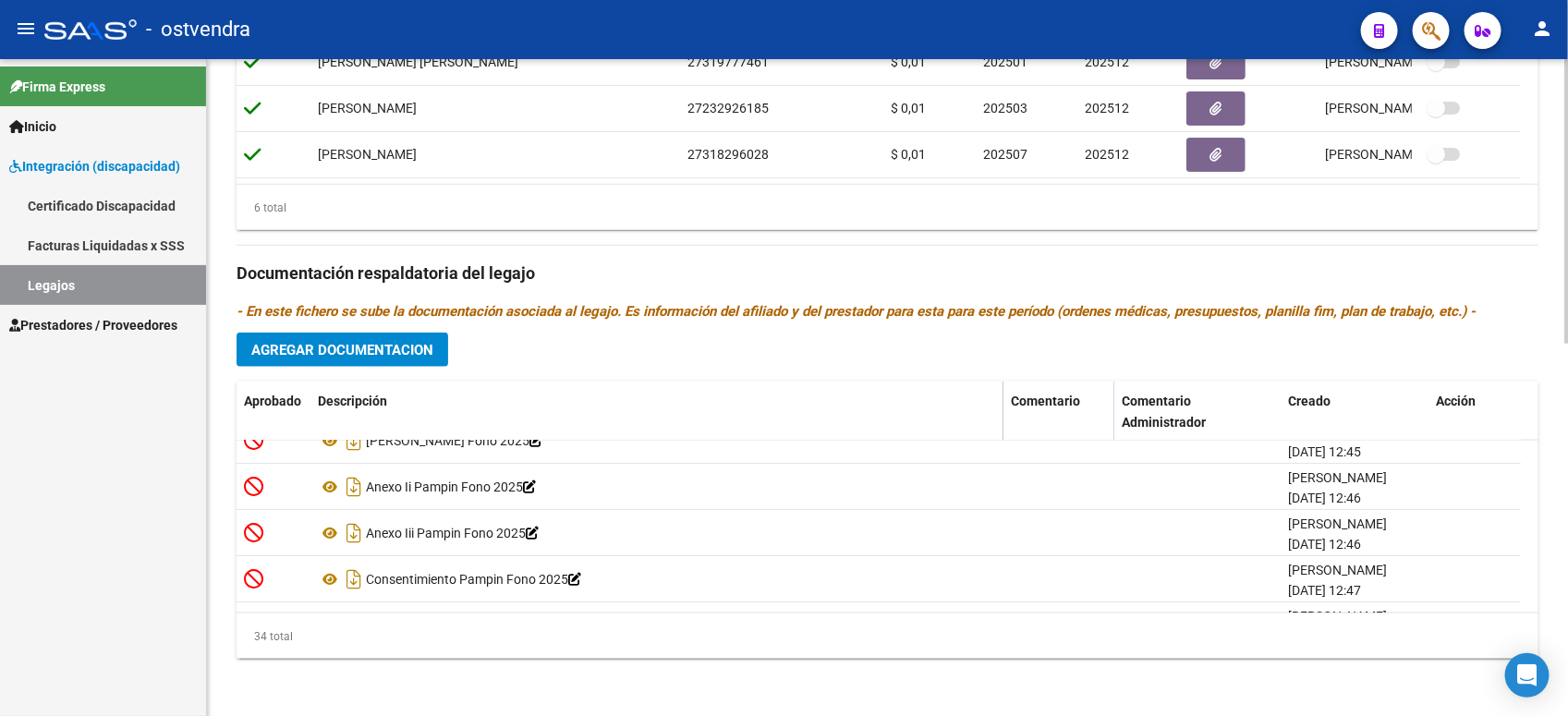
scroll to position [231, 0]
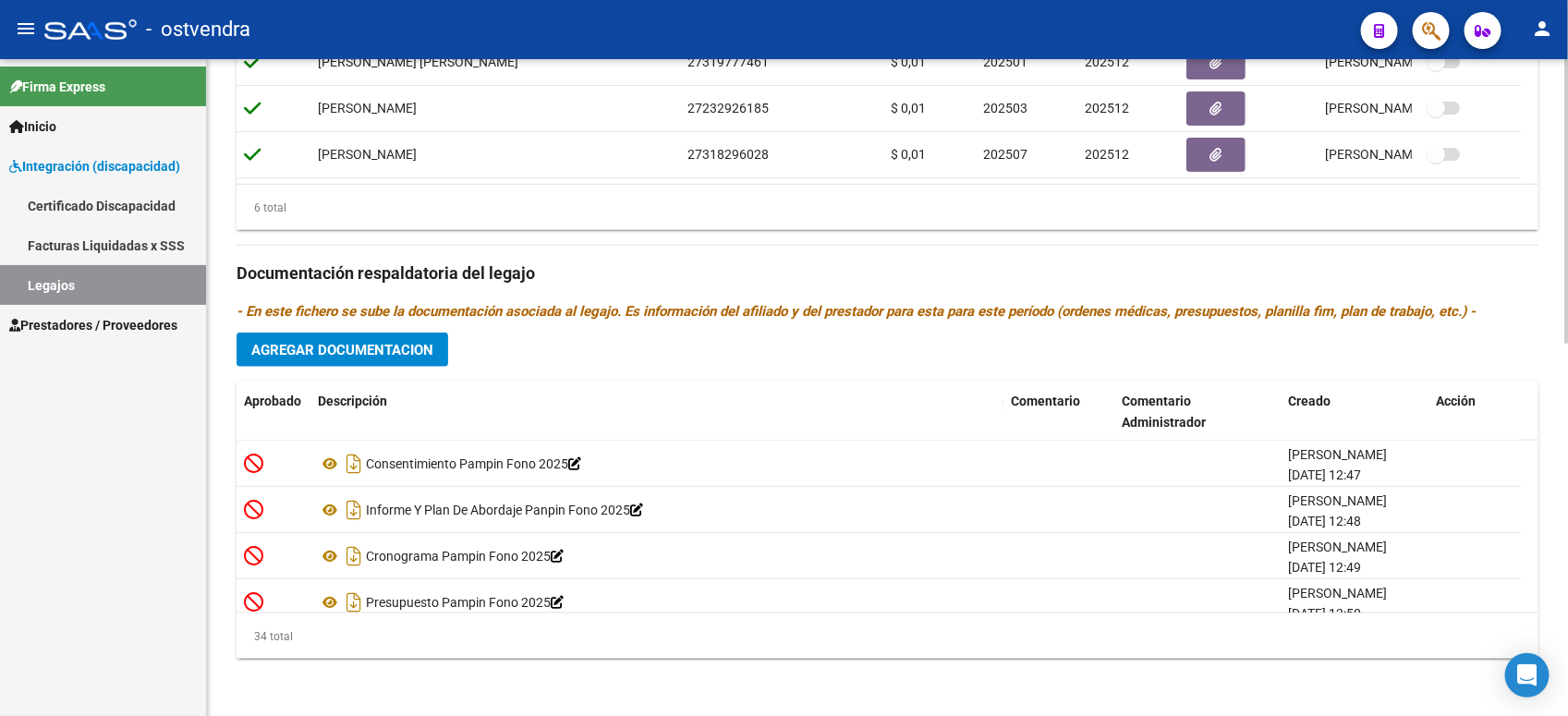
click at [393, 353] on span "Agregar Documentacion" at bounding box center [342, 349] width 182 height 16
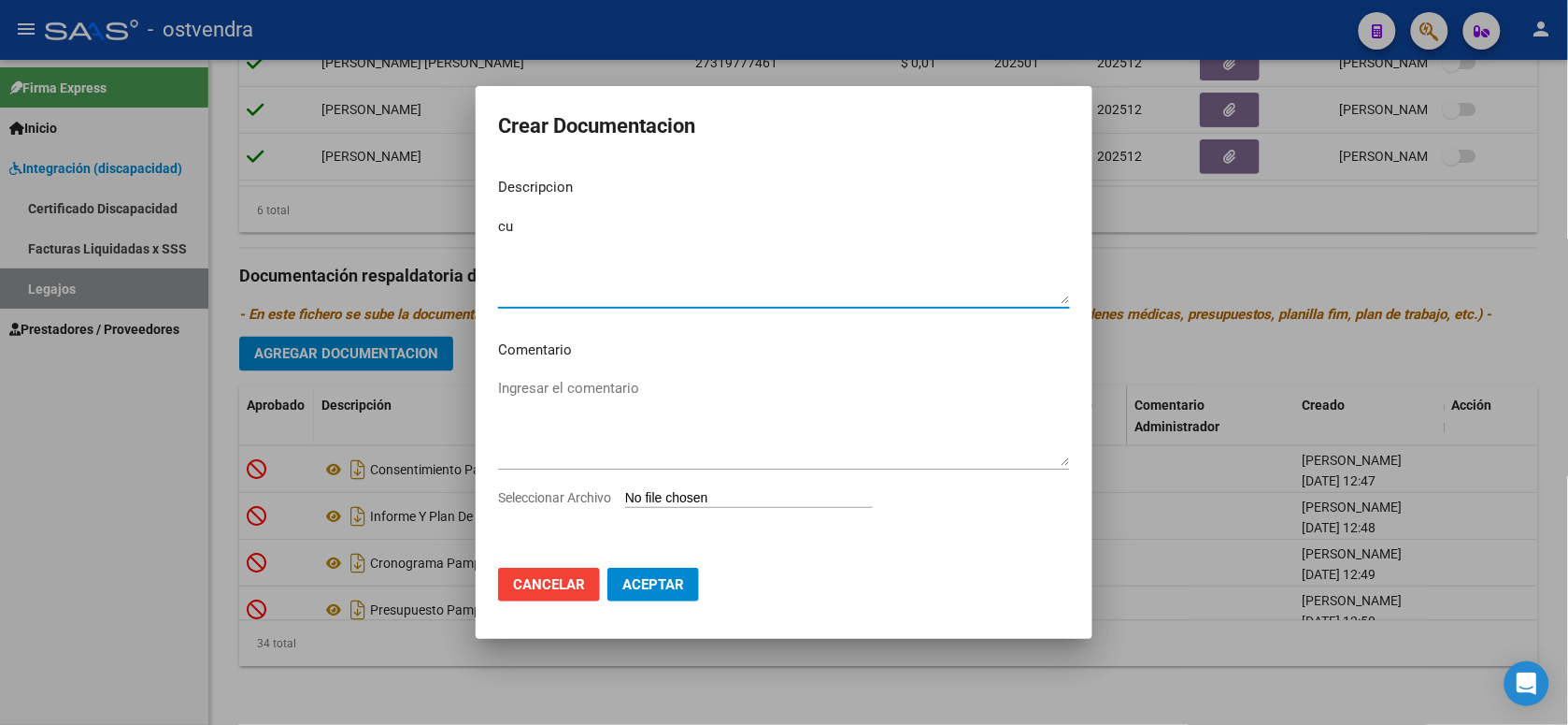
type textarea "c"
type textarea "CUD ACTUALIZADO (vto 09/2035)"
click at [701, 505] on input "Seleccionar Archivo" at bounding box center [749, 499] width 247 height 17
type input "C:\fakepath\CUD vto 09.2035.jpg"
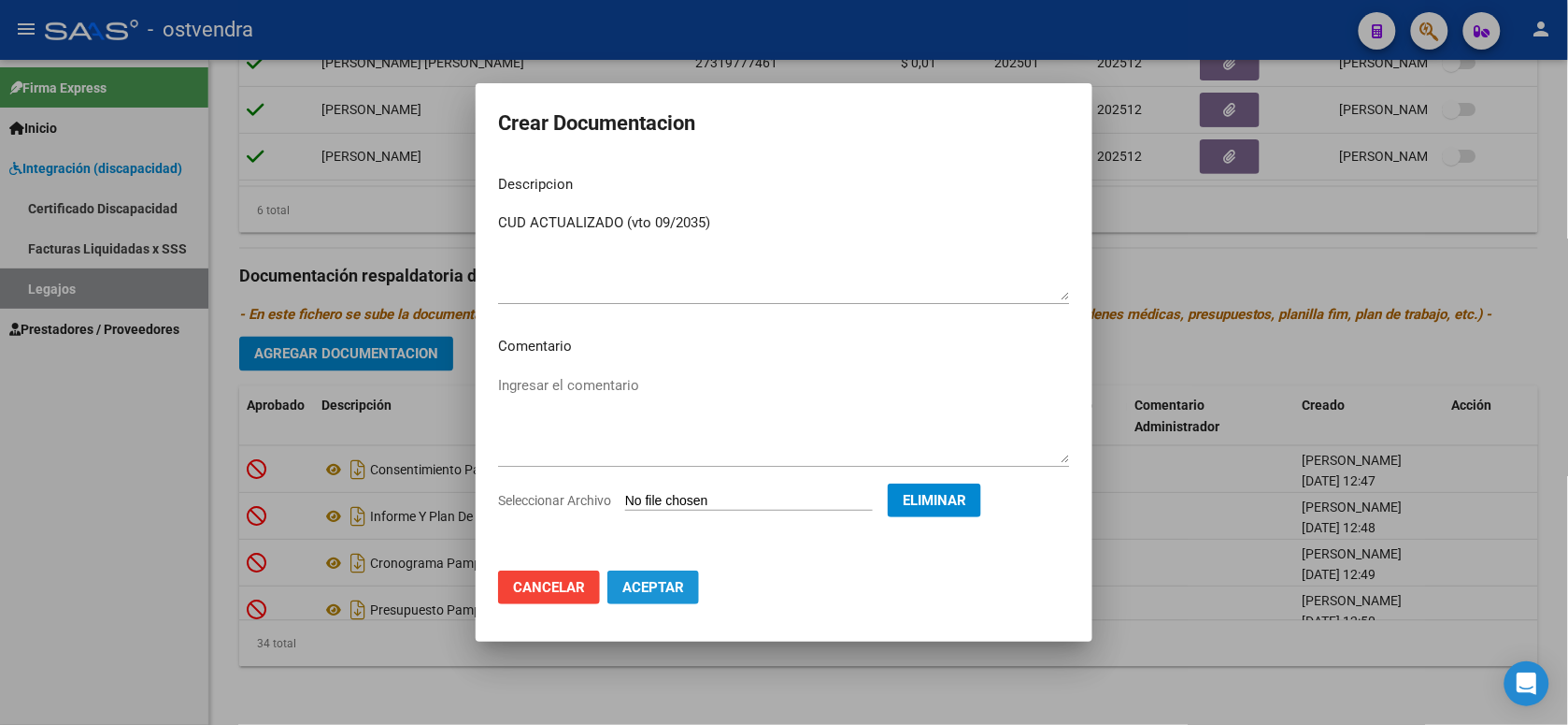
click at [688, 587] on button "Aceptar" at bounding box center [653, 587] width 92 height 34
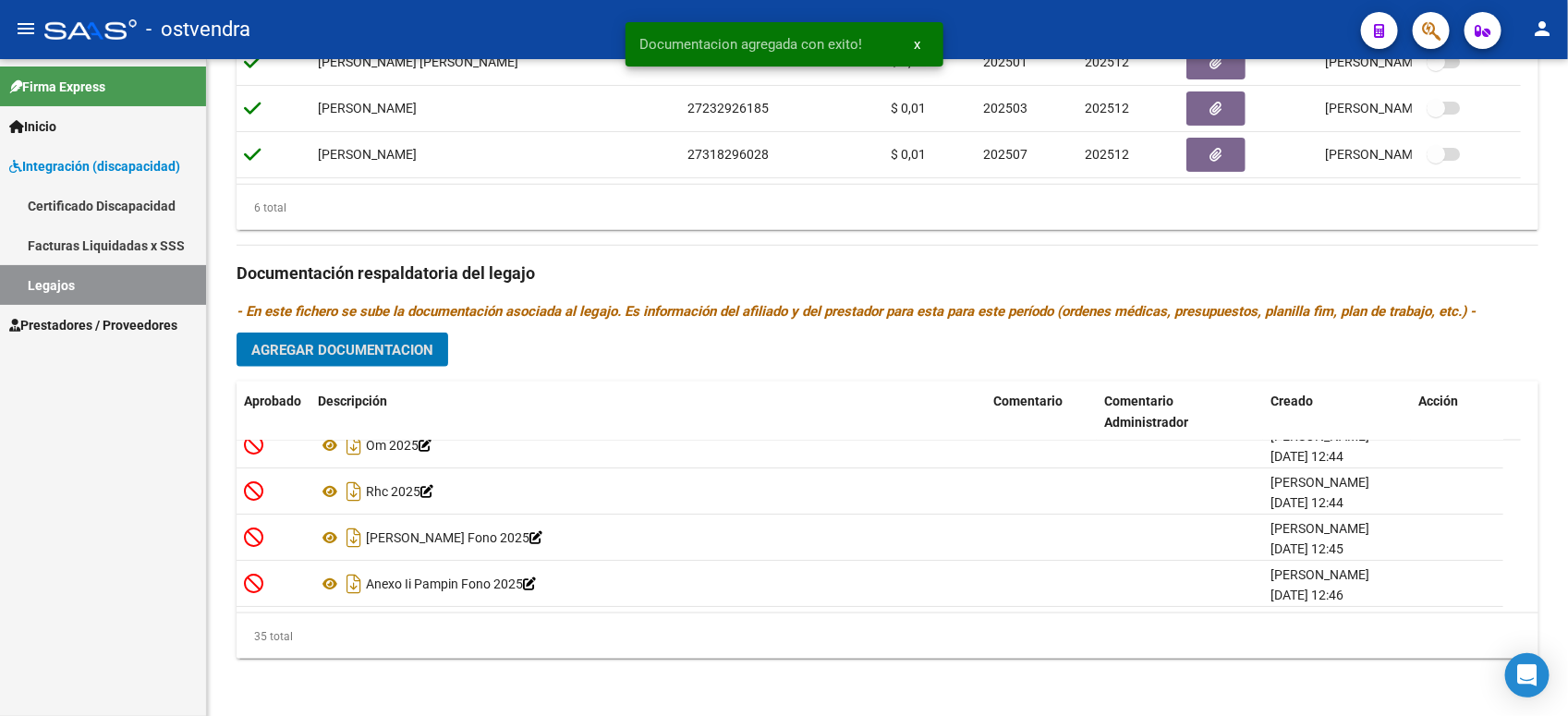
scroll to position [0, 0]
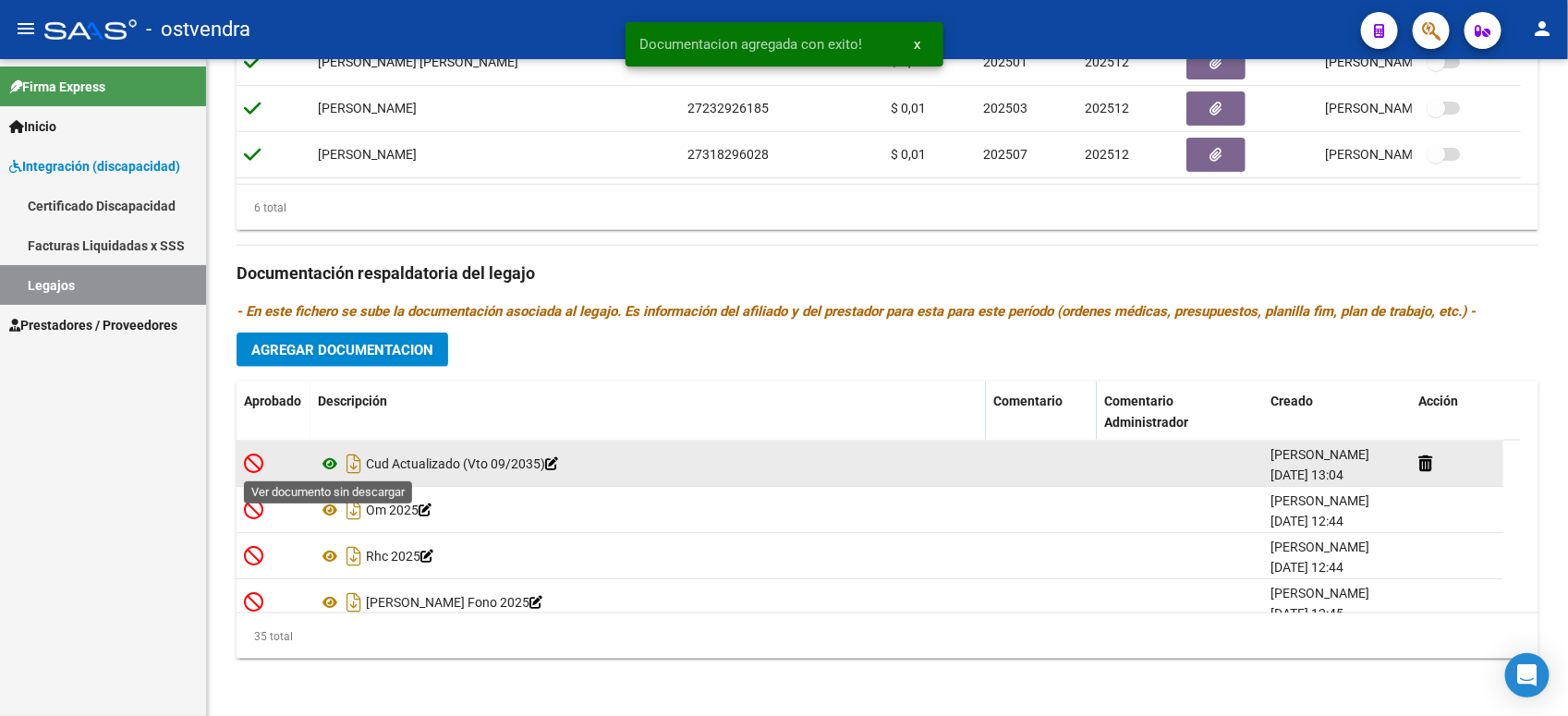
click at [328, 464] on icon at bounding box center [329, 463] width 24 height 22
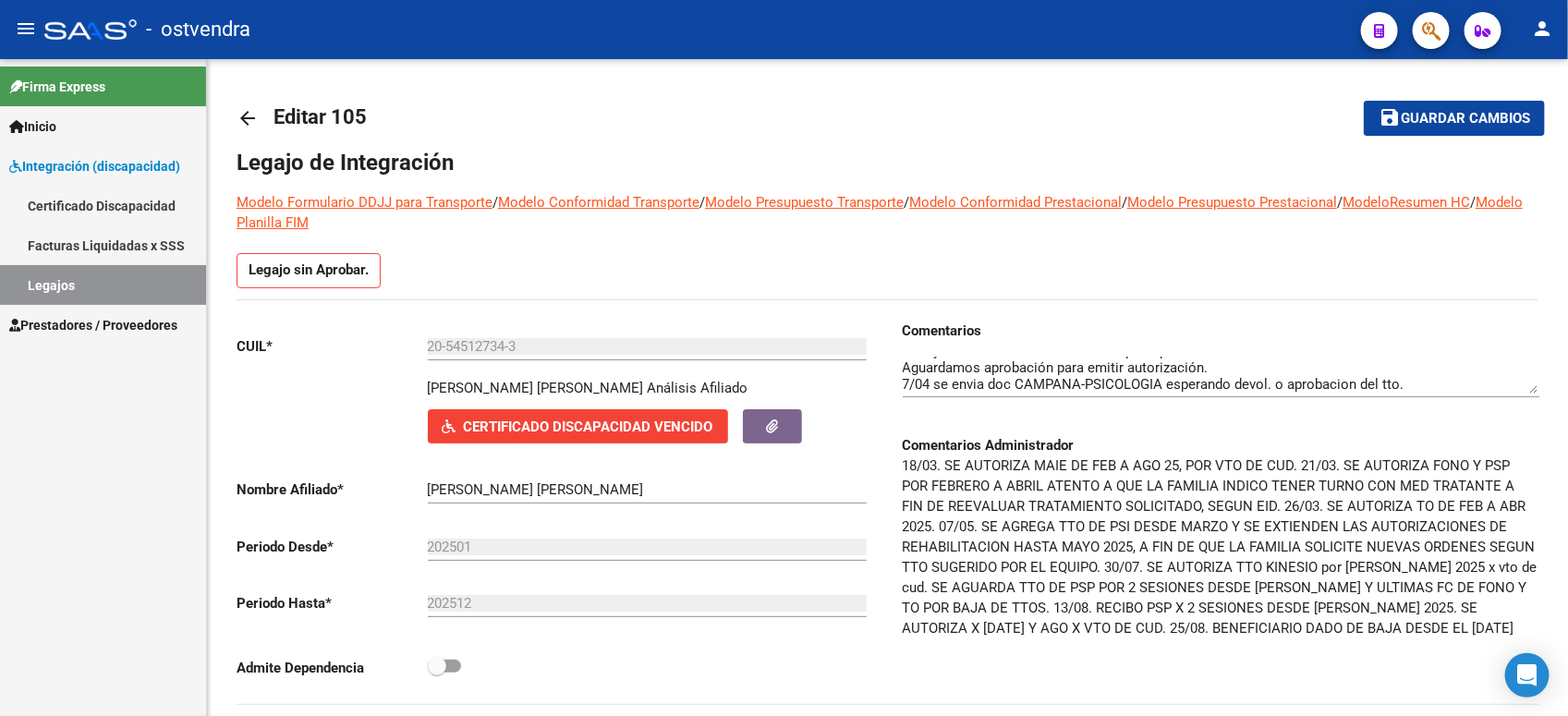
drag, startPoint x: 131, startPoint y: 274, endPoint x: 190, endPoint y: 284, distance: 59.8
click at [131, 274] on link "Legajos" at bounding box center [103, 285] width 206 height 40
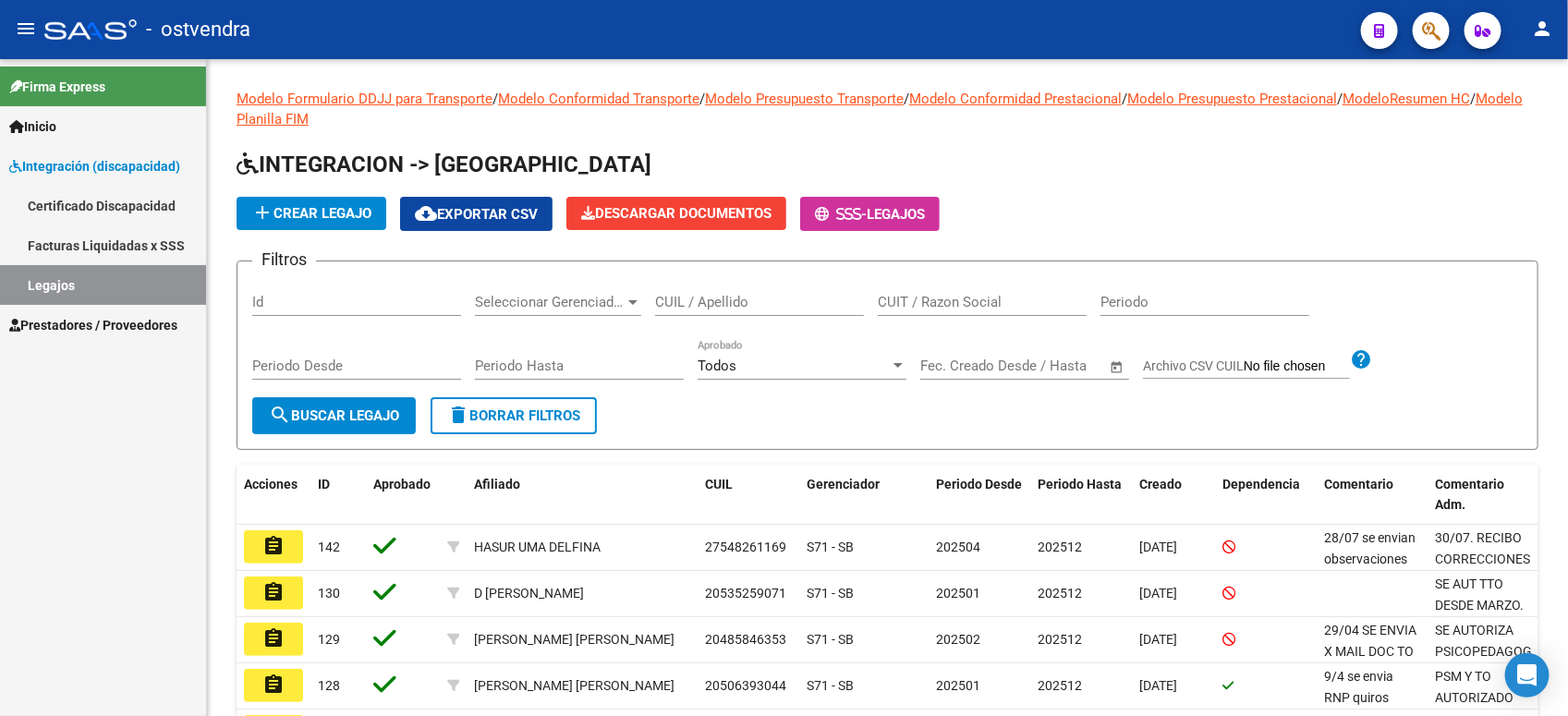
click at [154, 305] on link "Prestadores / Proveedores" at bounding box center [103, 325] width 206 height 40
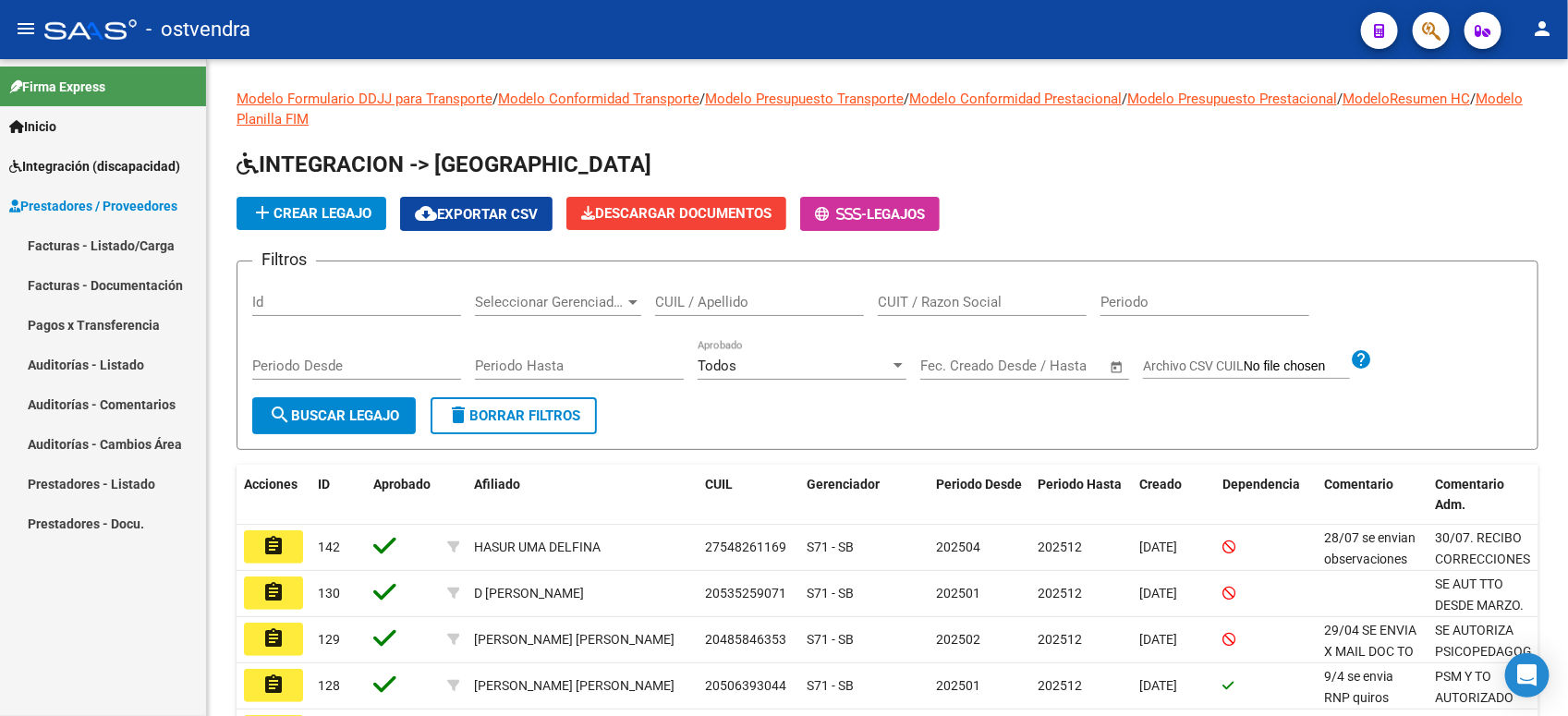
click at [167, 246] on link "Facturas - Listado/Carga" at bounding box center [103, 245] width 206 height 40
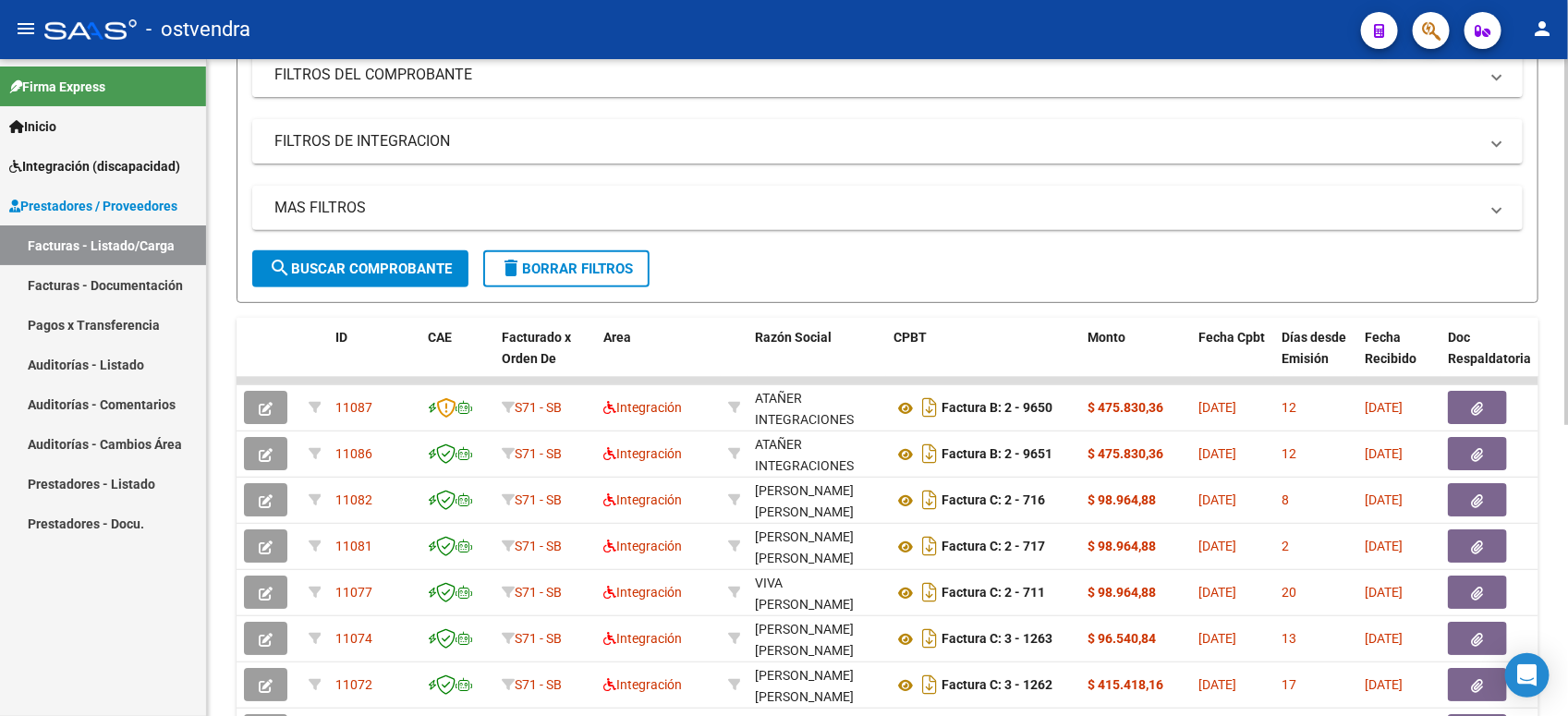
scroll to position [377, 0]
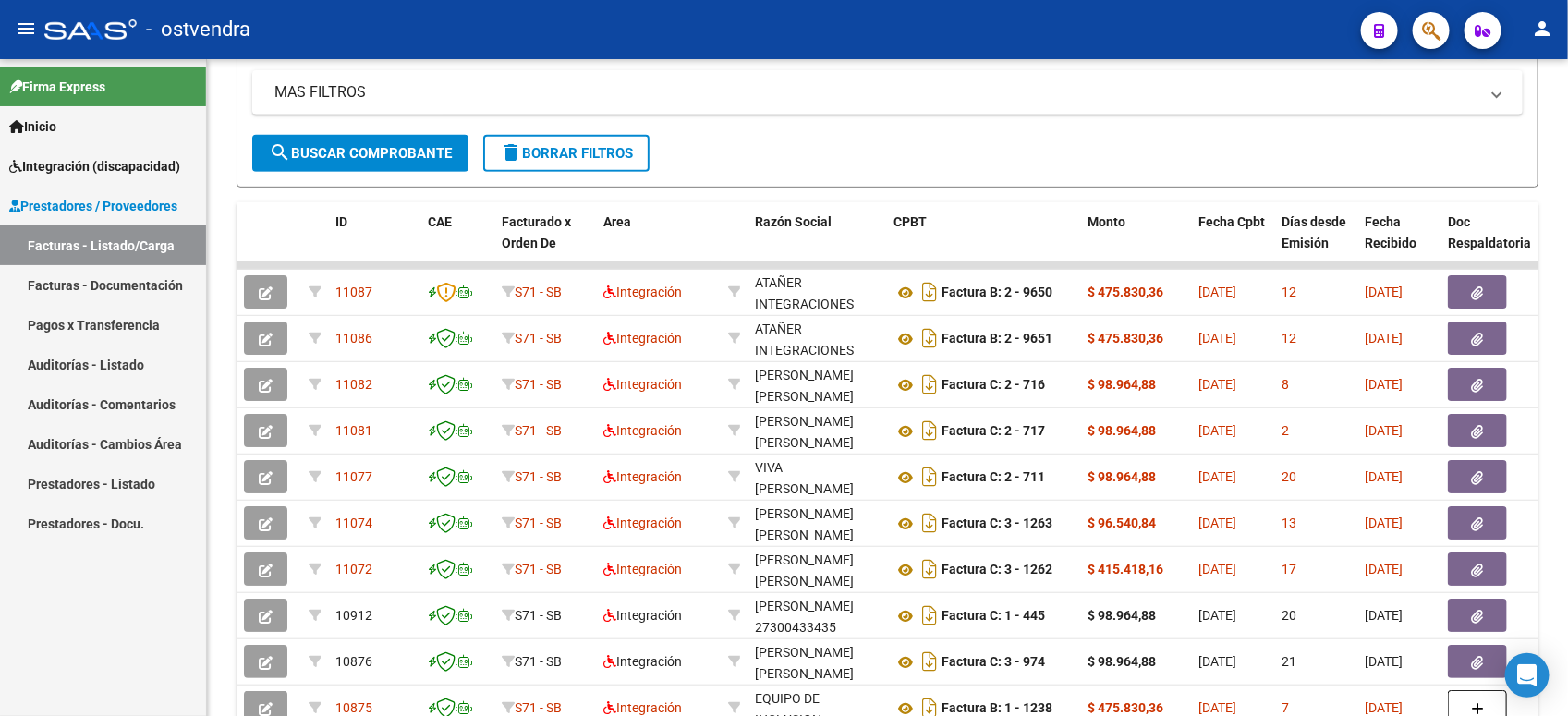
click at [127, 163] on span "Integración (discapacidad)" at bounding box center [95, 165] width 171 height 20
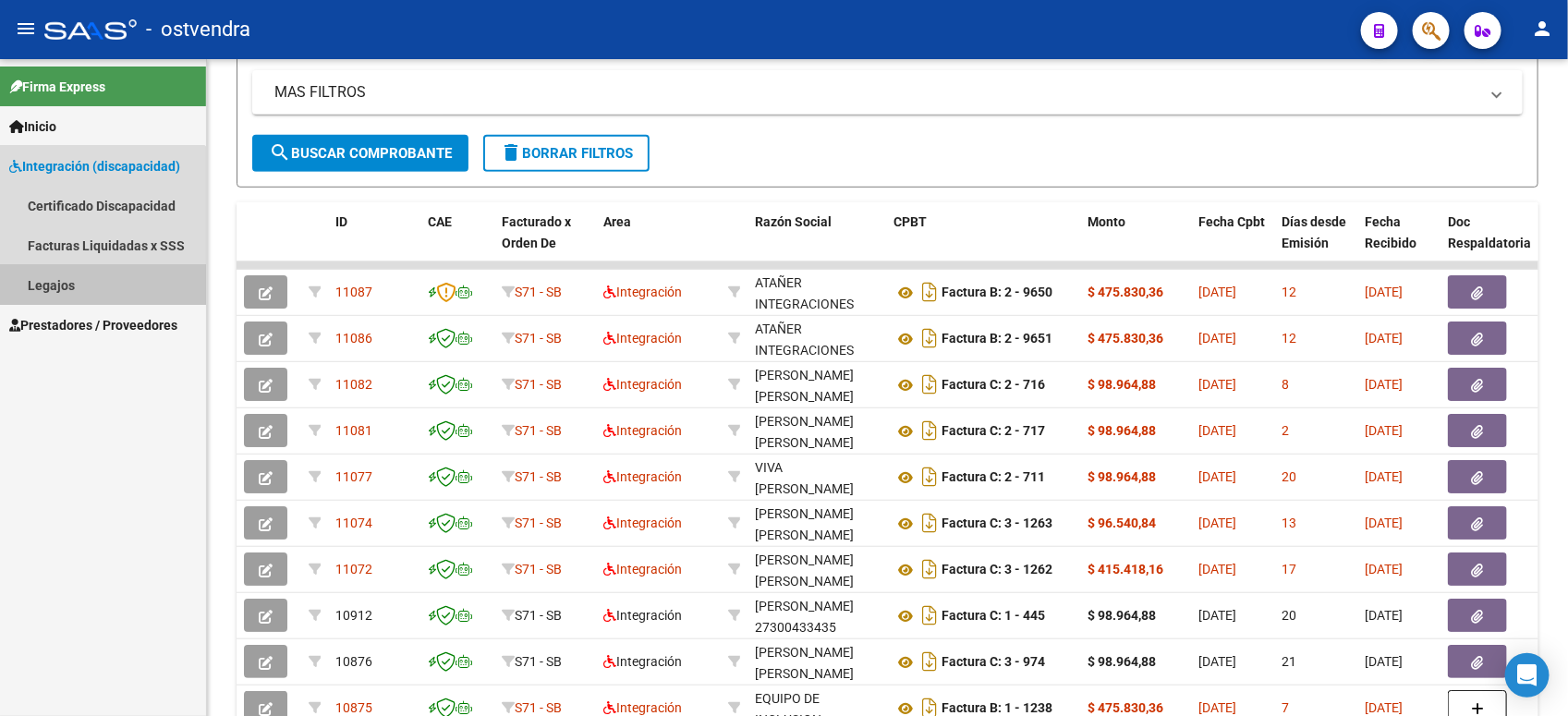
click at [95, 280] on link "Legajos" at bounding box center [103, 285] width 206 height 40
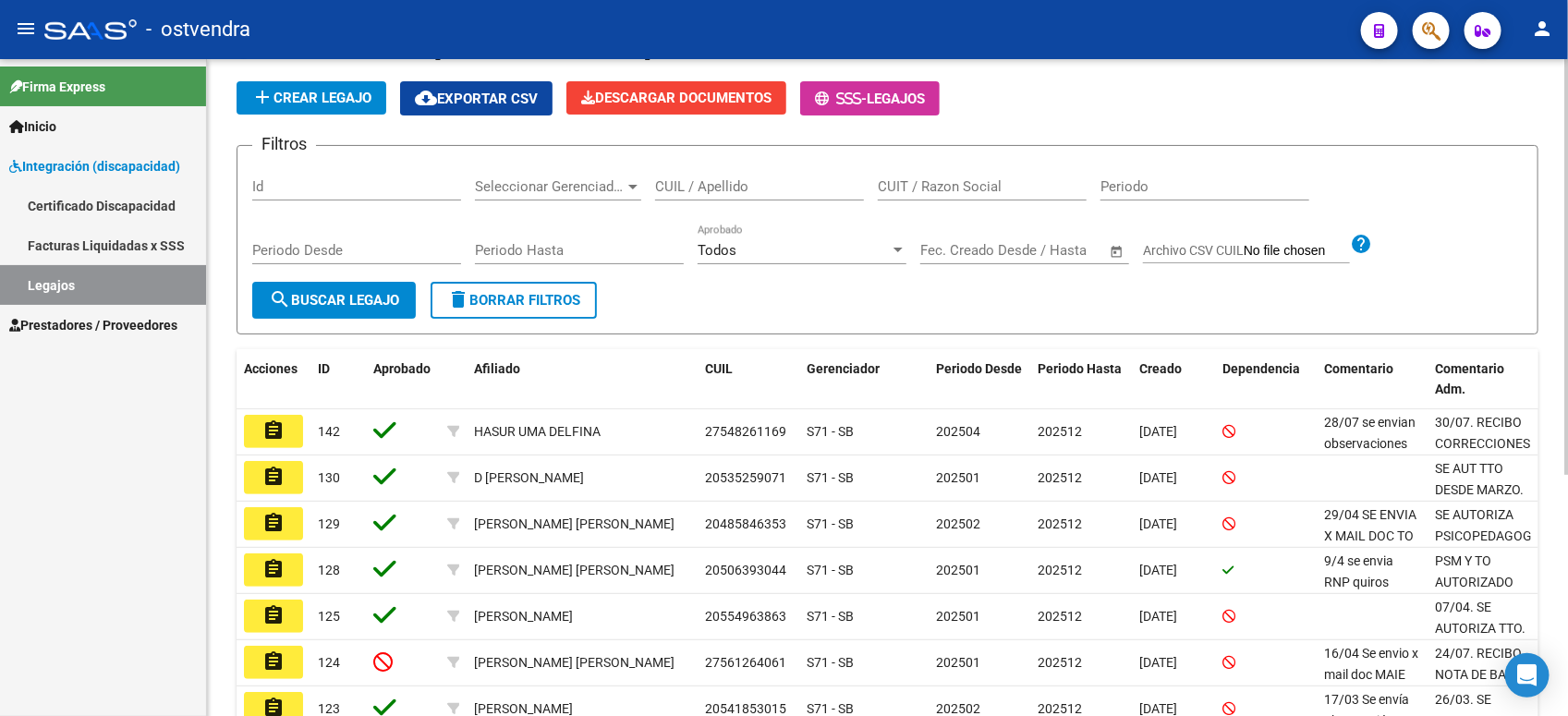
scroll to position [347, 0]
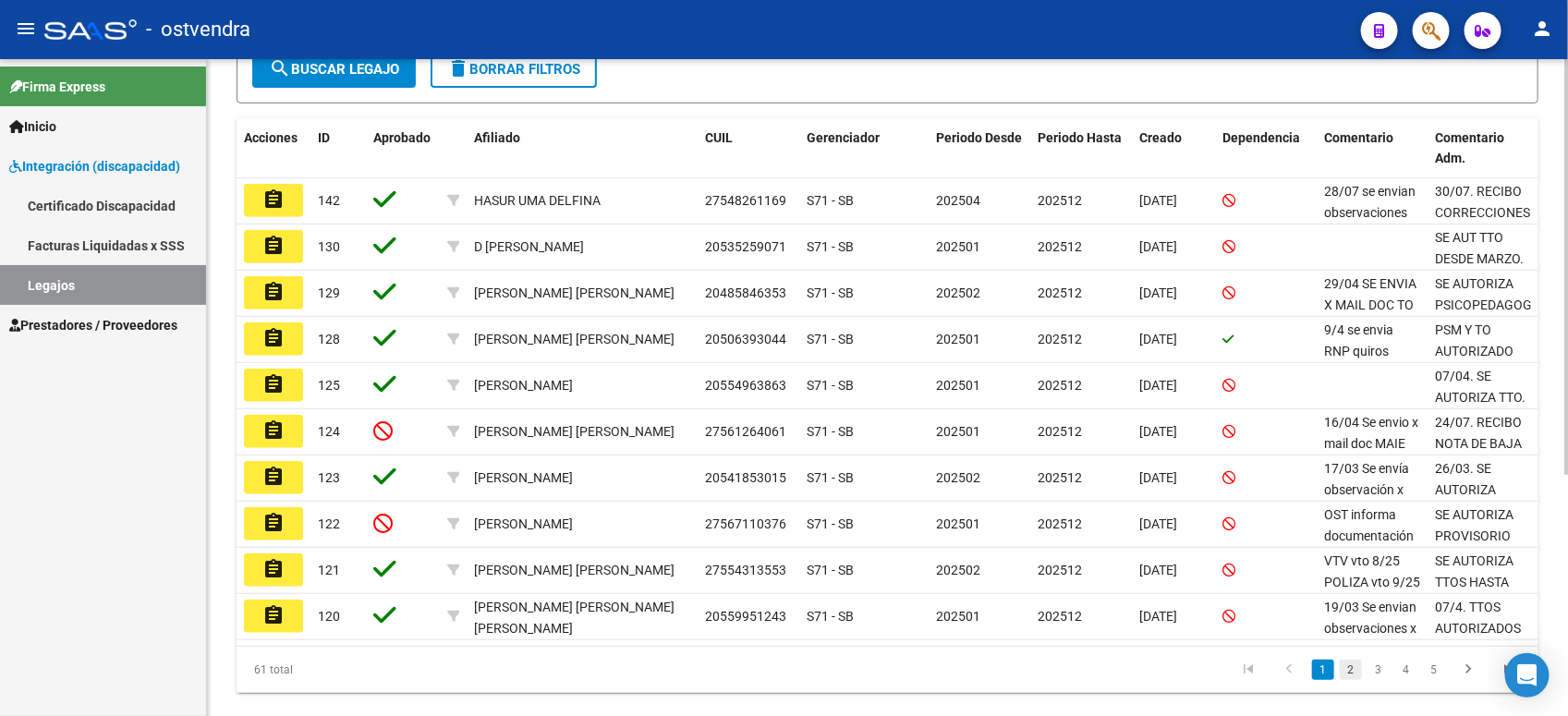
click at [1358, 667] on link "2" at bounding box center [1350, 669] width 22 height 20
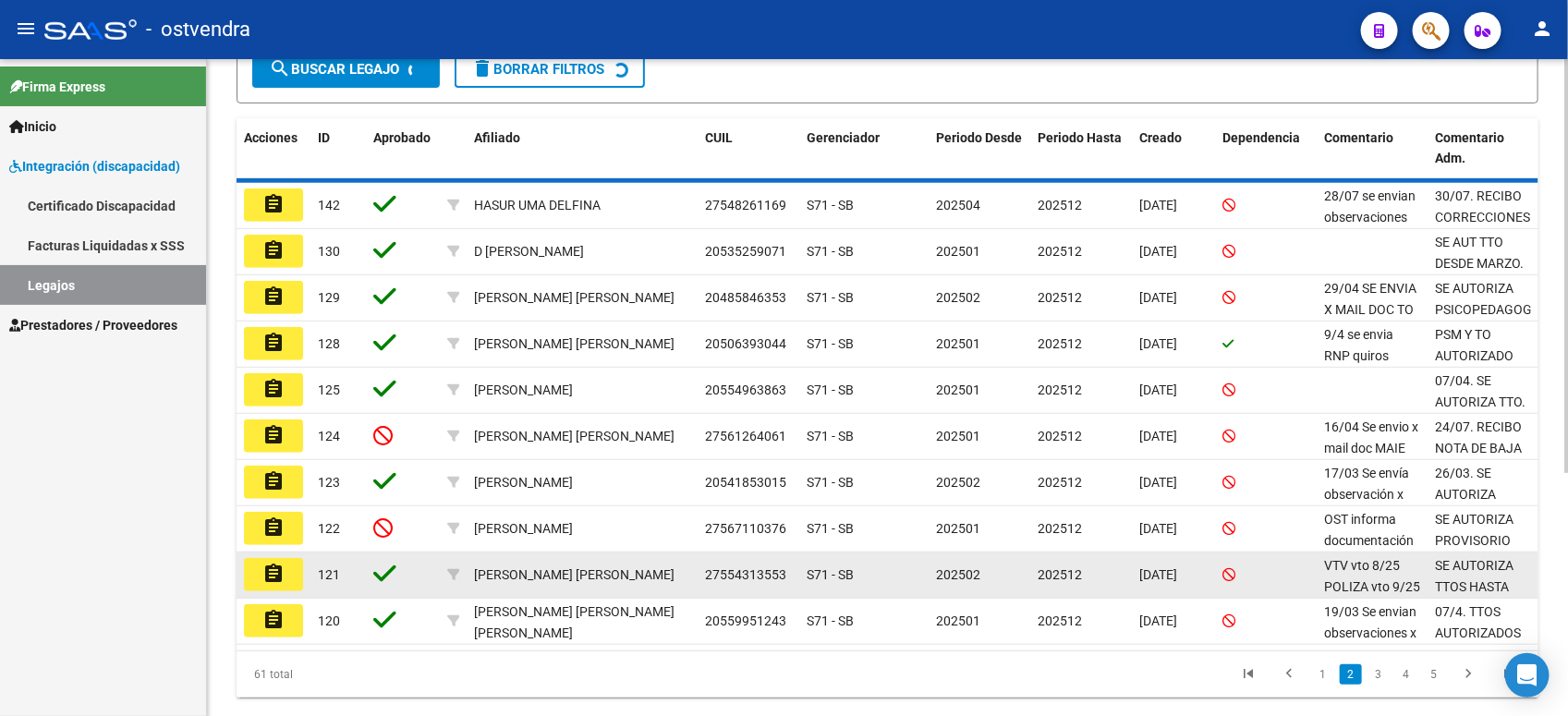
scroll to position [347, 0]
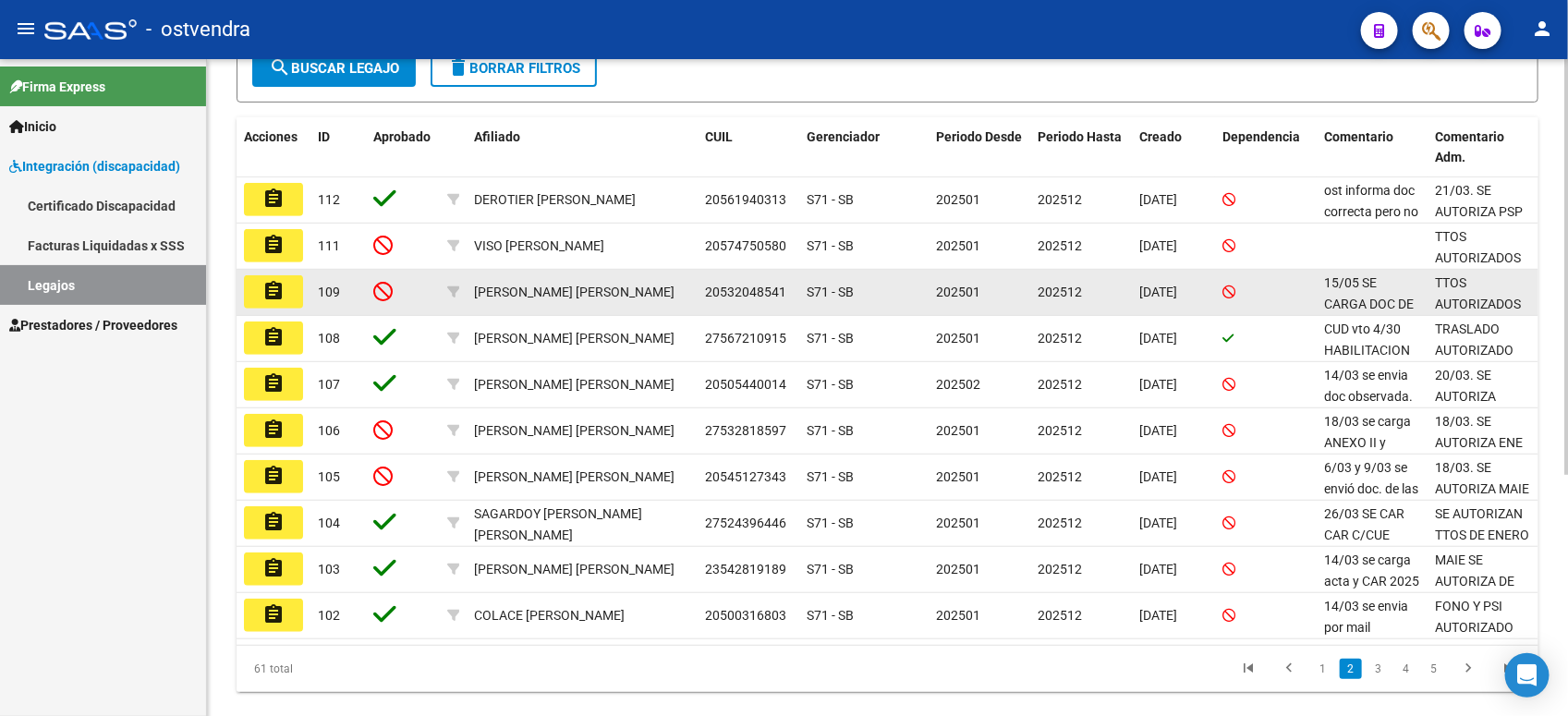
click at [287, 286] on button "assignment" at bounding box center [273, 291] width 59 height 33
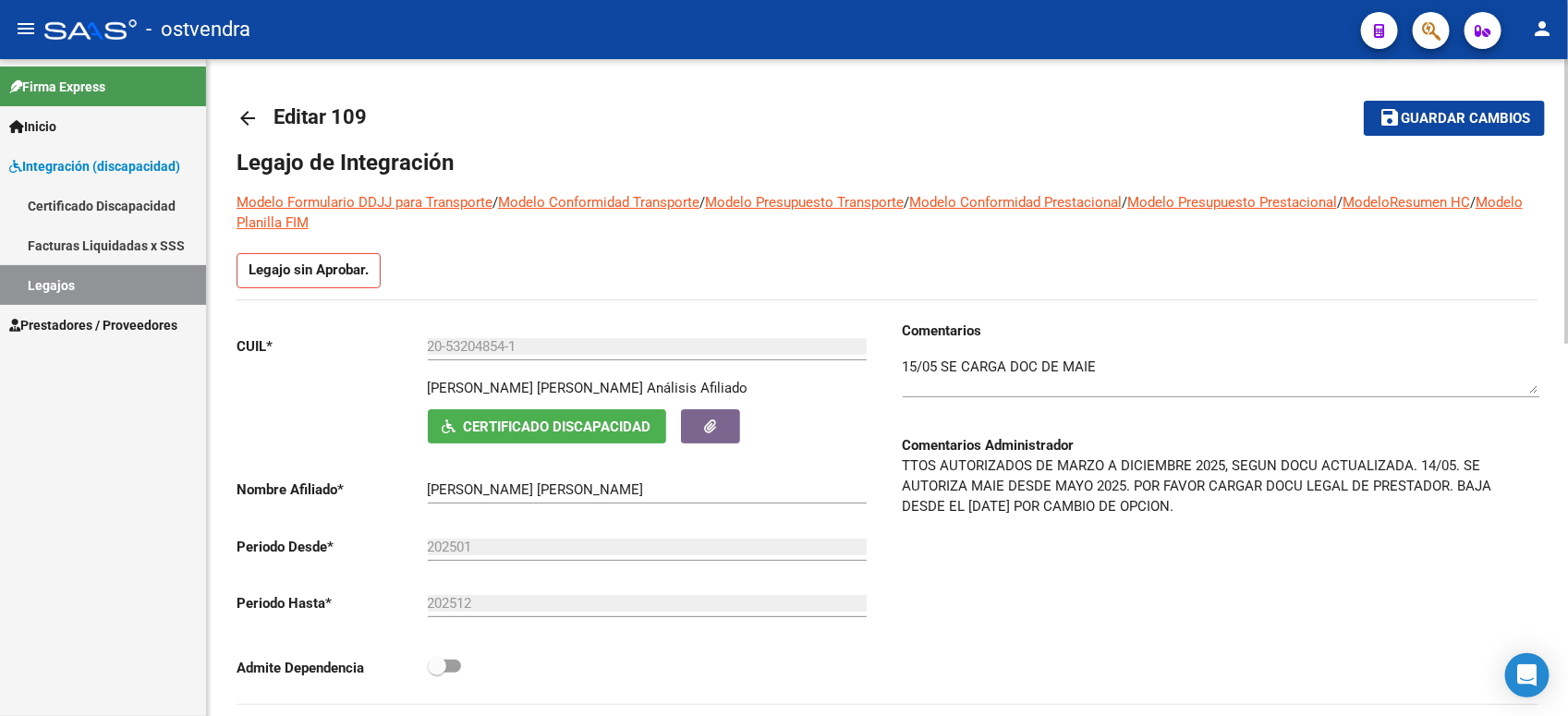
drag, startPoint x: 929, startPoint y: 499, endPoint x: 1147, endPoint y: 504, distance: 218.1
click at [1147, 504] on p "TTOS AUTORIZADOS DE MARZO A DICIEMBRE 2025, SEGUN DOCU ACTUALIZADA. 14/05. SE A…" at bounding box center [1220, 486] width 636 height 61
click at [74, 284] on link "Legajos" at bounding box center [103, 285] width 206 height 40
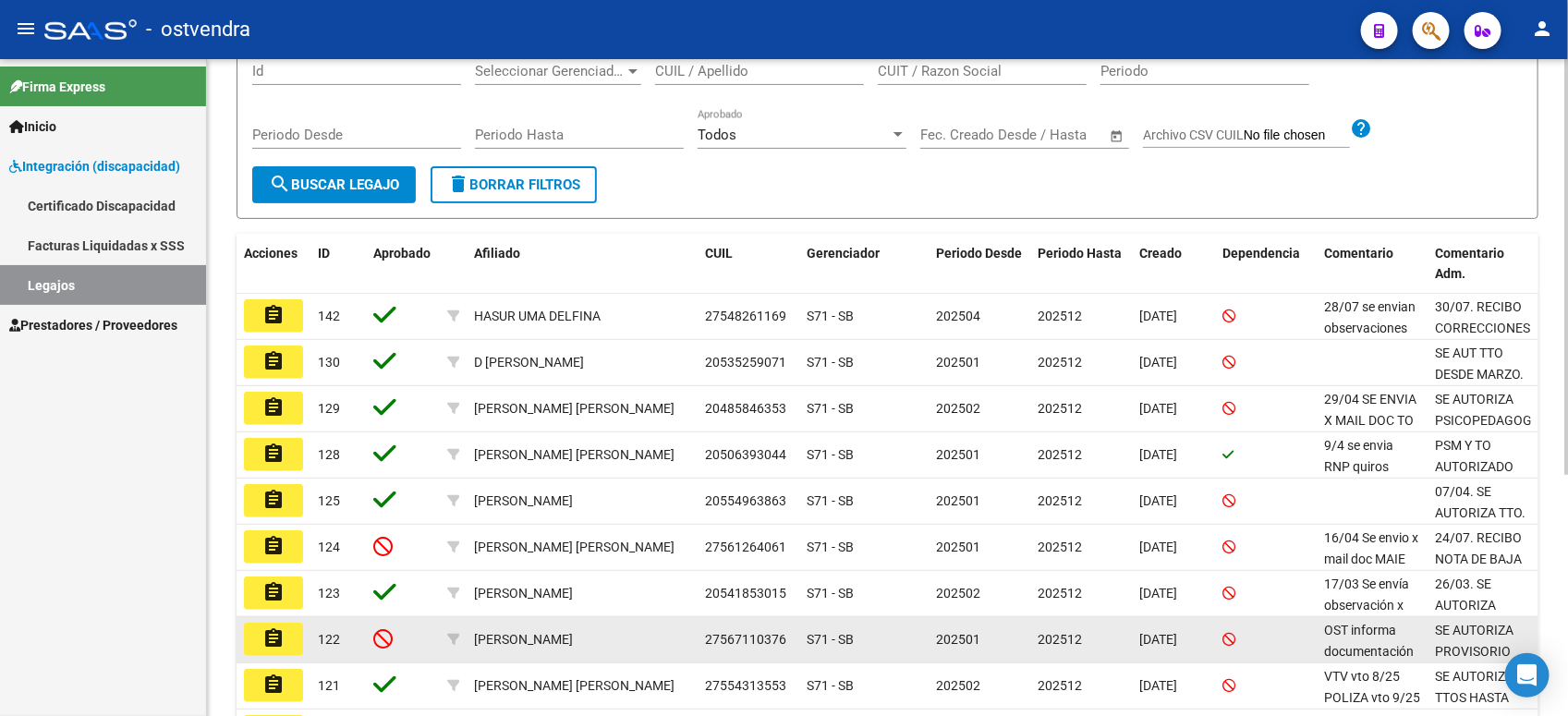
scroll to position [347, 0]
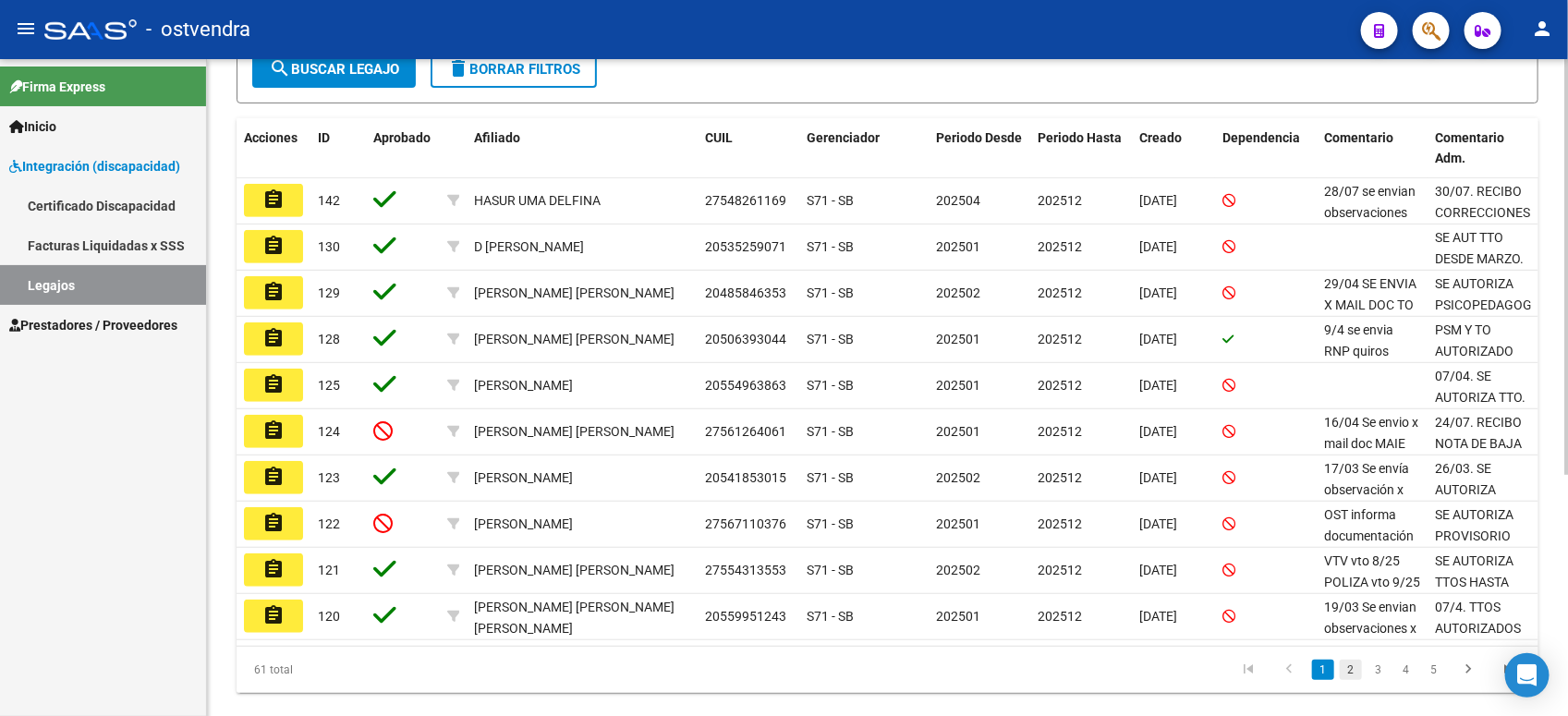
click at [1349, 660] on link "2" at bounding box center [1350, 669] width 22 height 20
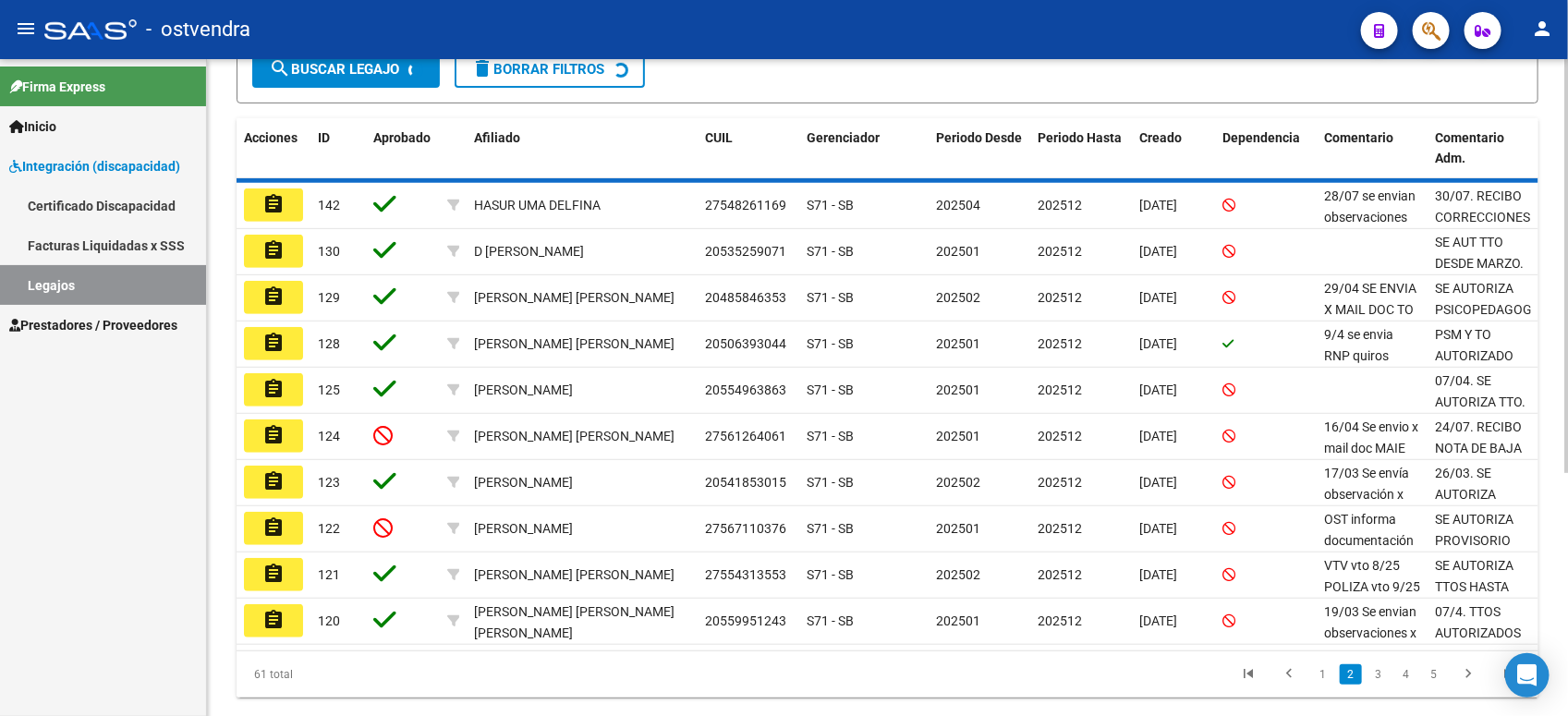
scroll to position [347, 0]
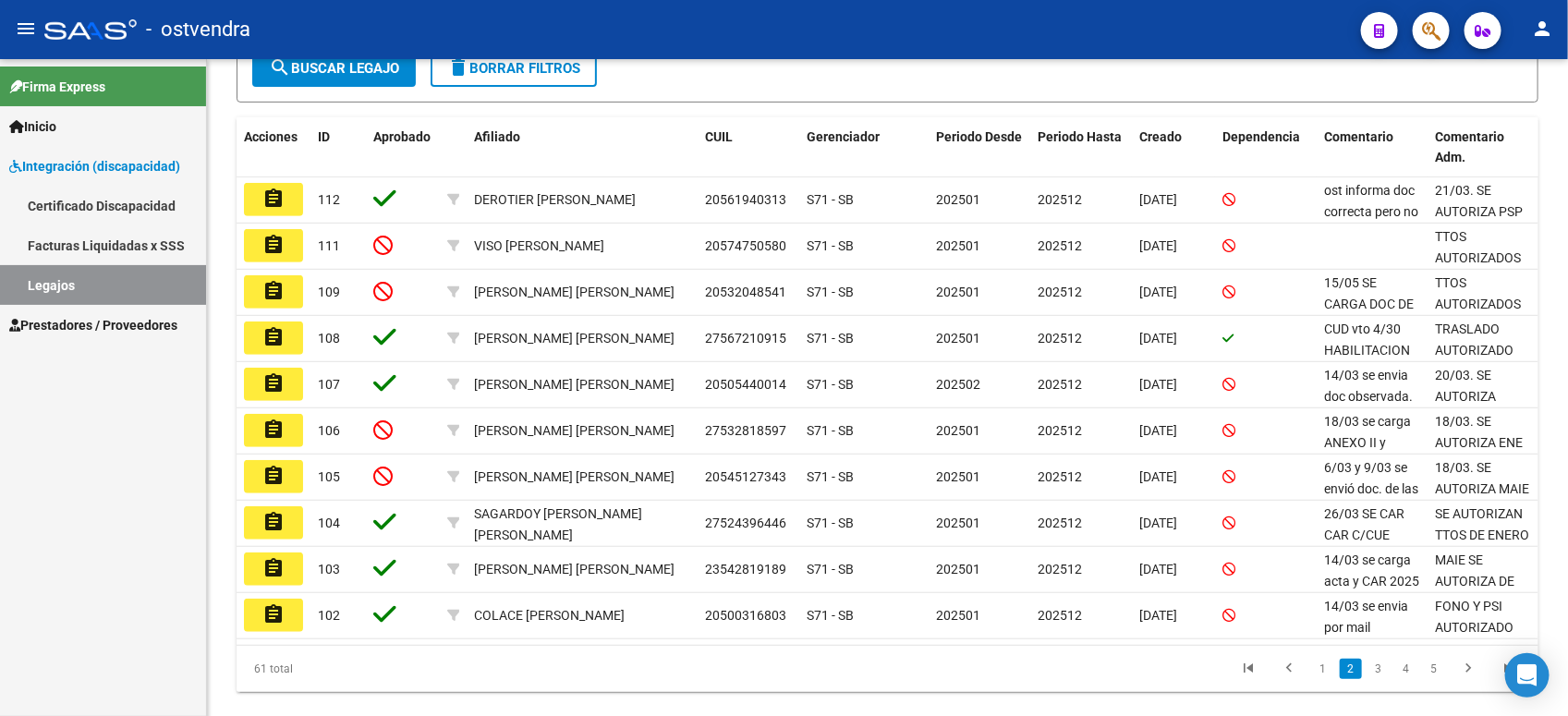
click at [107, 481] on div "Firma Express Inicio Instructivos Contacto OS Integración (discapacidad) Certif…" at bounding box center [103, 388] width 206 height 657
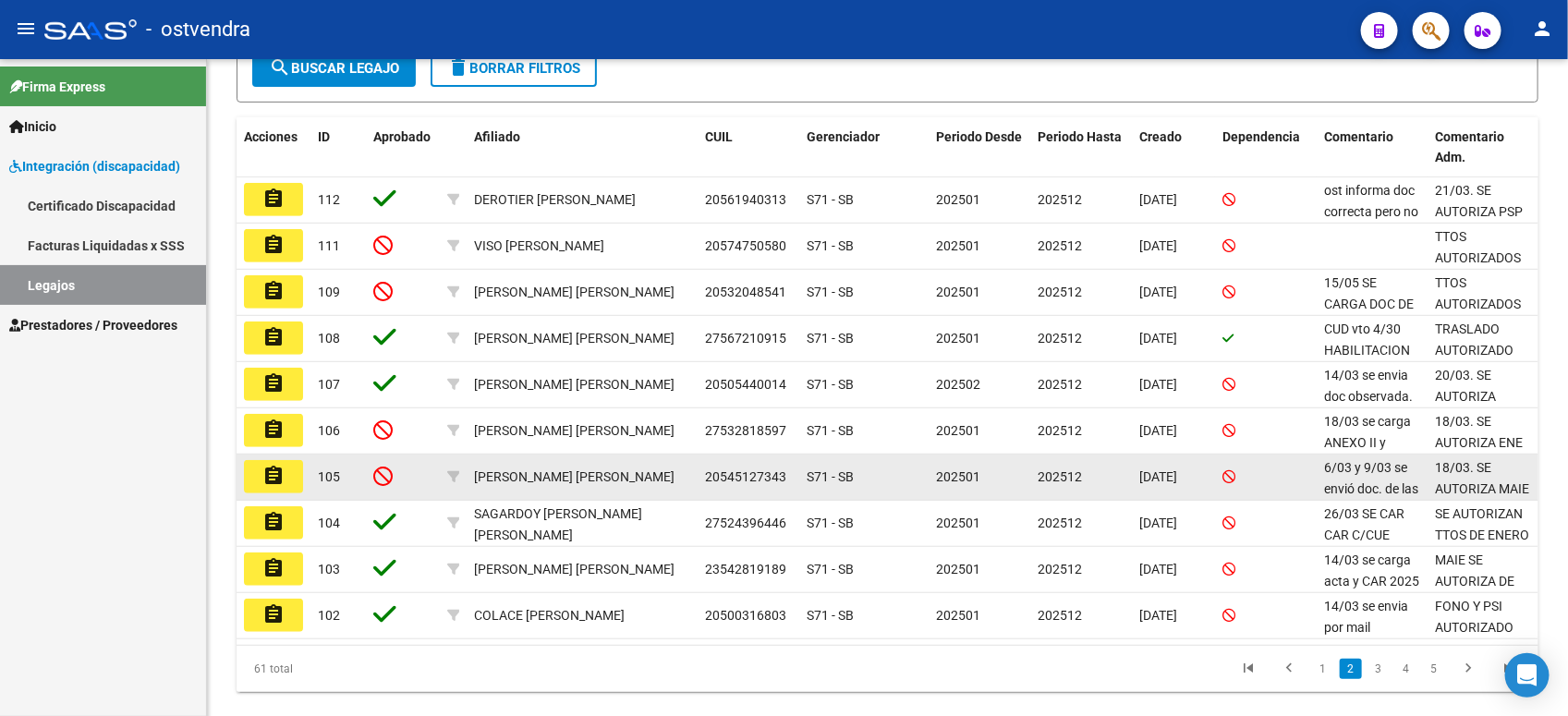
scroll to position [381, 0]
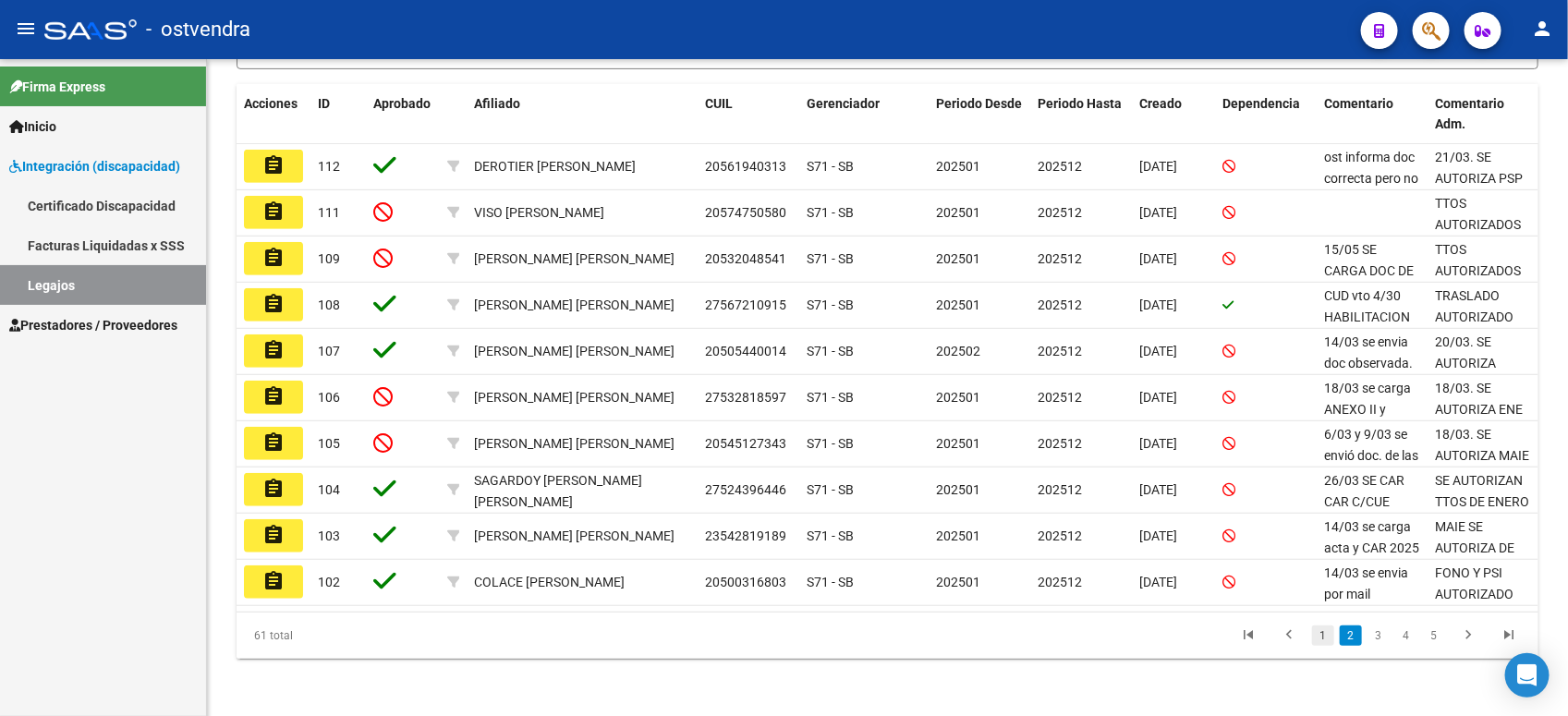
click at [1322, 626] on link "1" at bounding box center [1323, 635] width 22 height 20
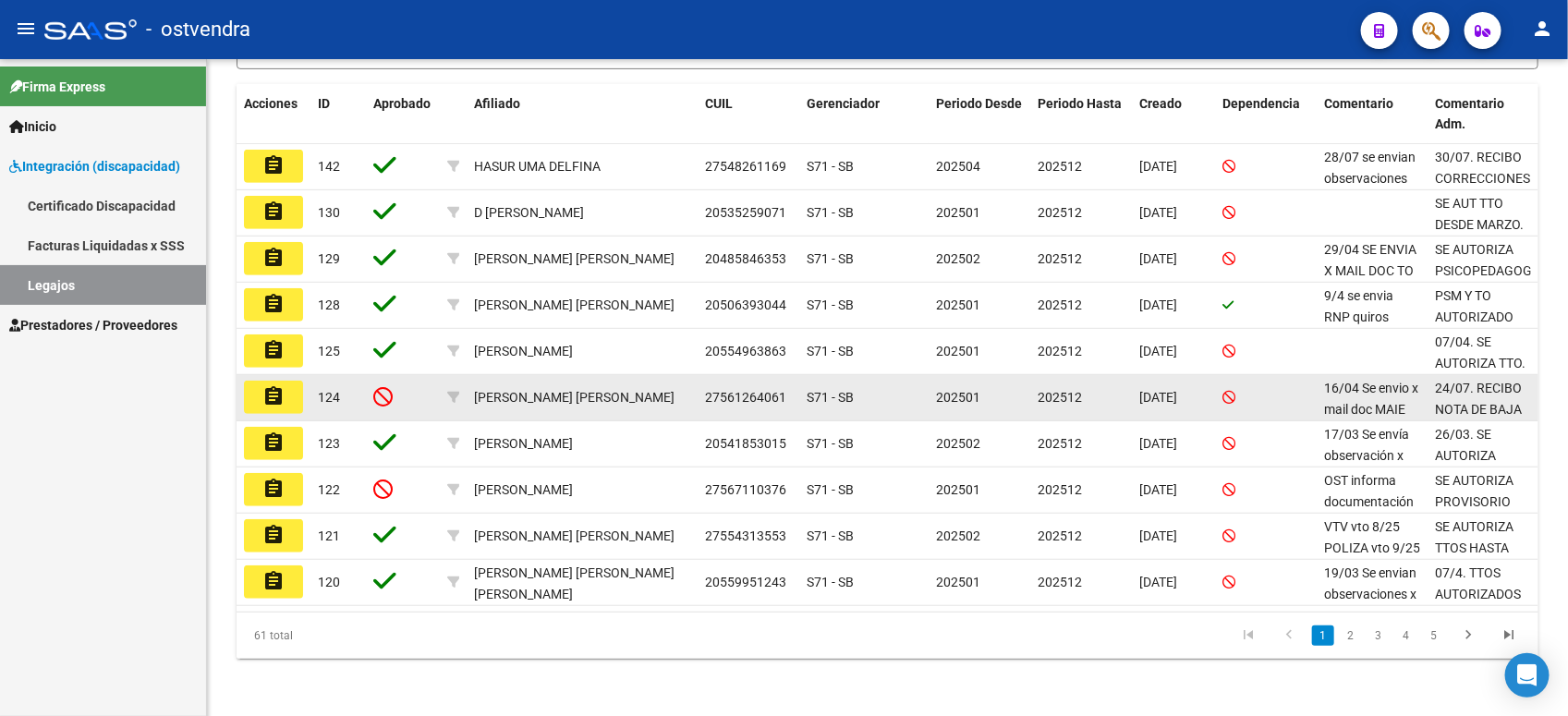
scroll to position [265, 0]
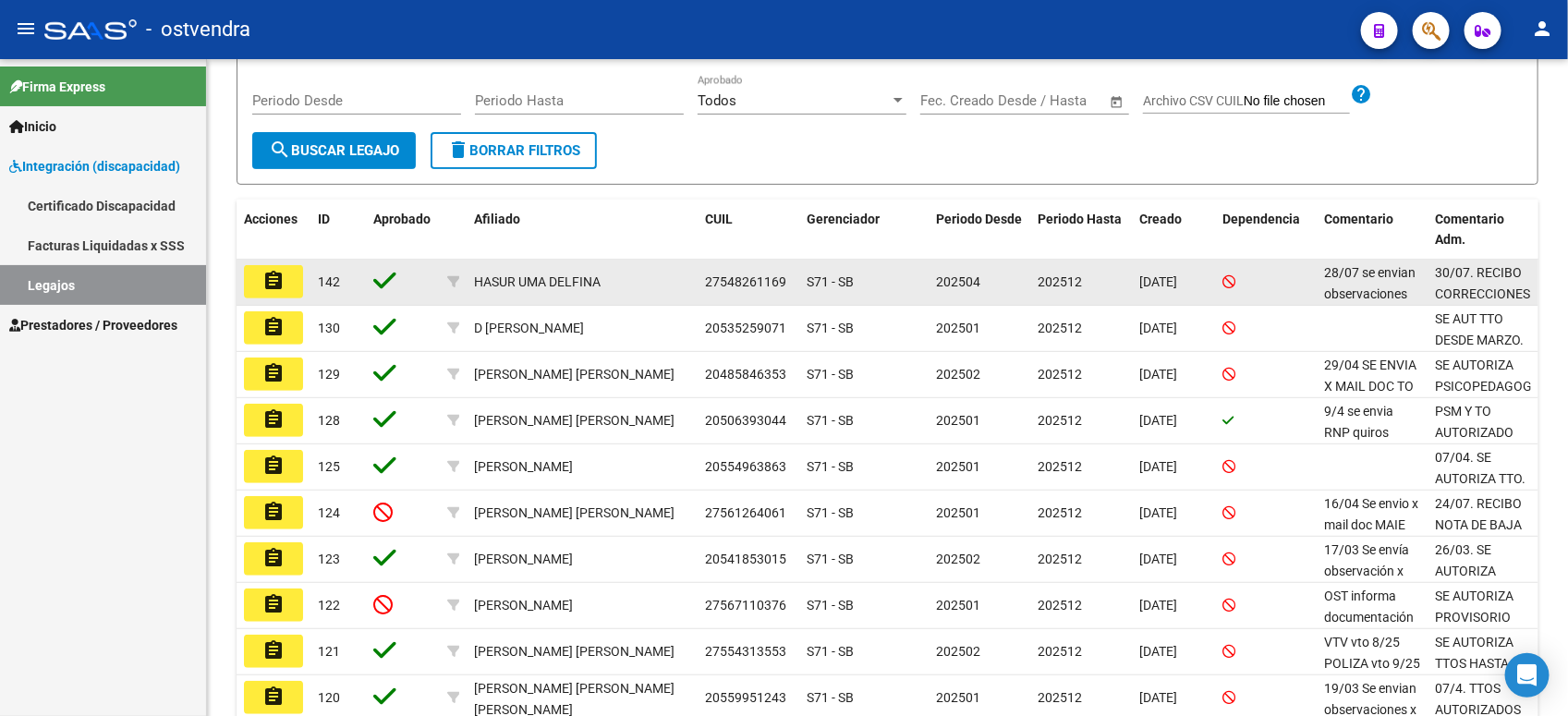
click at [297, 268] on button "assignment" at bounding box center [273, 282] width 59 height 33
